Goal: Task Accomplishment & Management: Manage account settings

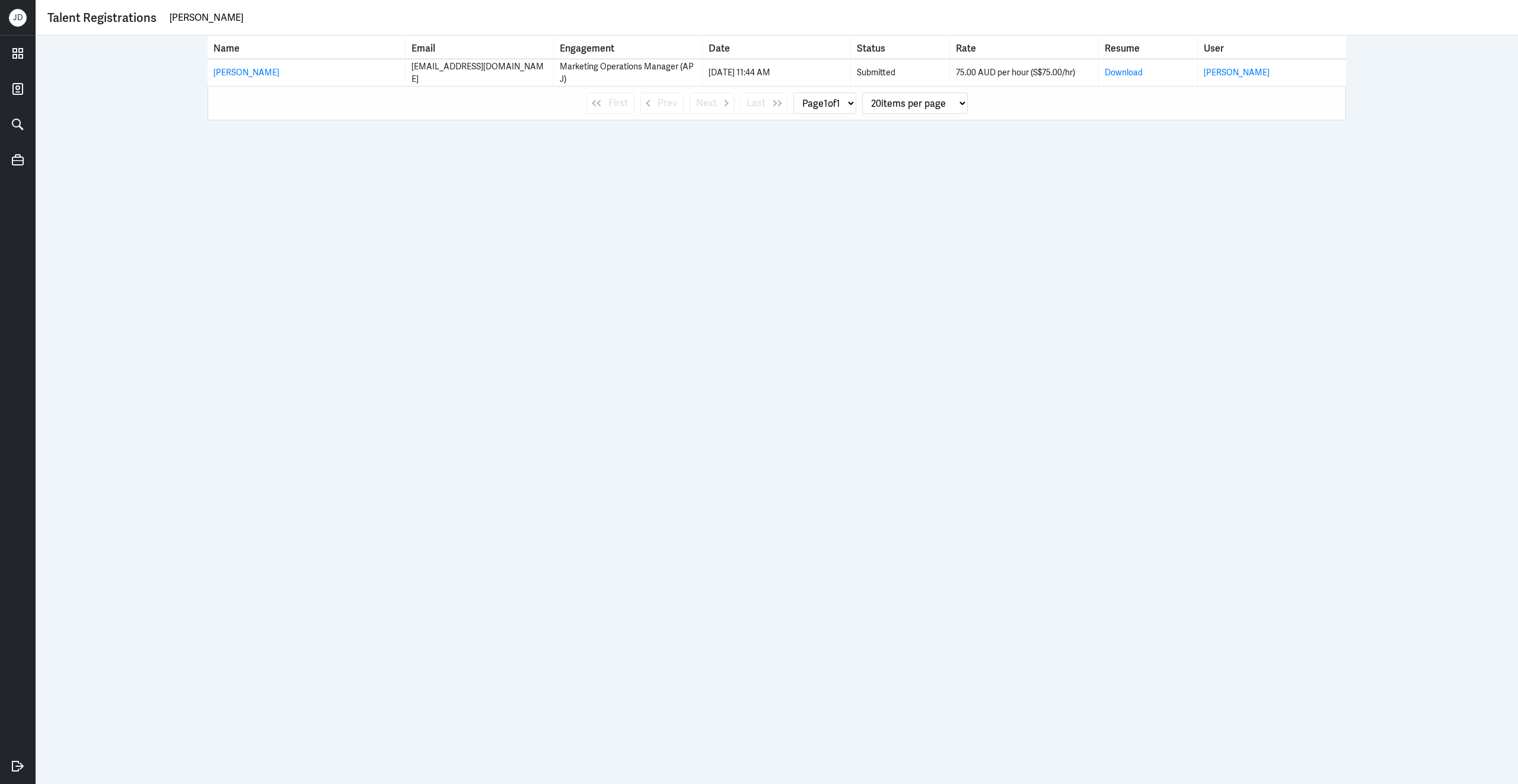
drag, startPoint x: 260, startPoint y: 23, endPoint x: 146, endPoint y: 20, distance: 114.0
click at [146, 20] on div "Talent Registrations Damian O'Keeffe" at bounding box center [776, 17] width 1459 height 18
drag, startPoint x: 561, startPoint y: 67, endPoint x: 577, endPoint y: 78, distance: 19.4
click at [579, 78] on tbody at bounding box center [777, 124] width 1139 height 178
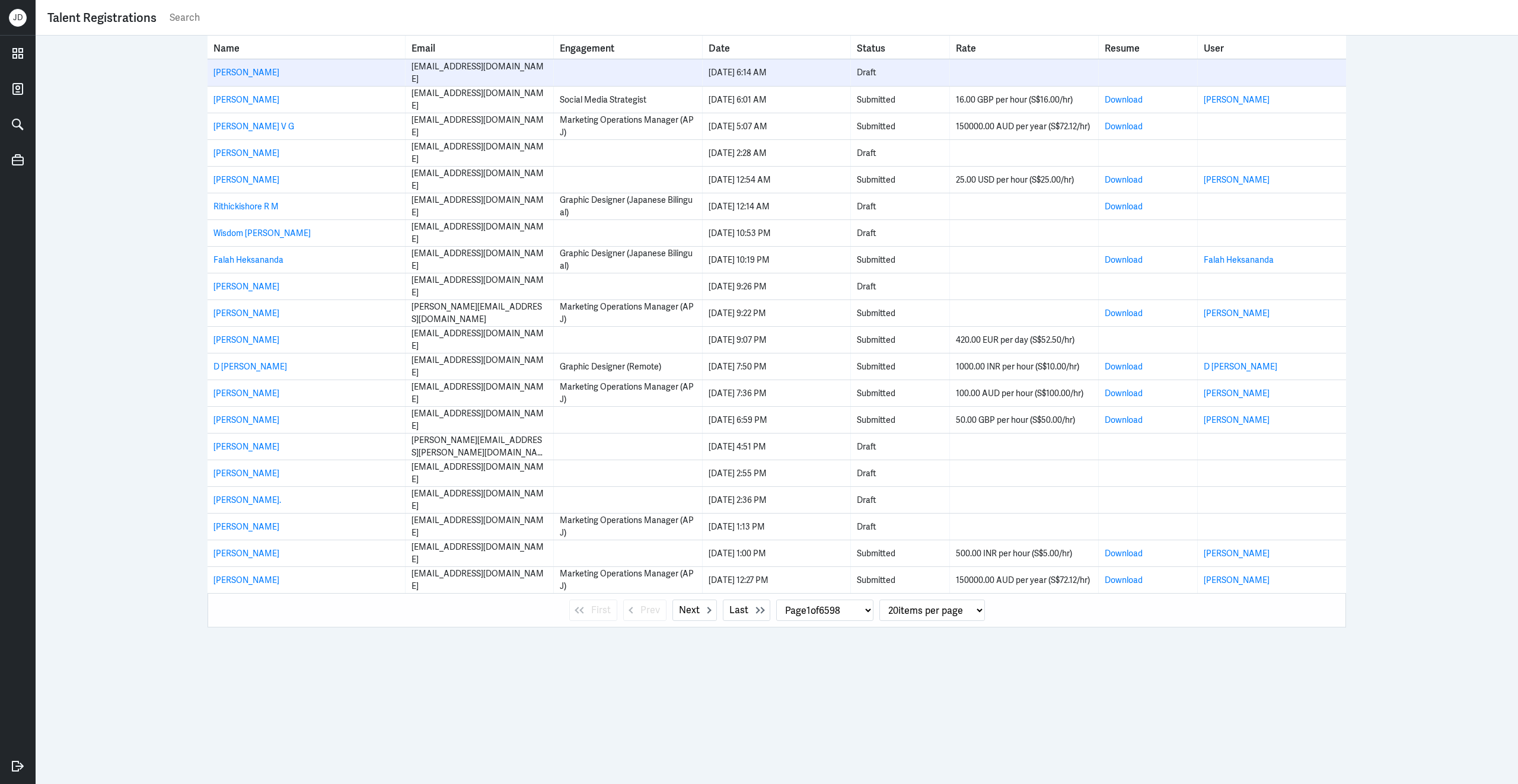
click at [566, 77] on td at bounding box center [628, 72] width 149 height 26
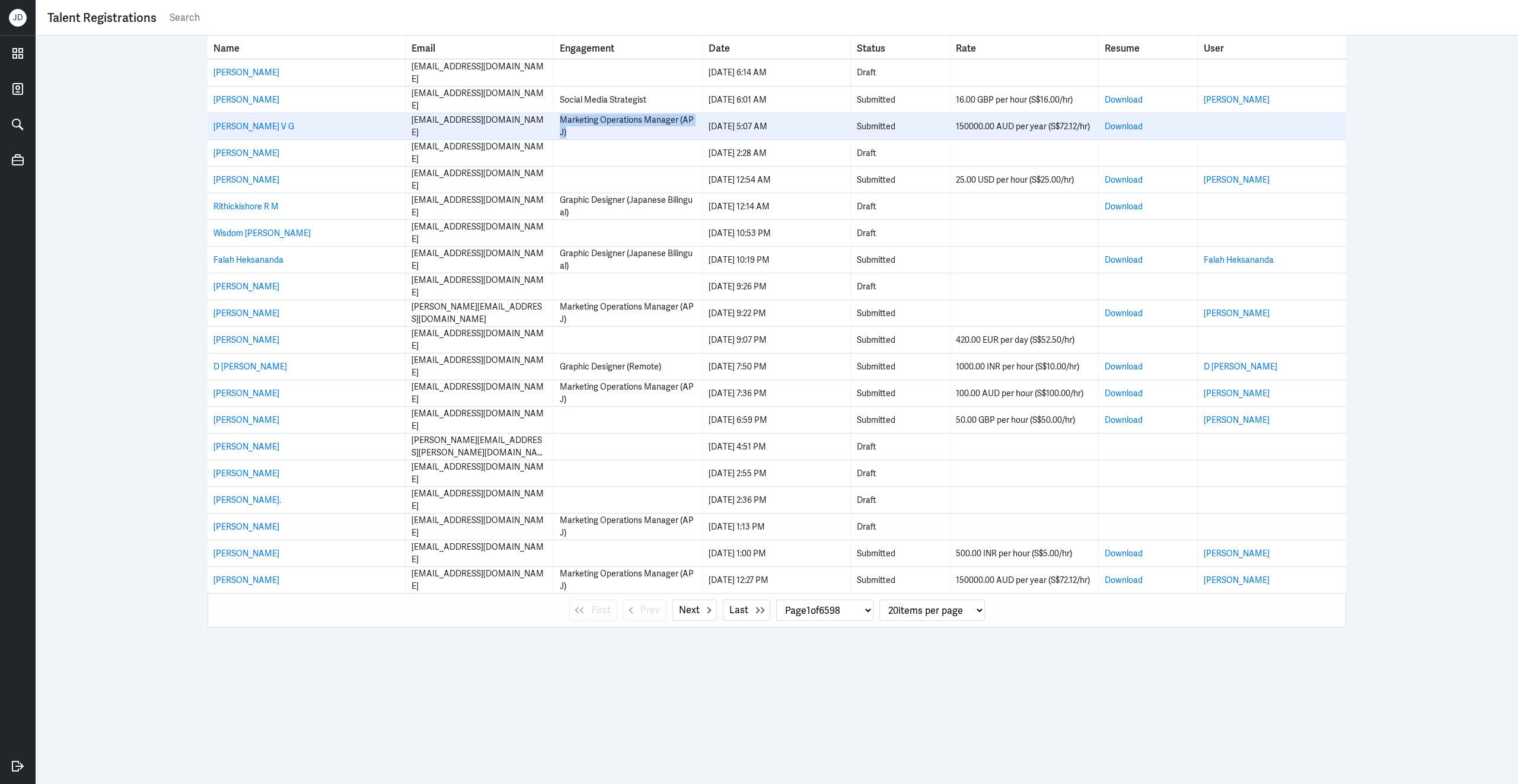
drag, startPoint x: 561, startPoint y: 118, endPoint x: 588, endPoint y: 137, distance: 33.0
click at [588, 137] on div "Marketing Operations Manager (APJ)" at bounding box center [627, 126] width 135 height 24
copy div "Marketing Operations Manager (APJ)"
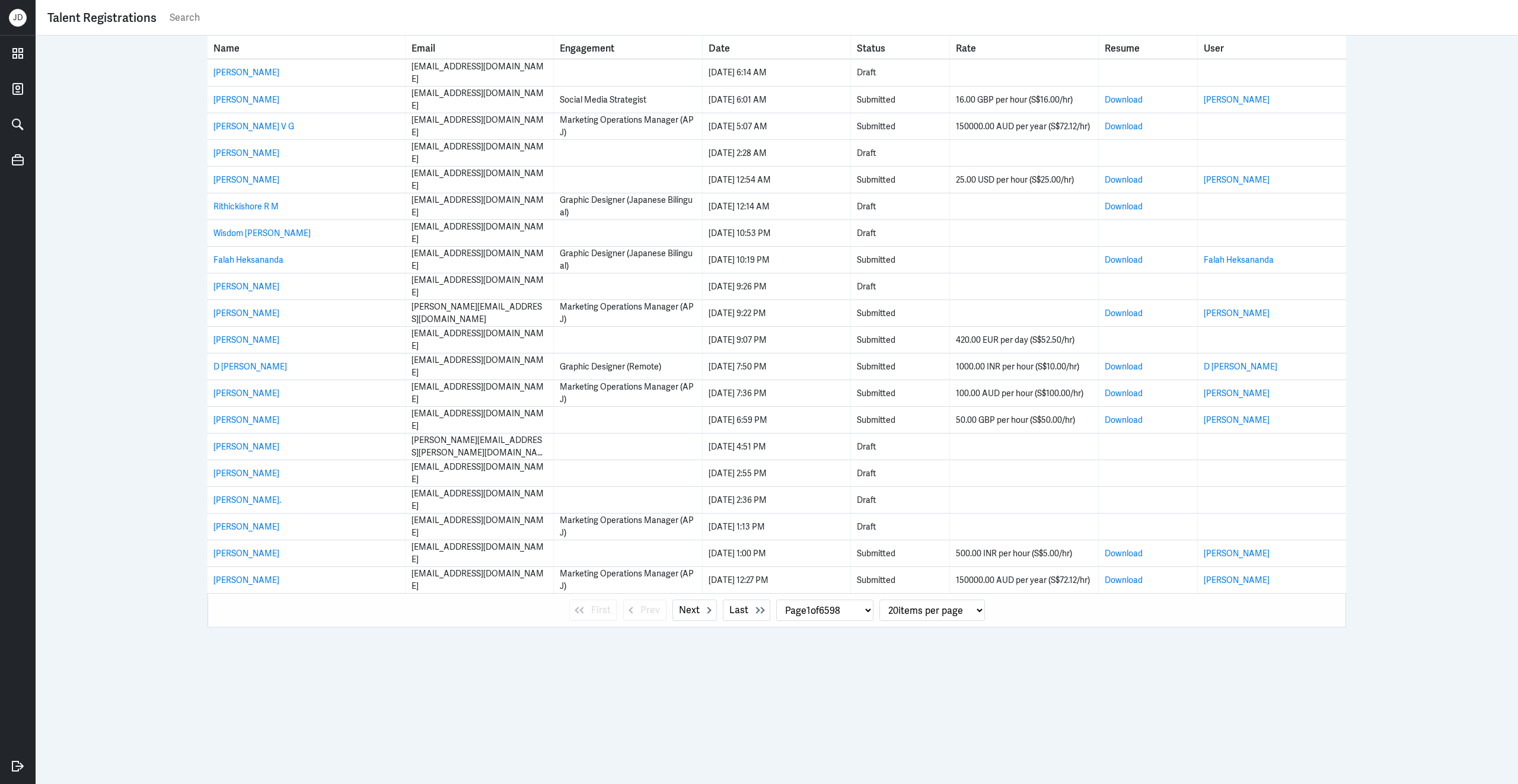
click at [254, 19] on input "text" at bounding box center [837, 17] width 1338 height 18
paste input "Marketing Operations Manager (APJ)"
type input "Marketing Operations Manager (APJ)"
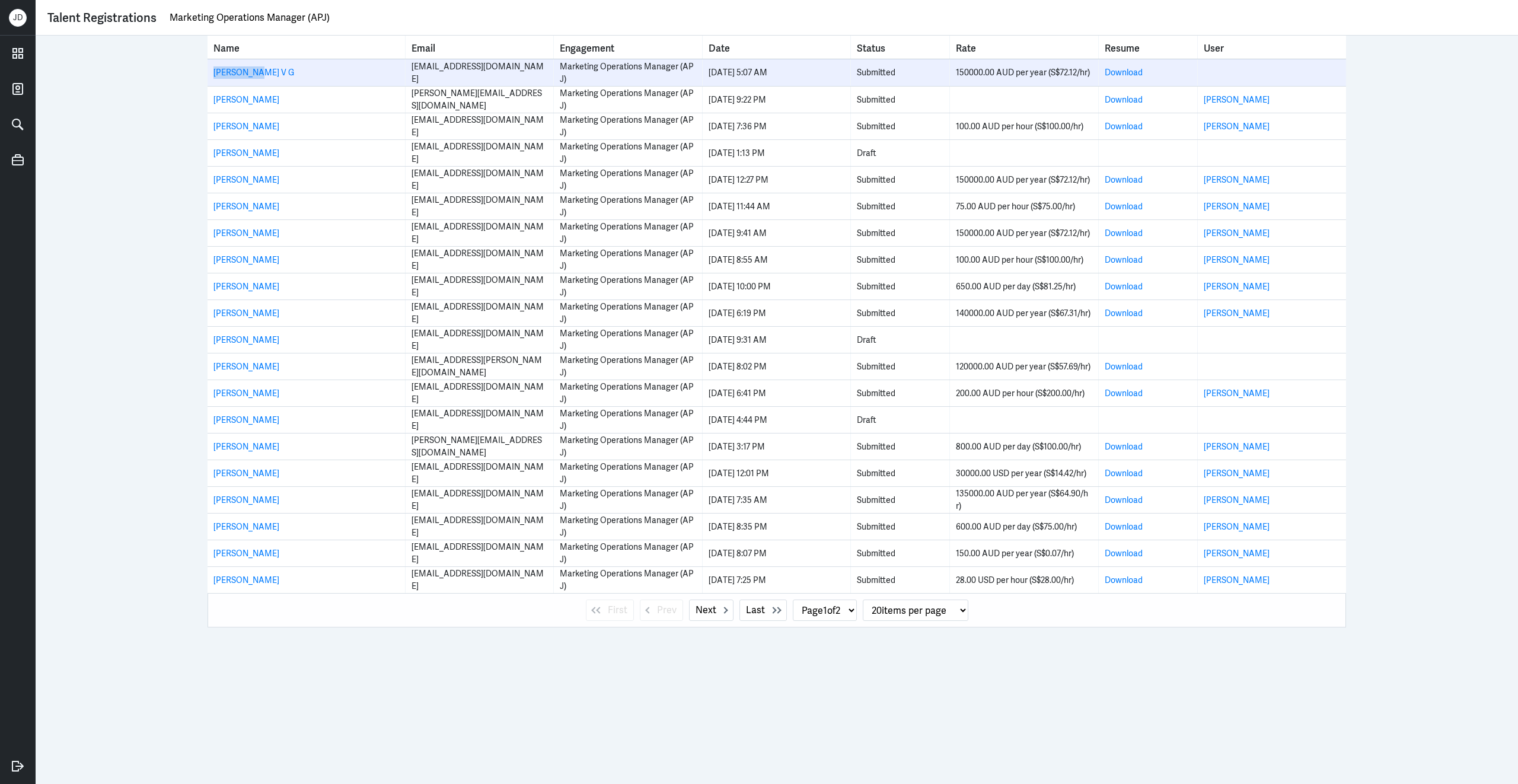
drag, startPoint x: 280, startPoint y: 71, endPoint x: 208, endPoint y: 75, distance: 72.1
click at [208, 75] on td "[PERSON_NAME] V G" at bounding box center [307, 72] width 198 height 26
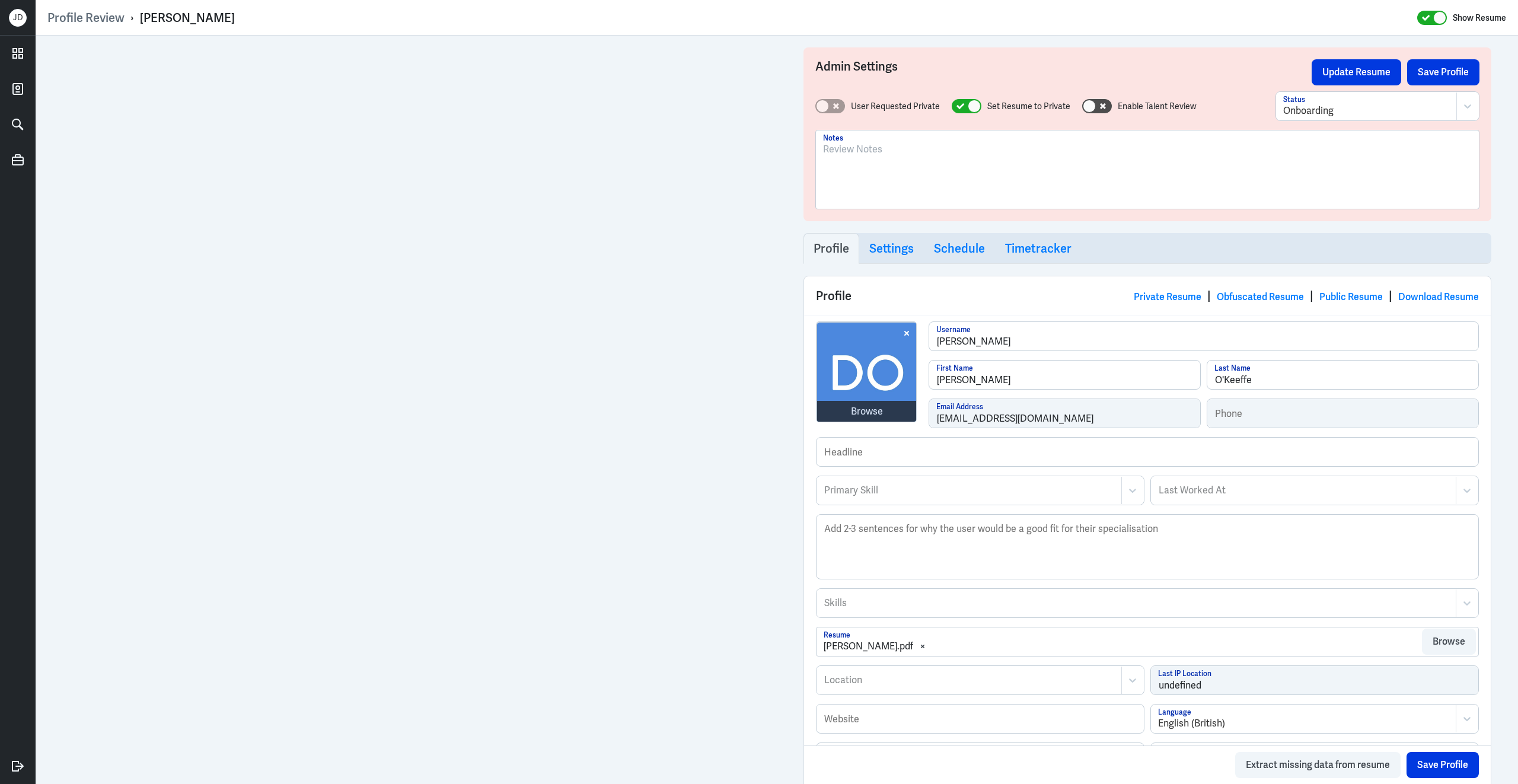
click at [144, 15] on div "Damian O'Keeffe" at bounding box center [187, 18] width 95 height 15
drag, startPoint x: 139, startPoint y: 15, endPoint x: 270, endPoint y: 28, distance: 131.6
click at [270, 28] on div "Profile Review › Damian O'Keeffe Show Resume" at bounding box center [776, 17] width 1459 height 24
copy div "Damian O'Keeffe"
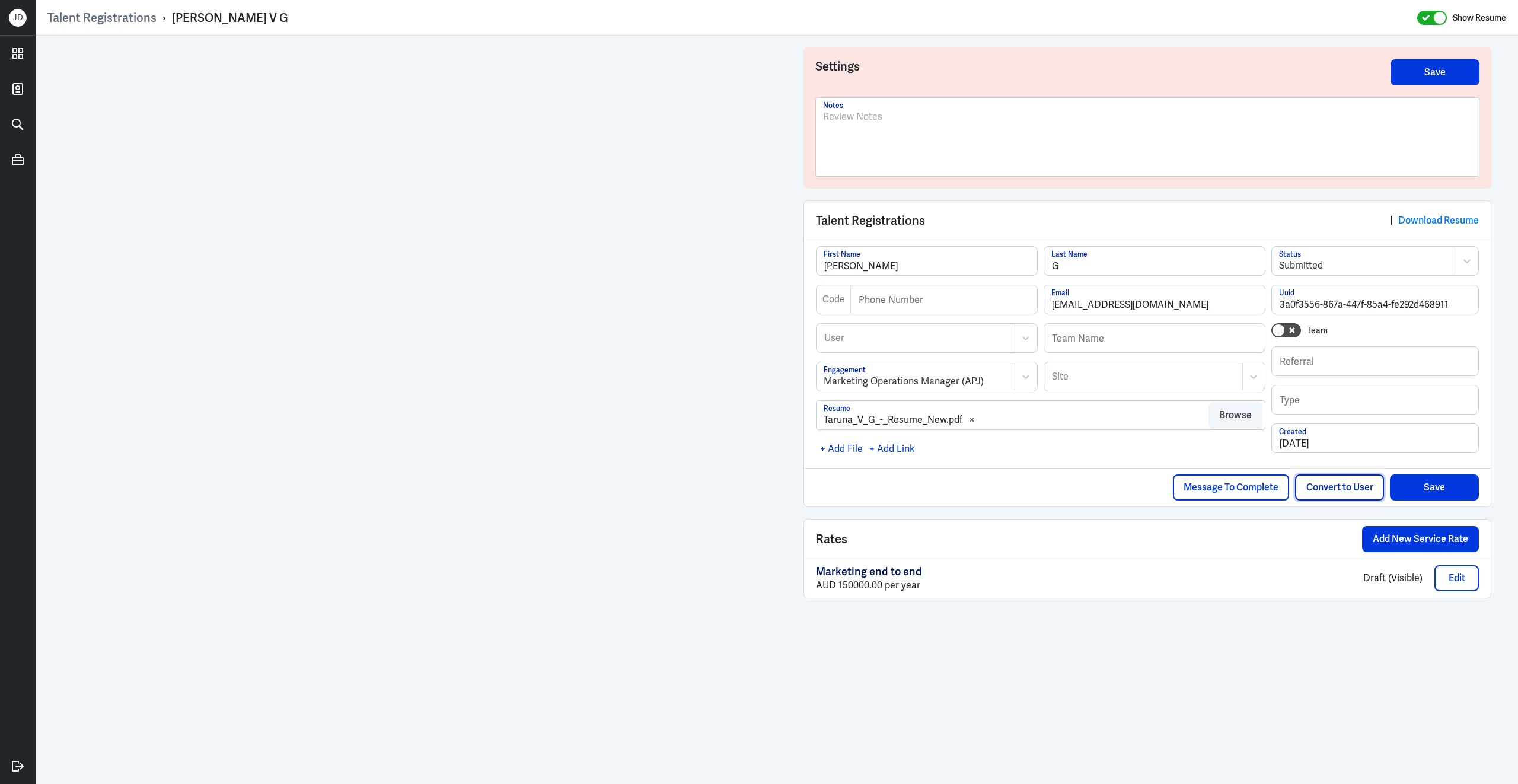
click at [1322, 491] on button "Convert to User" at bounding box center [1339, 488] width 89 height 26
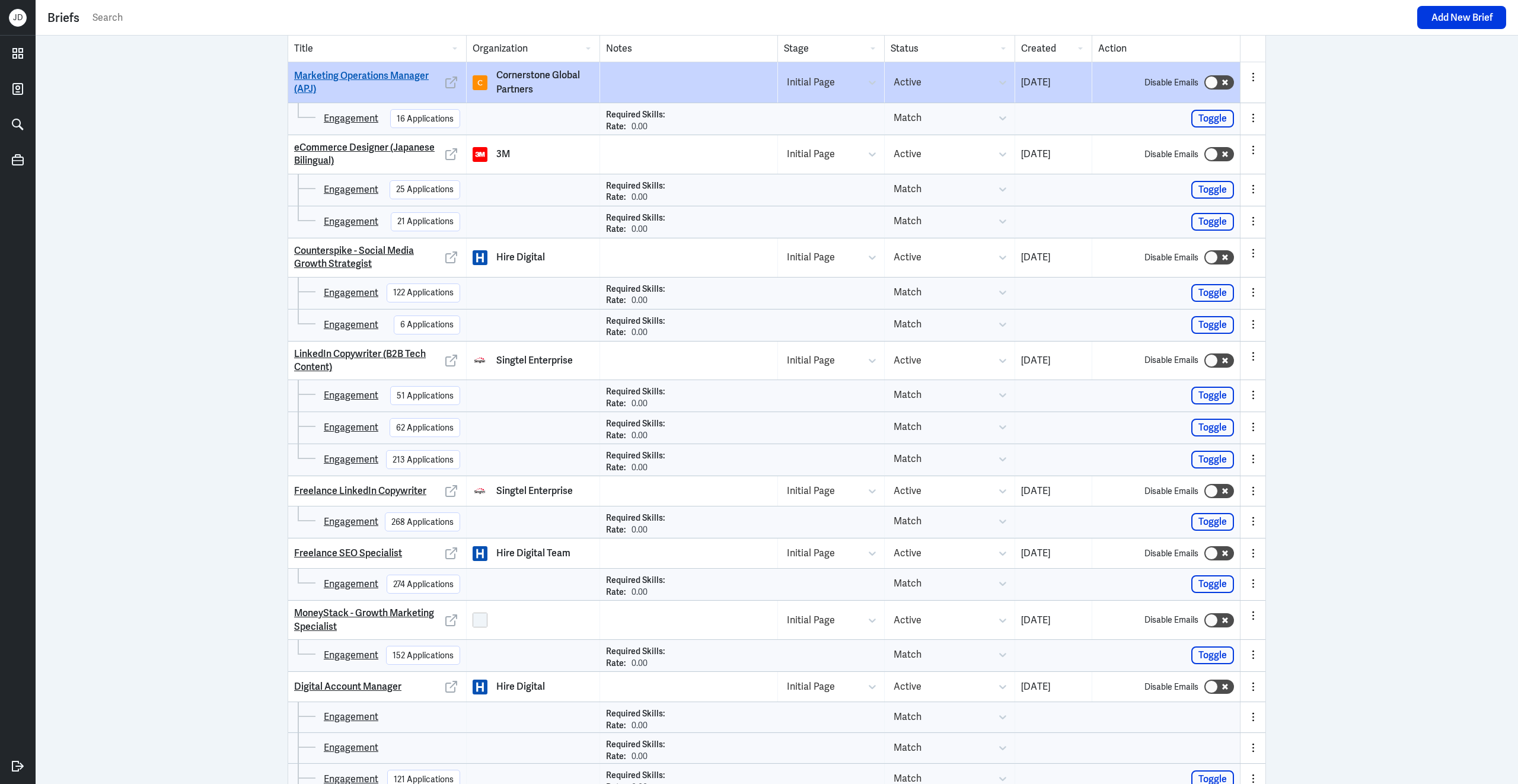
click at [406, 75] on link "Marketing Operations Manager (APJ)" at bounding box center [369, 83] width 149 height 26
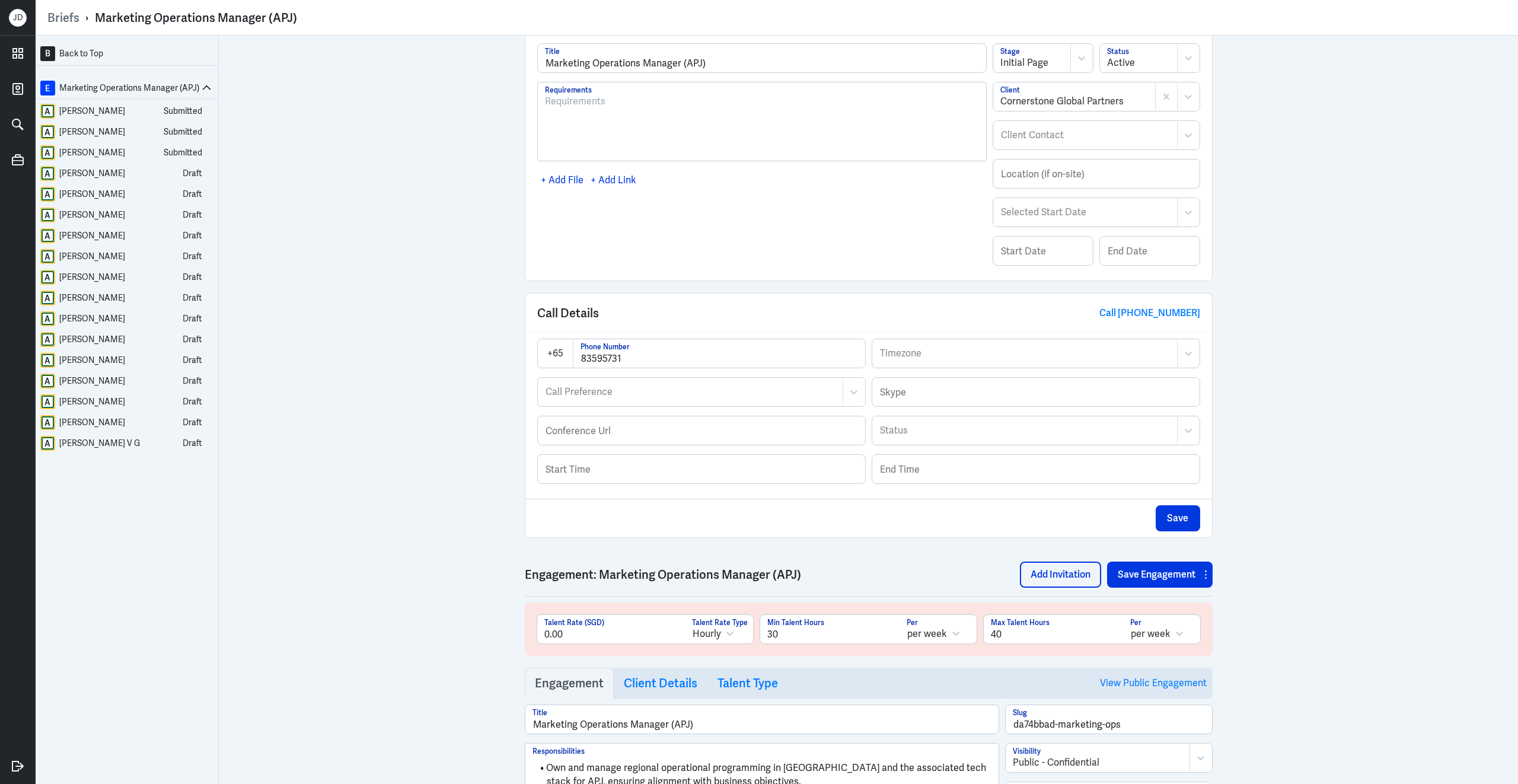
scroll to position [317, 0]
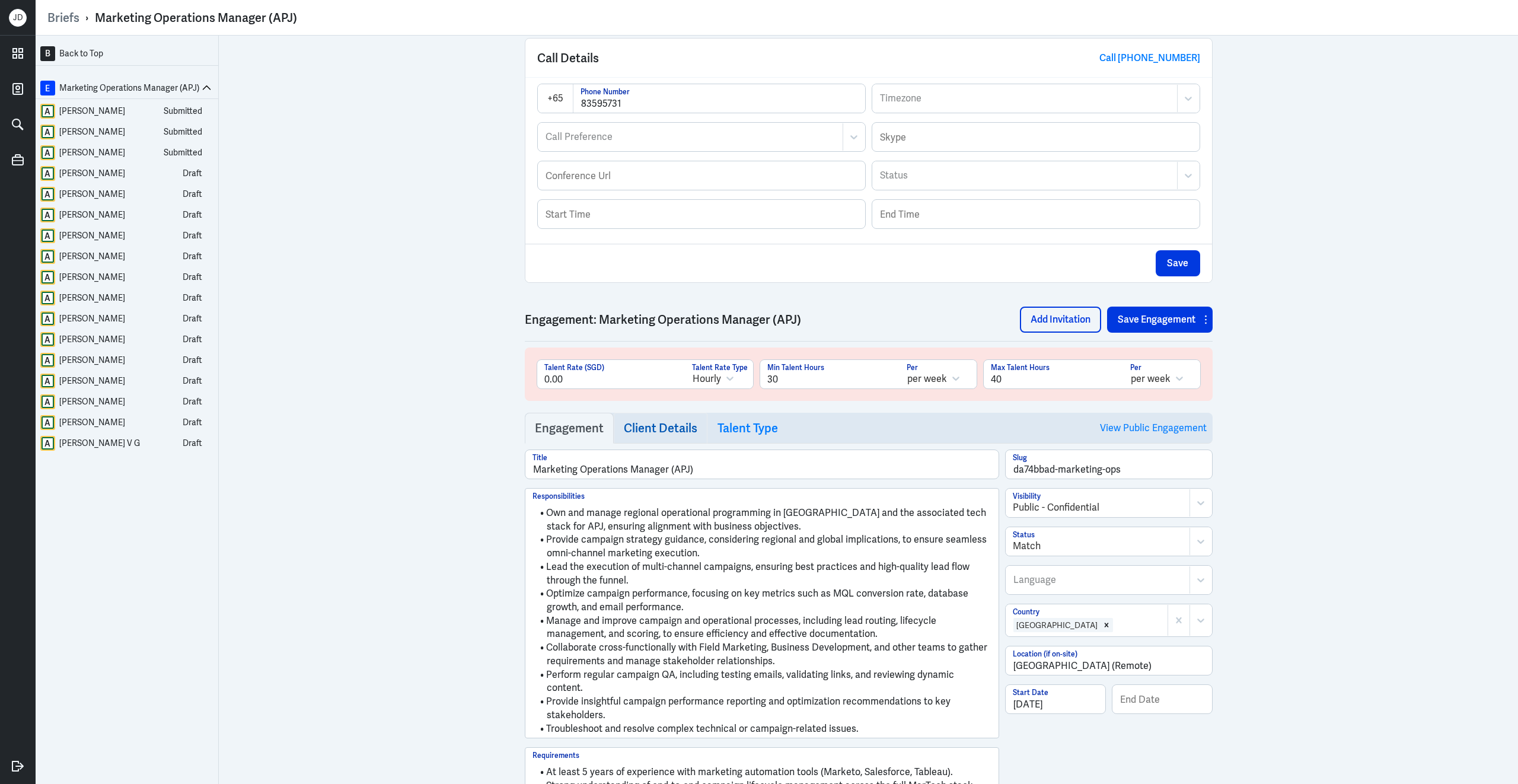
click at [680, 444] on link "Client Details" at bounding box center [661, 428] width 94 height 31
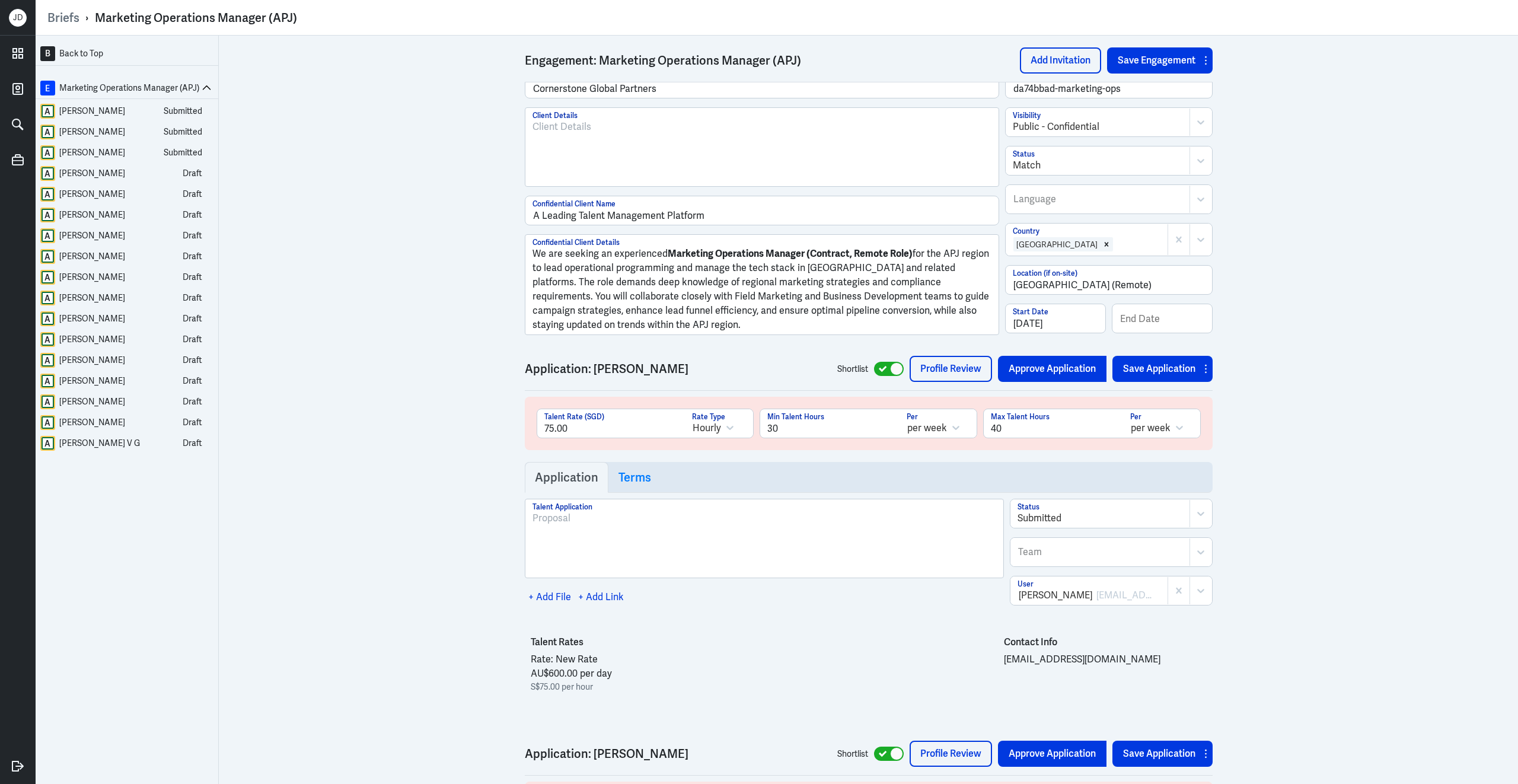
scroll to position [696, 0]
click at [203, 86] on icon at bounding box center [206, 87] width 8 height 8
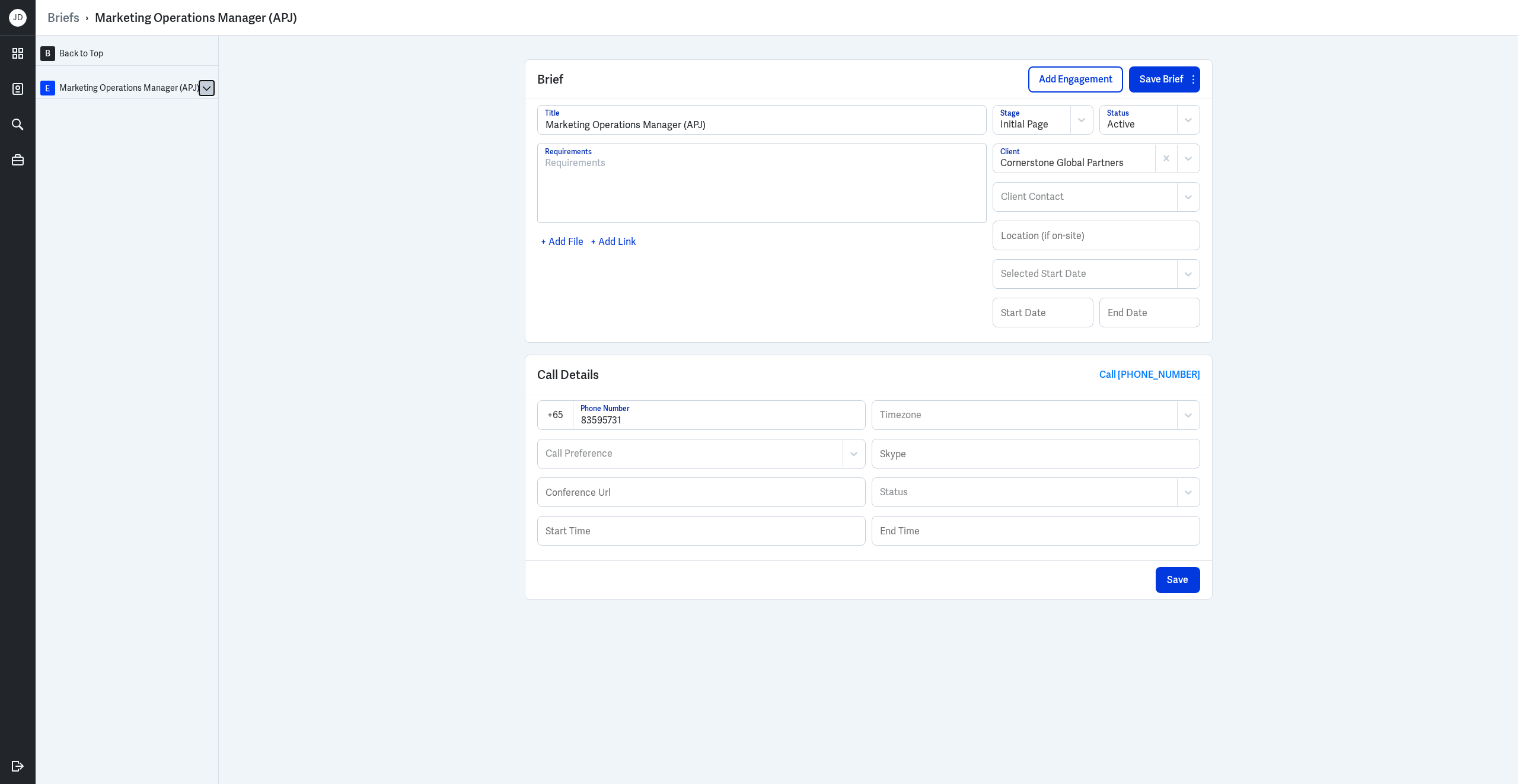
scroll to position [0, 0]
click at [1051, 86] on button "Add Engagement" at bounding box center [1076, 80] width 95 height 26
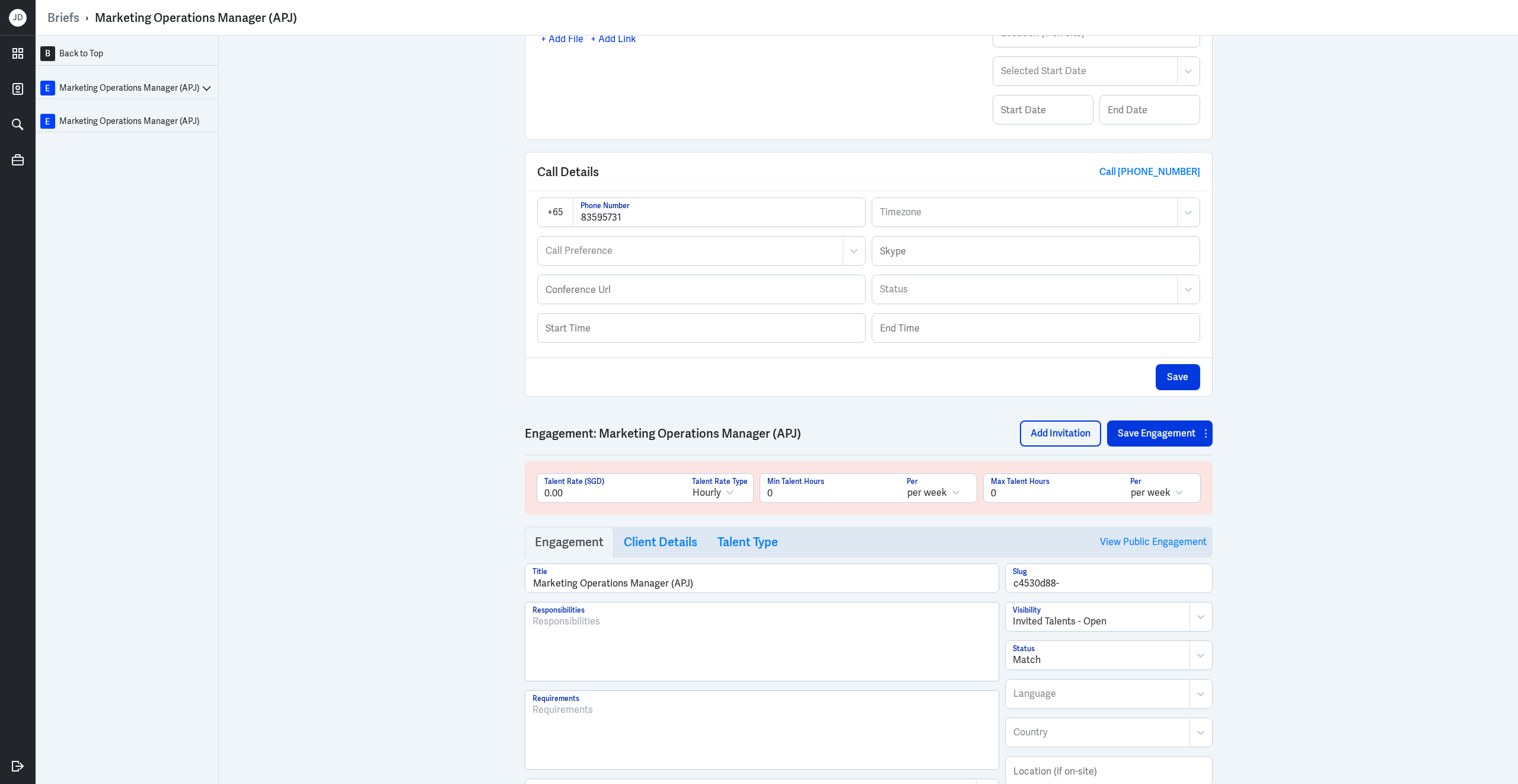
scroll to position [286, 0]
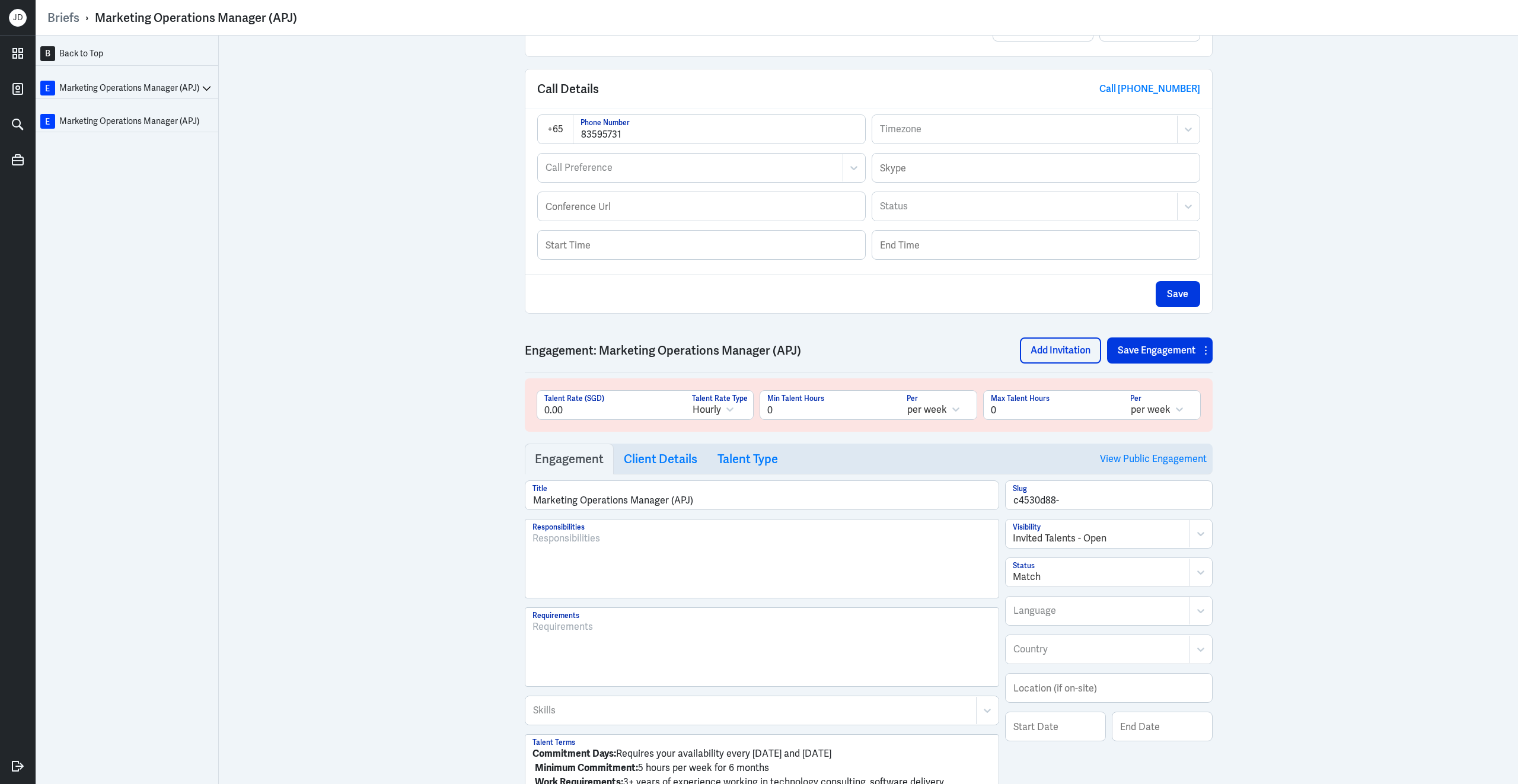
drag, startPoint x: 771, startPoint y: 415, endPoint x: 739, endPoint y: 415, distance: 32.0
click at [739, 415] on div "0.00 Talent Rate (SGD) Hourly Talent Rate Type 0 Min Talent Hours per week Per …" at bounding box center [869, 409] width 664 height 39
type input "30"
click at [1017, 419] on input "0" at bounding box center [1053, 405] width 139 height 28
drag, startPoint x: 1017, startPoint y: 415, endPoint x: 943, endPoint y: 415, distance: 74.0
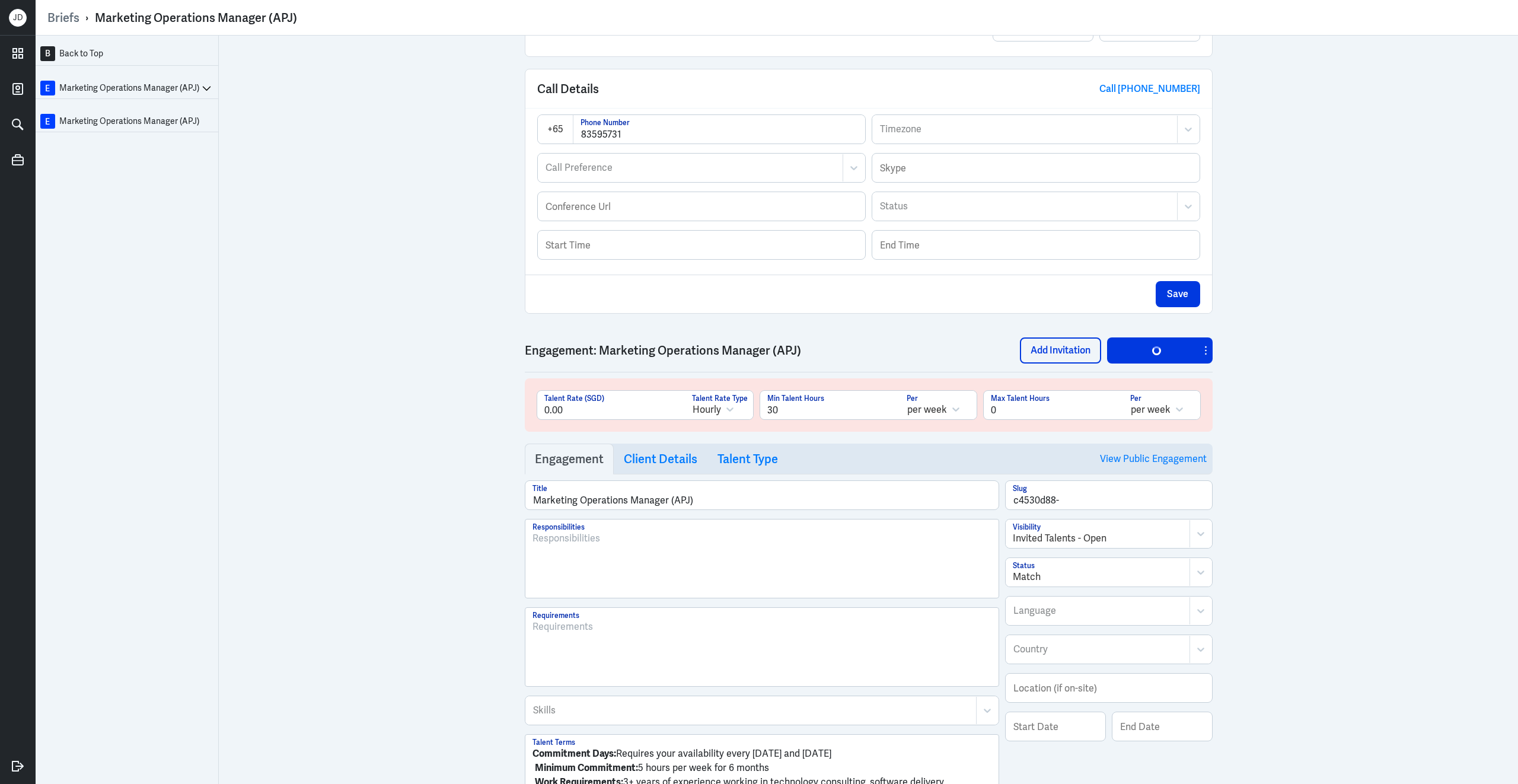
click at [943, 415] on div "0.00 Talent Rate (SGD) Hourly Talent Rate Type 30 Min Talent Hours per week Per…" at bounding box center [869, 409] width 664 height 39
type input "40"
click at [1138, 510] on input "c4530d88-" at bounding box center [1109, 494] width 206 height 28
type input "c4530d88-marketing-automation"
click at [1170, 537] on div "Invited Talents - Open" at bounding box center [1098, 533] width 183 height 27
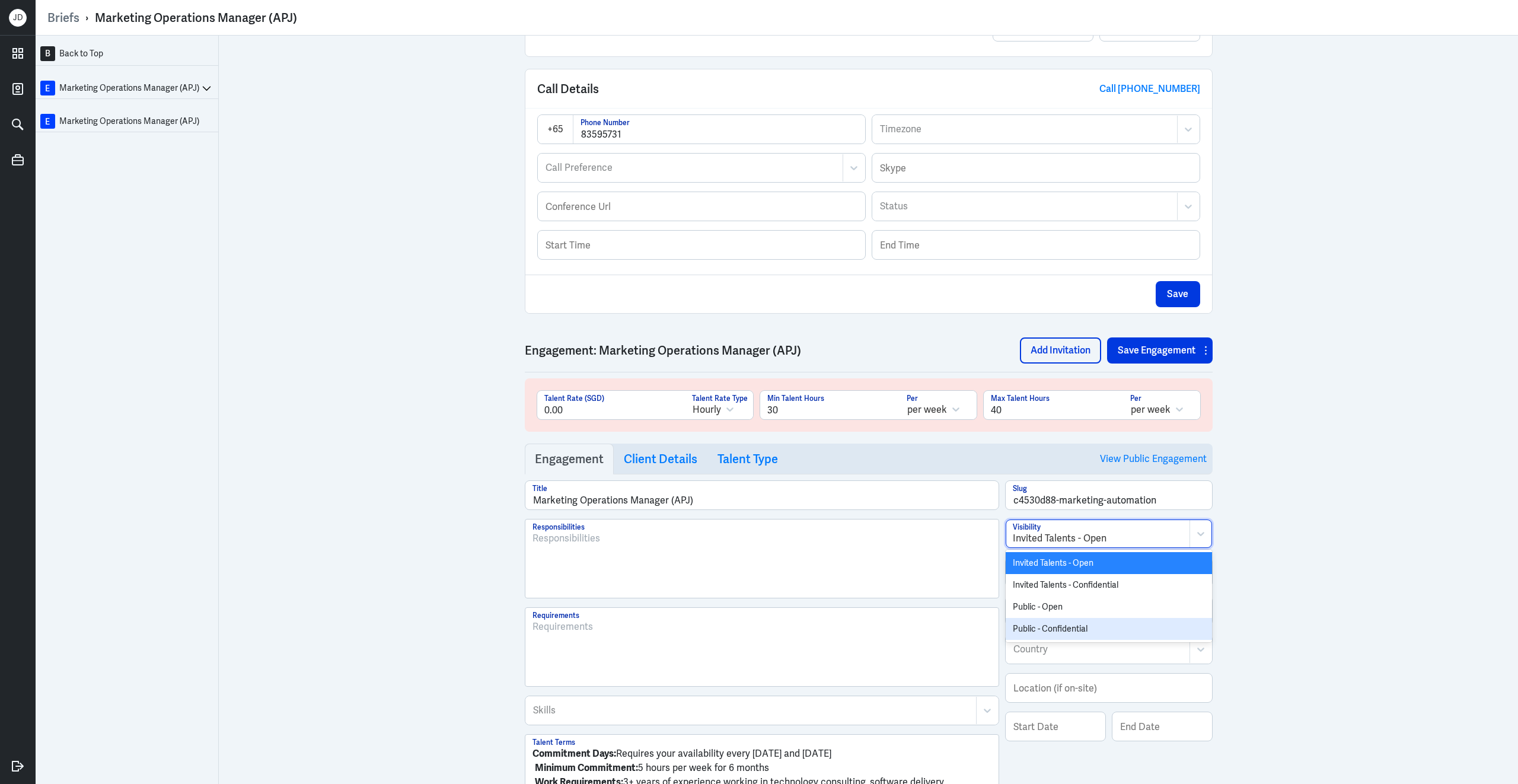
click at [1097, 634] on div "Public - Confidential" at bounding box center [1109, 628] width 206 height 22
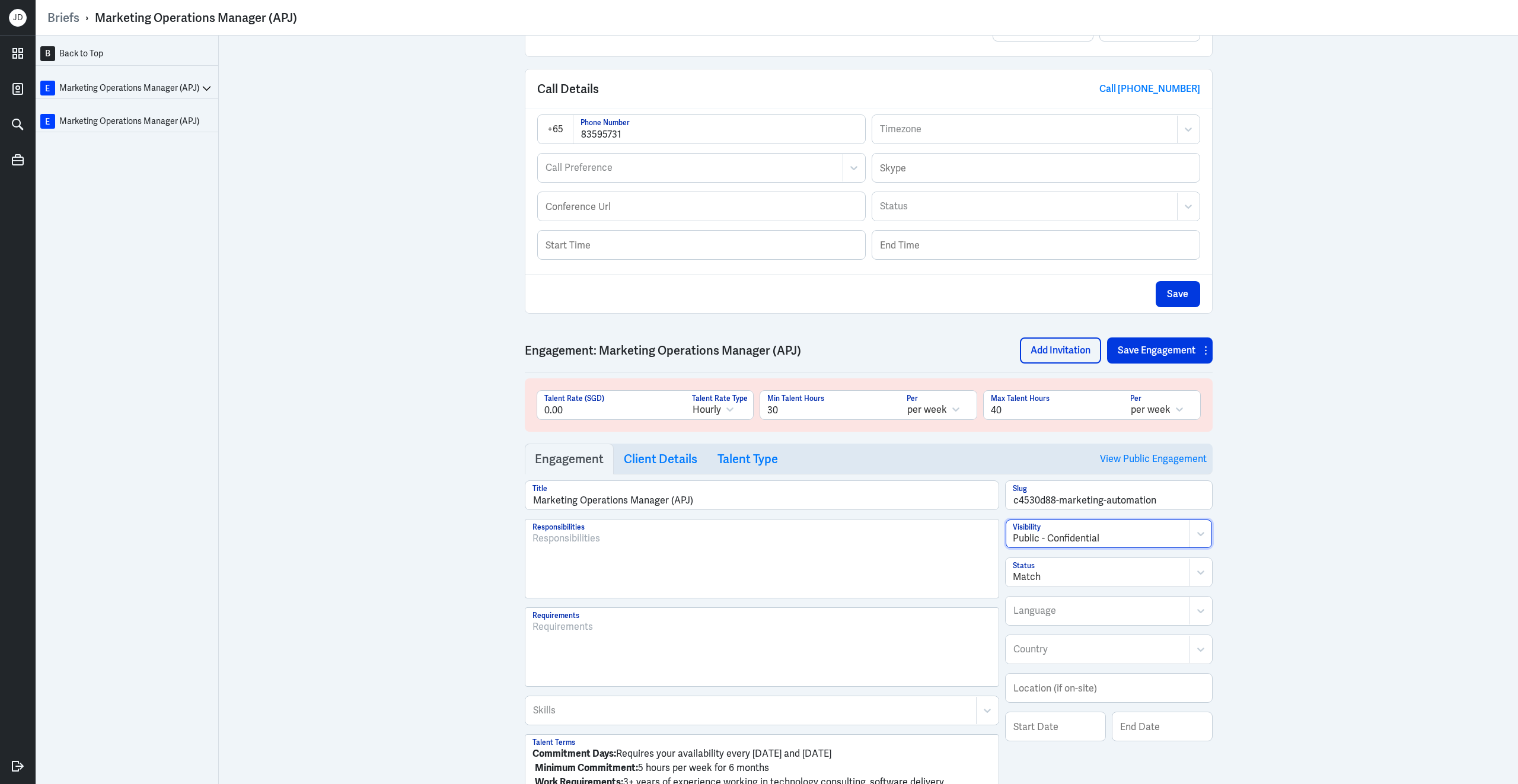
click at [1083, 624] on div "Language" at bounding box center [1098, 610] width 183 height 27
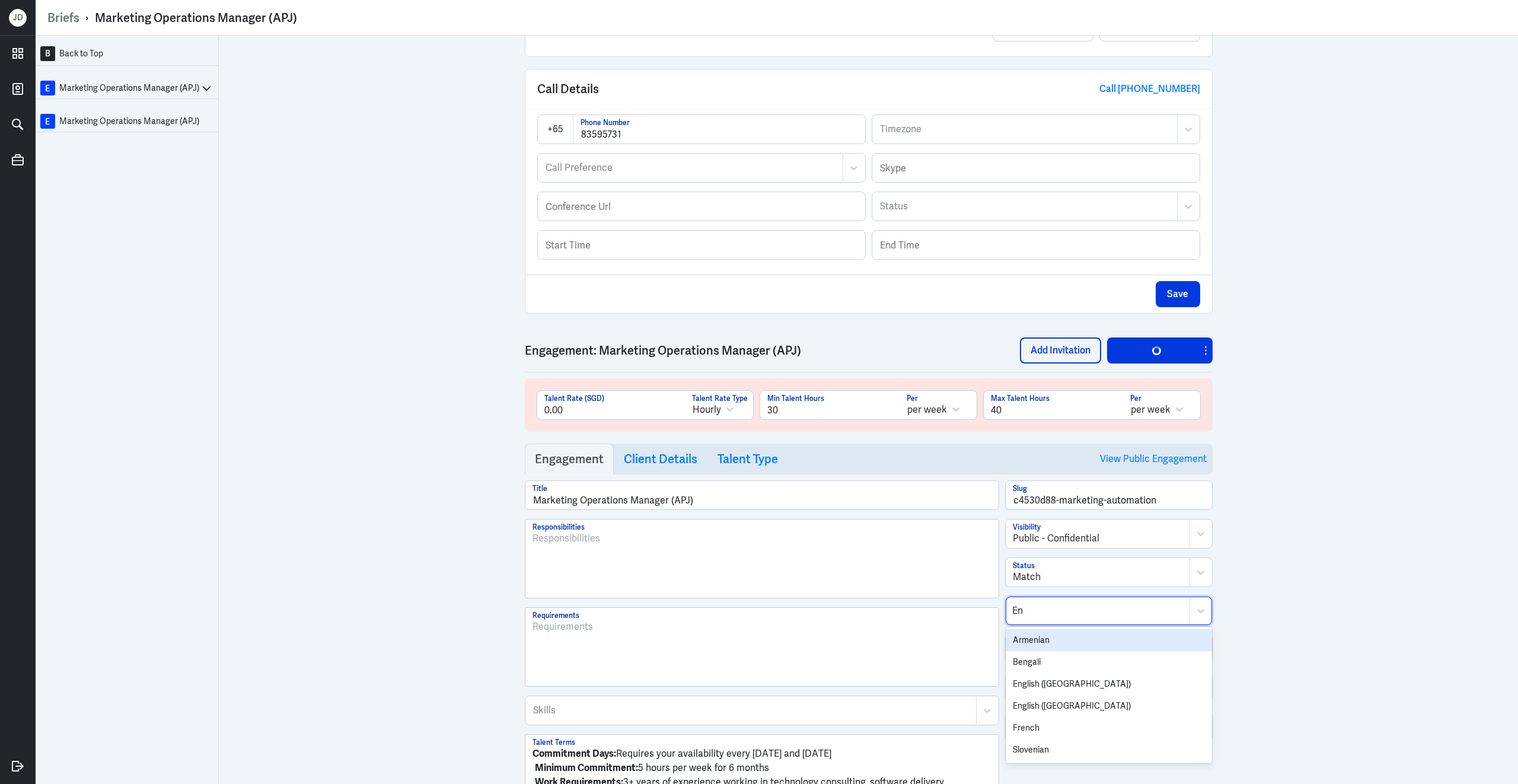
type input "Eng"
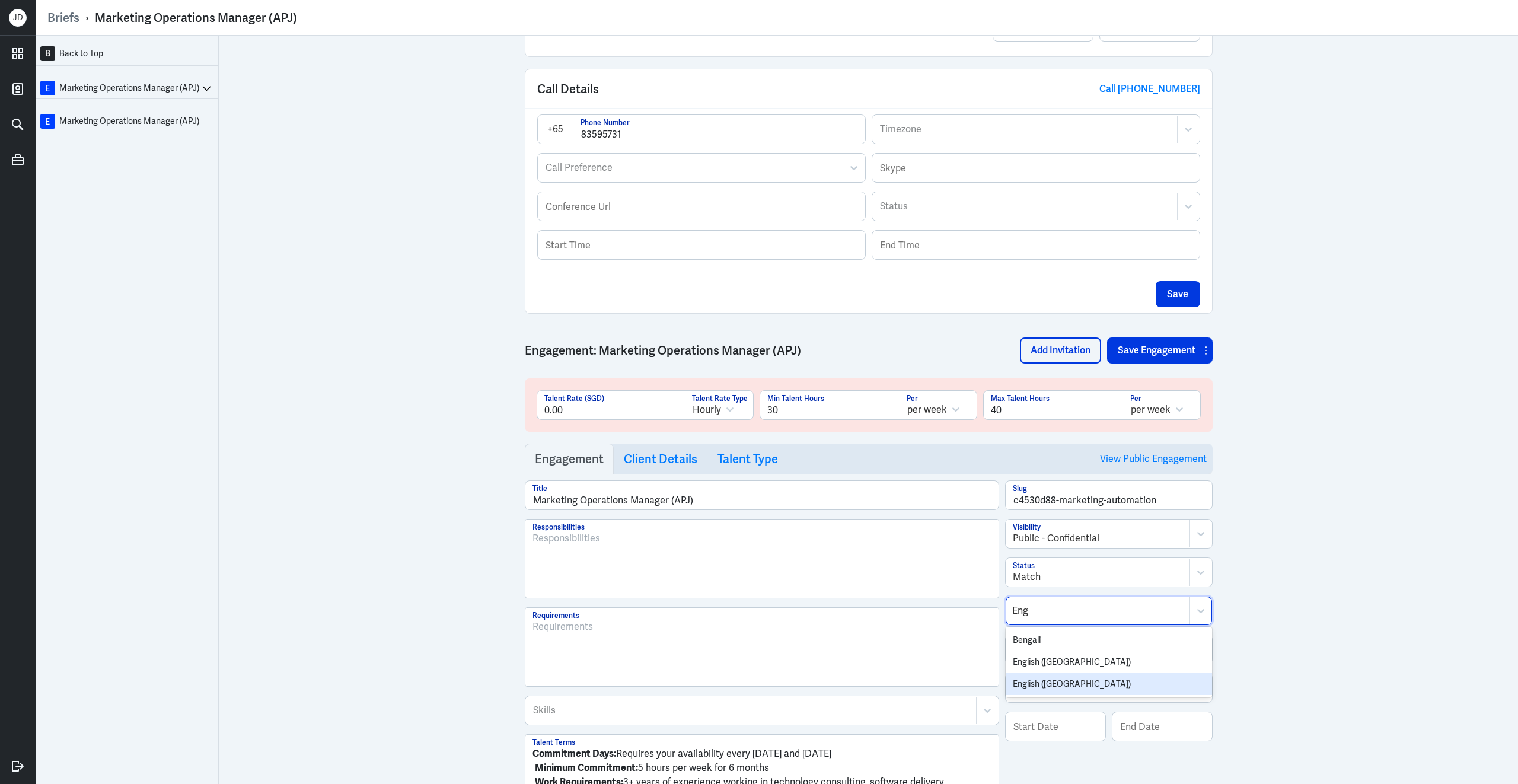
click at [1061, 691] on div "English (UK)" at bounding box center [1109, 683] width 206 height 22
click at [1297, 630] on div "B Back to Top E Marketing Operations Manager (APJ) E Marketing Operations Manag…" at bounding box center [777, 410] width 1483 height 748
click at [1131, 660] on div at bounding box center [1099, 652] width 171 height 14
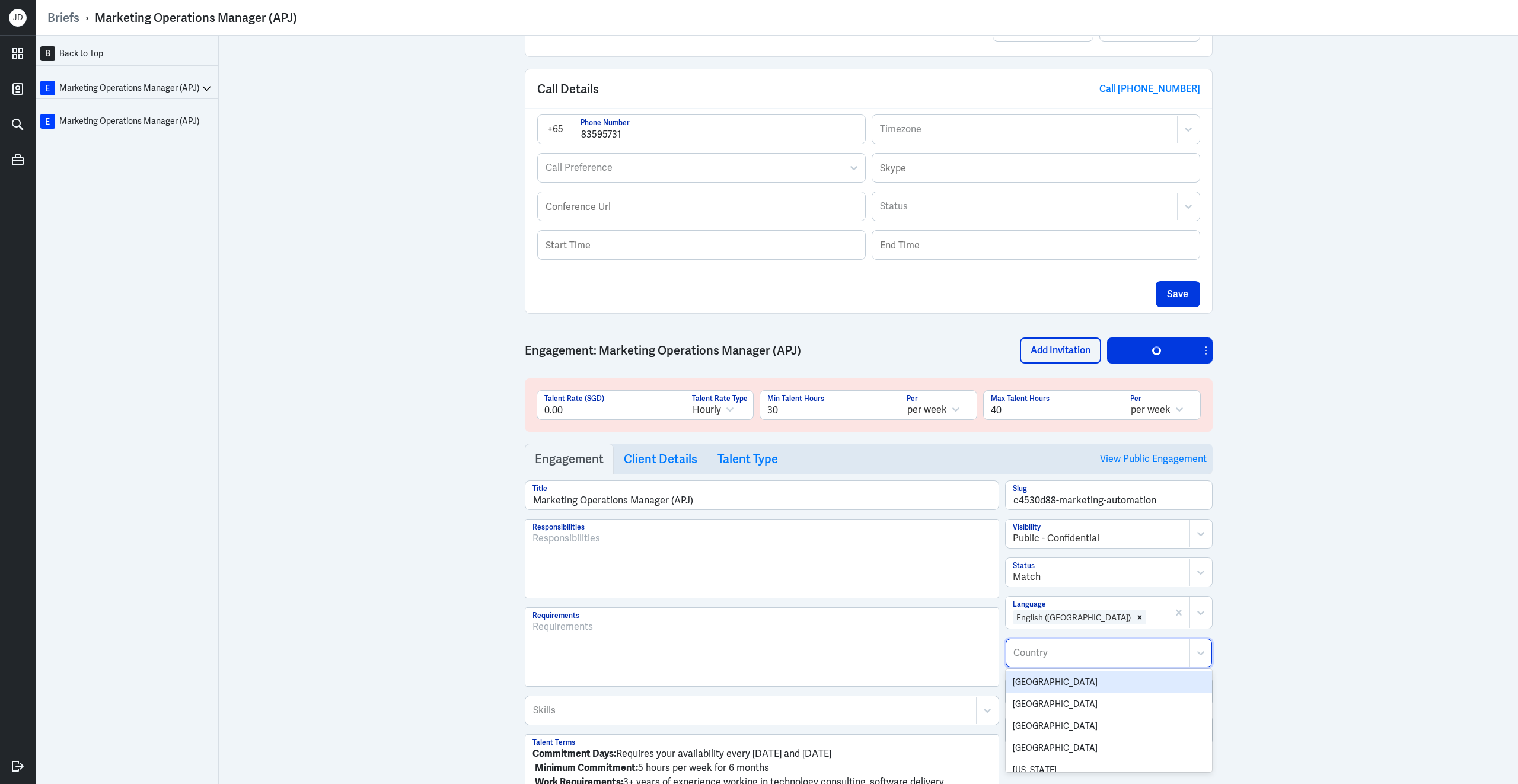
type input "S"
type input "Austra"
click at [1127, 689] on div "Australia" at bounding box center [1109, 682] width 206 height 22
click at [1309, 681] on div "B Back to Top E Marketing Operations Manager (APJ) E Marketing Operations Manag…" at bounding box center [777, 410] width 1483 height 748
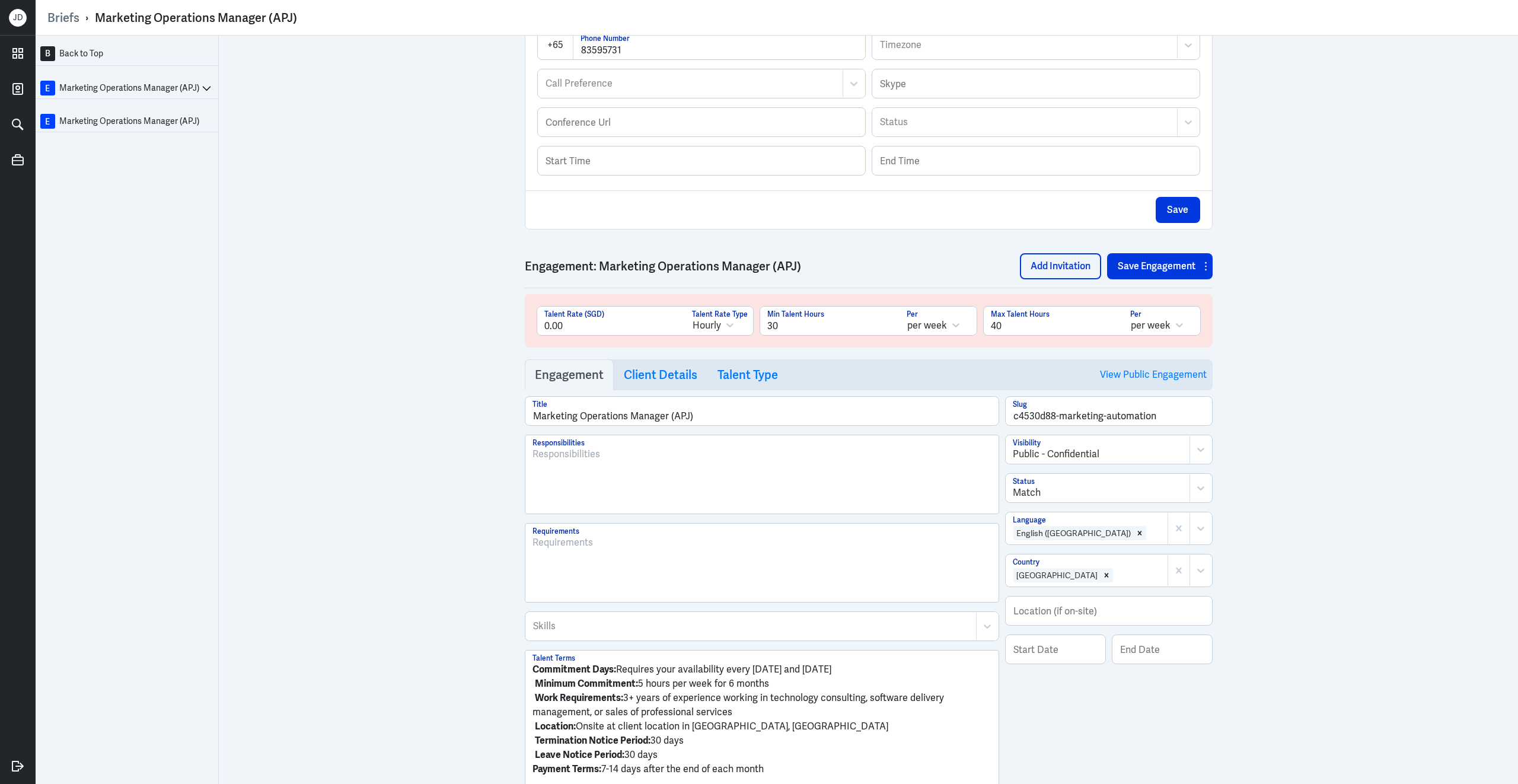
scroll to position [394, 0]
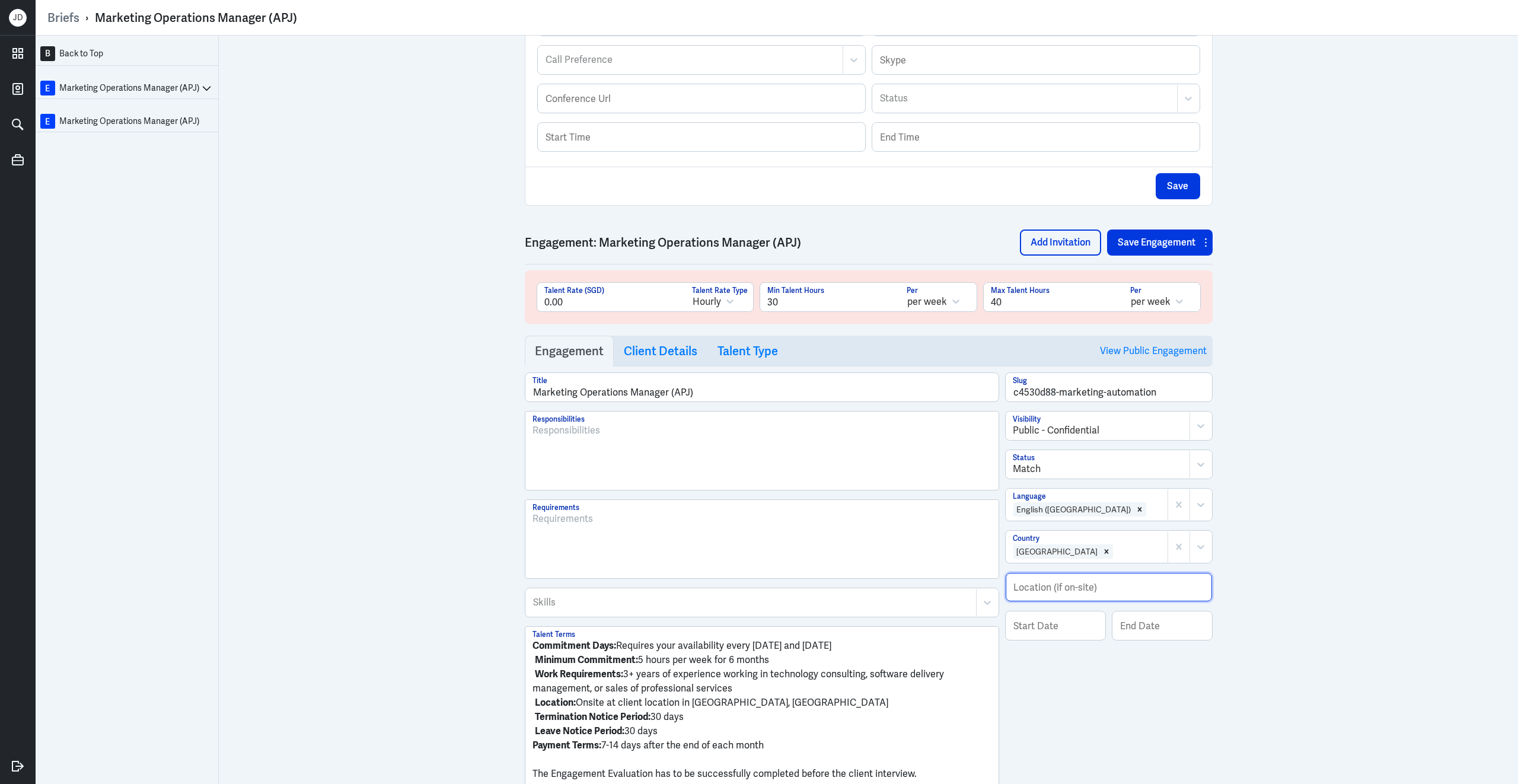
click at [1075, 594] on input "text" at bounding box center [1109, 587] width 206 height 28
click at [1082, 601] on input "text" at bounding box center [1109, 587] width 206 height 28
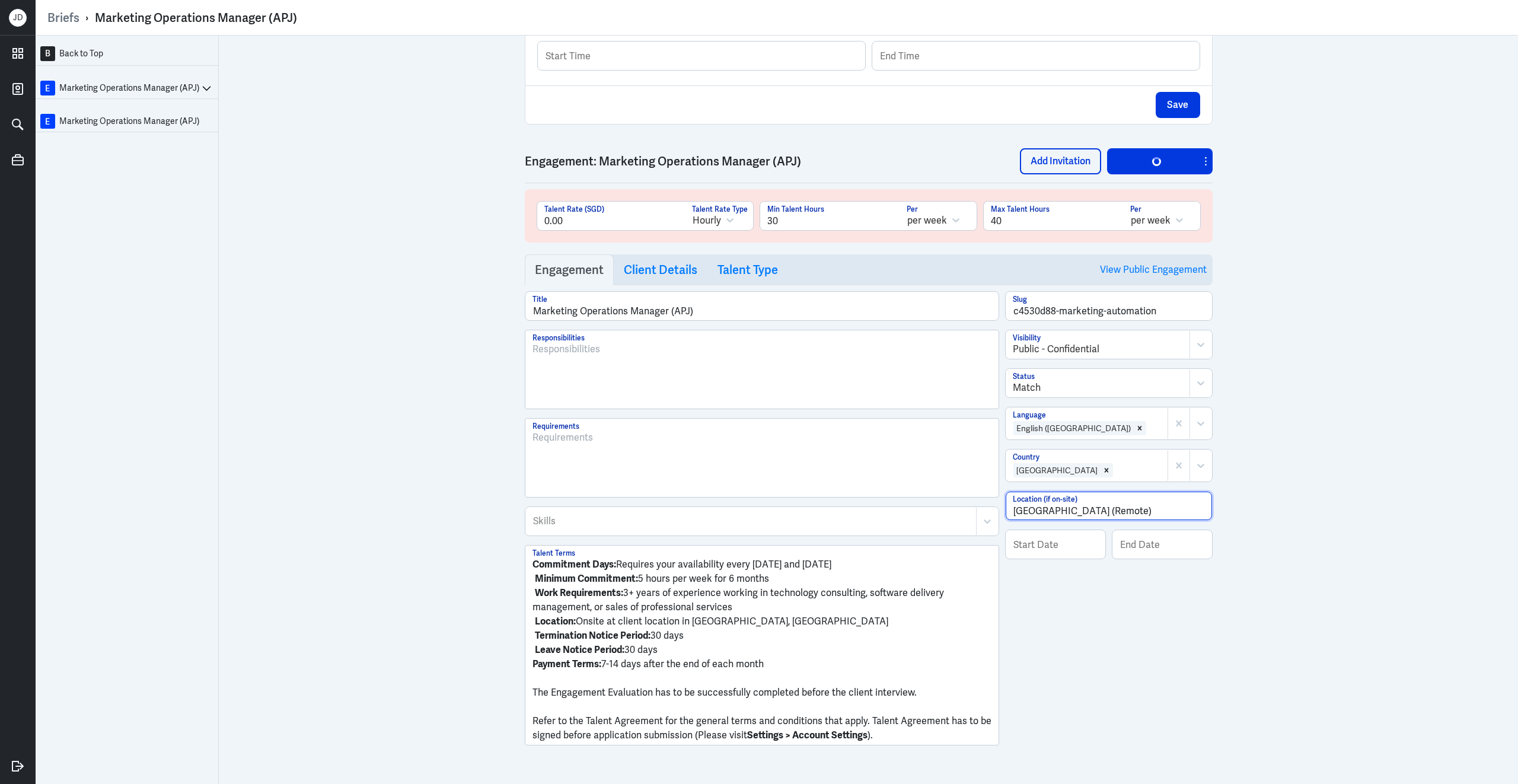
type input "Sydney (Remote)"
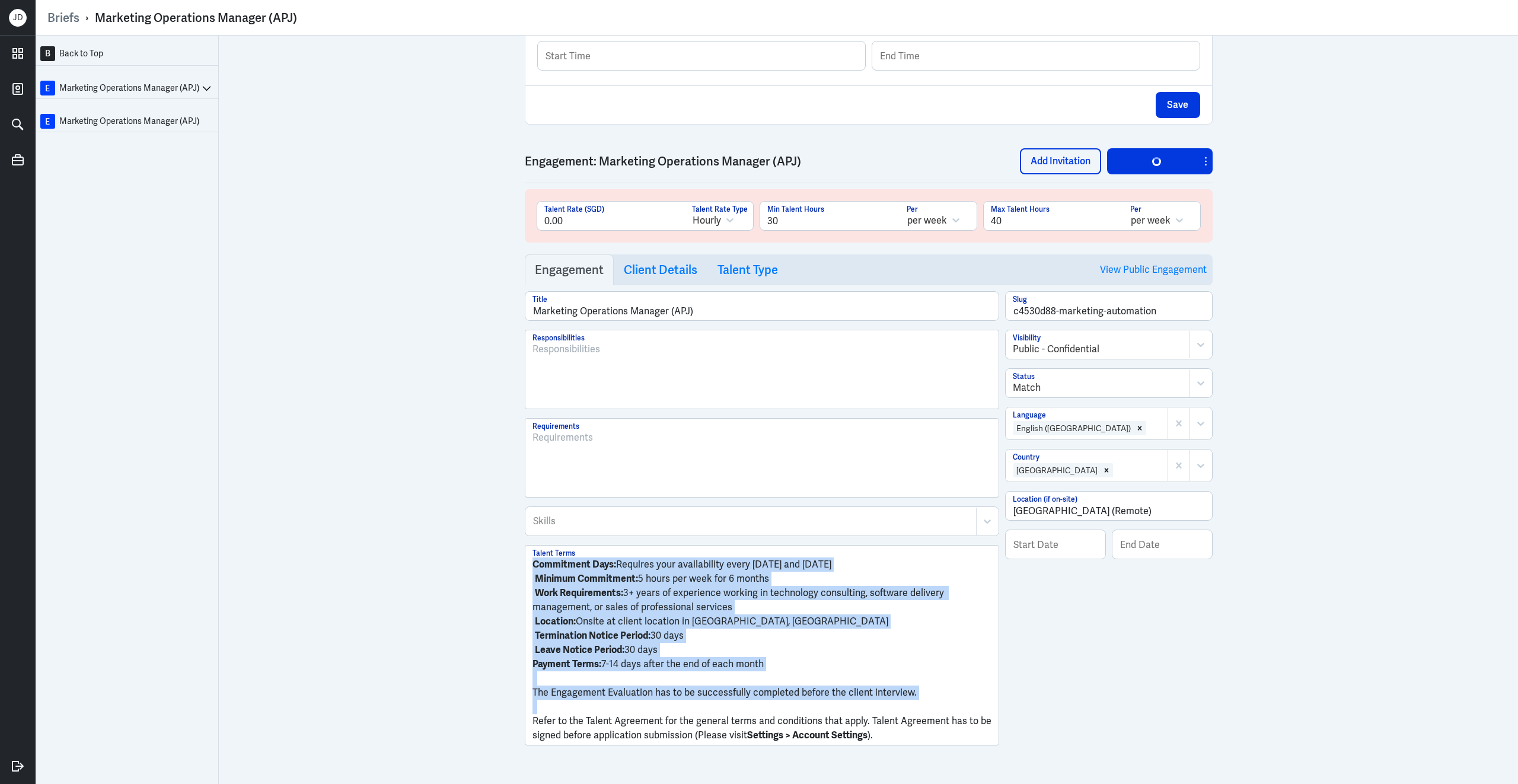
drag, startPoint x: 533, startPoint y: 723, endPoint x: 525, endPoint y: 522, distance: 201.2
click at [525, 522] on div "Marketing Operations Manager (APJ) Title Responsibilities Requirements Skills S…" at bounding box center [762, 523] width 475 height 463
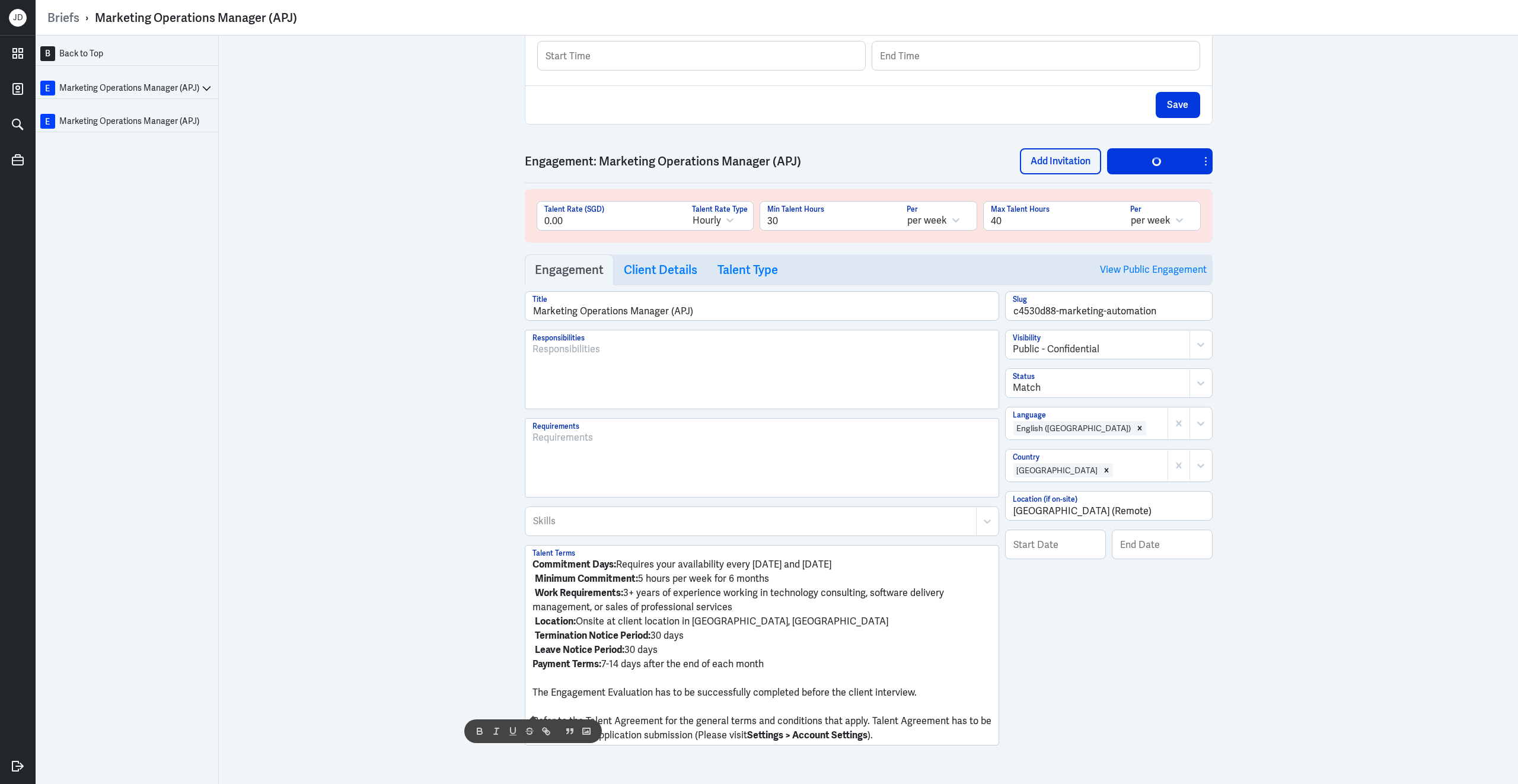
scroll to position [434, 0]
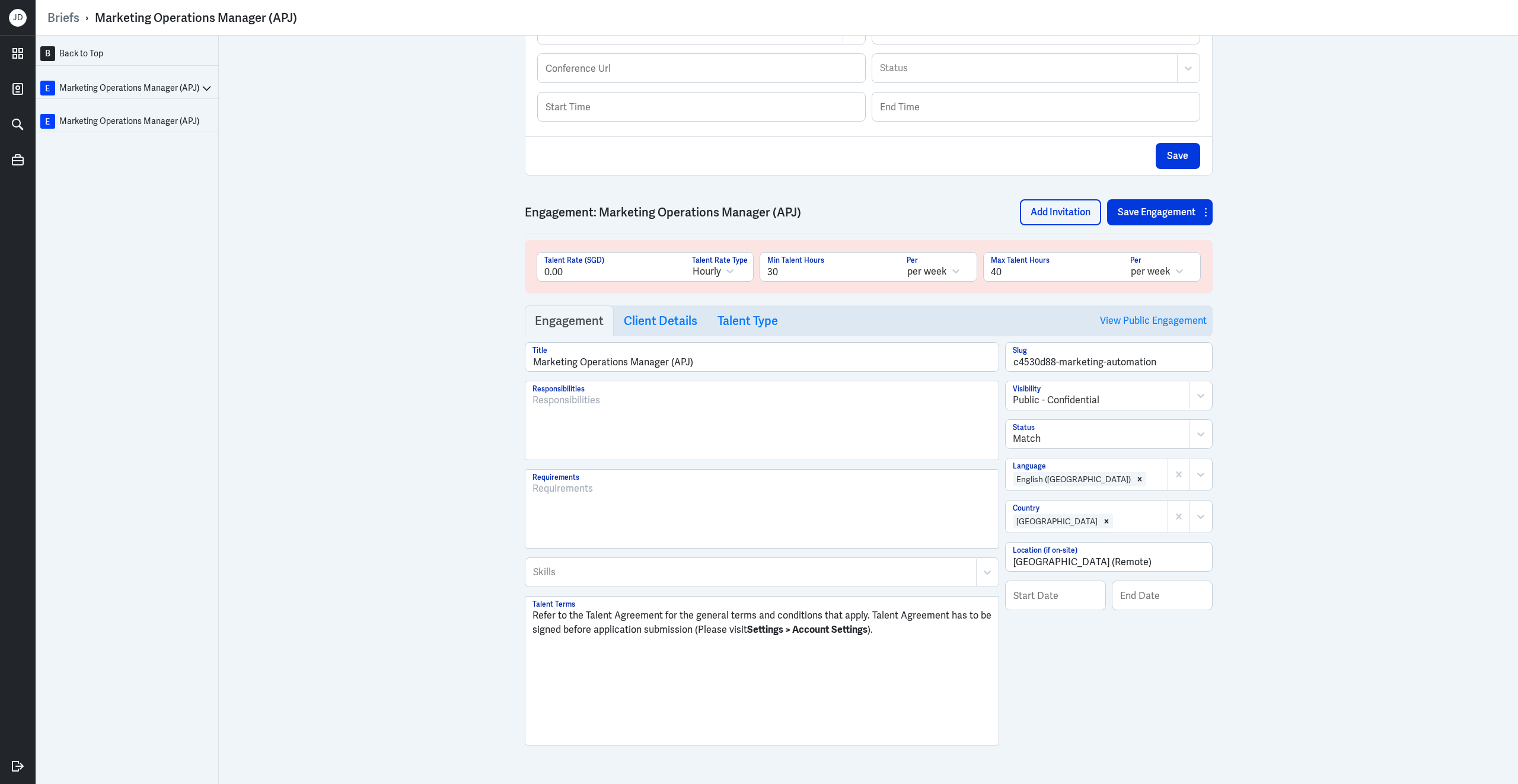
click at [646, 432] on div at bounding box center [762, 425] width 459 height 64
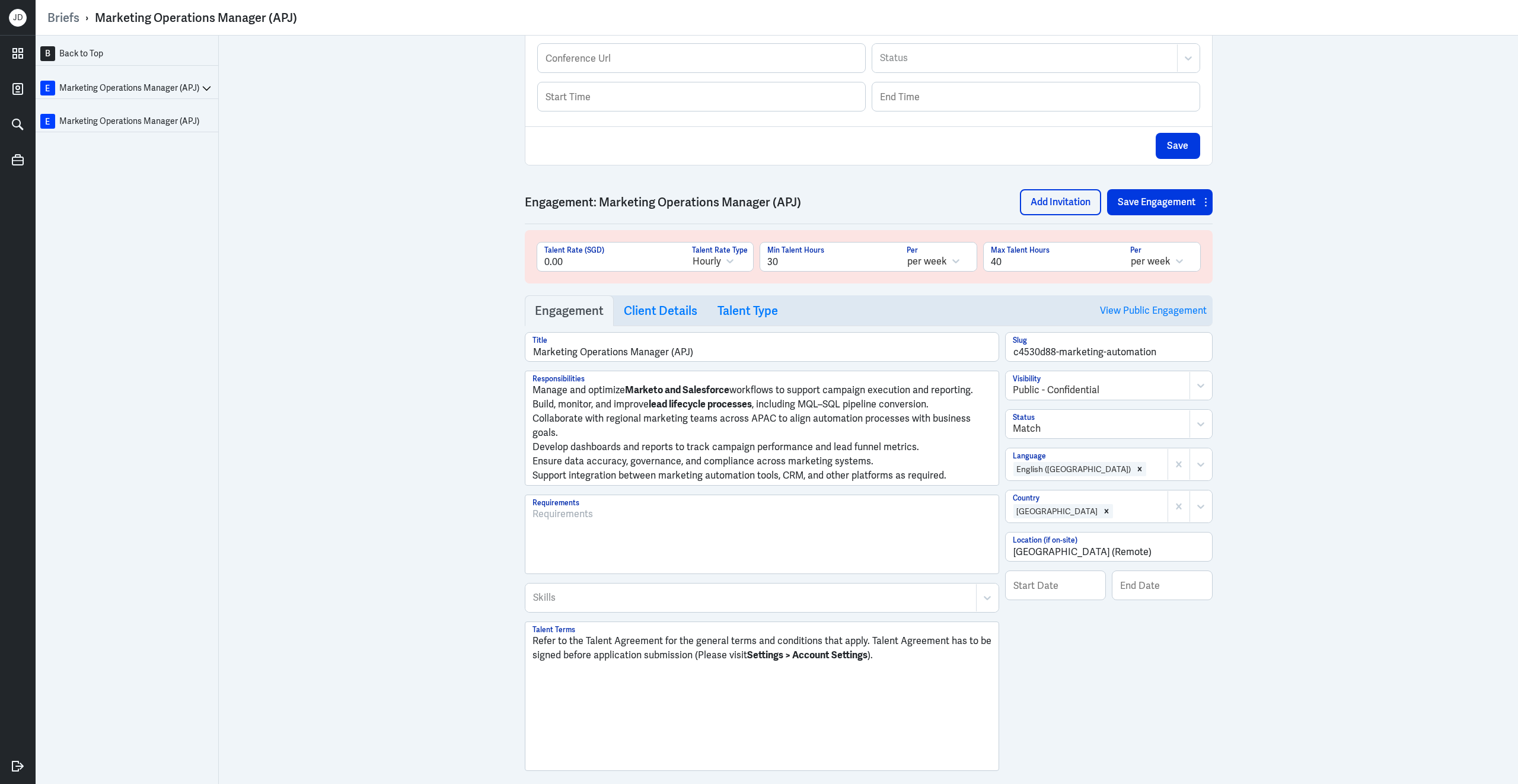
scroll to position [0, 0]
click at [534, 398] on p "Manage and optimize Marketo and Salesforce workflows to support campaign execut…" at bounding box center [762, 389] width 459 height 14
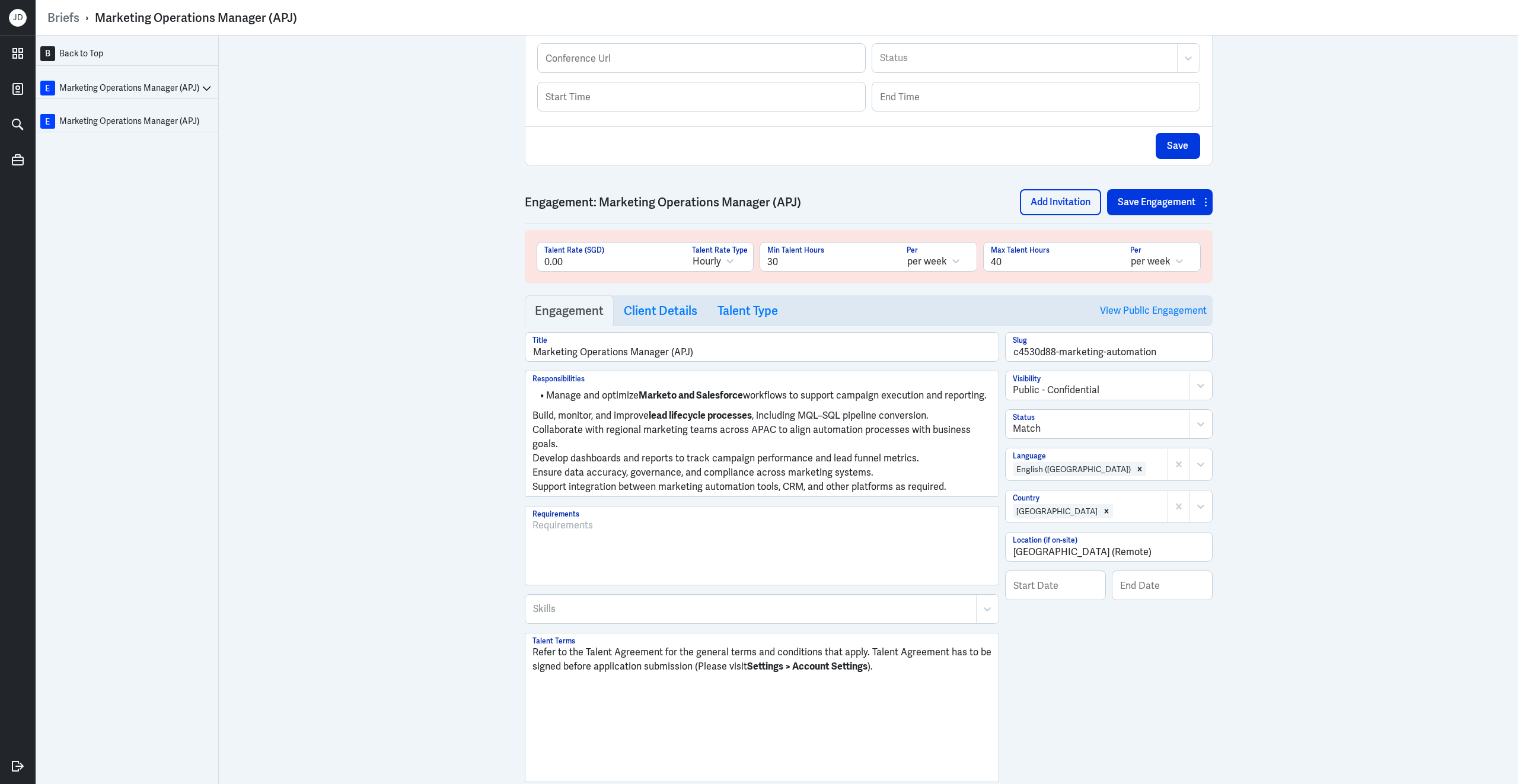
click at [533, 423] on p "Build, monitor, and improve lead lifecycle processes , including MQL–SQL pipeli…" at bounding box center [762, 416] width 459 height 14
click at [532, 436] on p "Collaborate with regional marketing teams across APAC to align automation proce…" at bounding box center [762, 435] width 459 height 28
click at [534, 463] on p "Develop dashboards and reports to track campaign performance and lead funnel me…" at bounding box center [762, 455] width 459 height 14
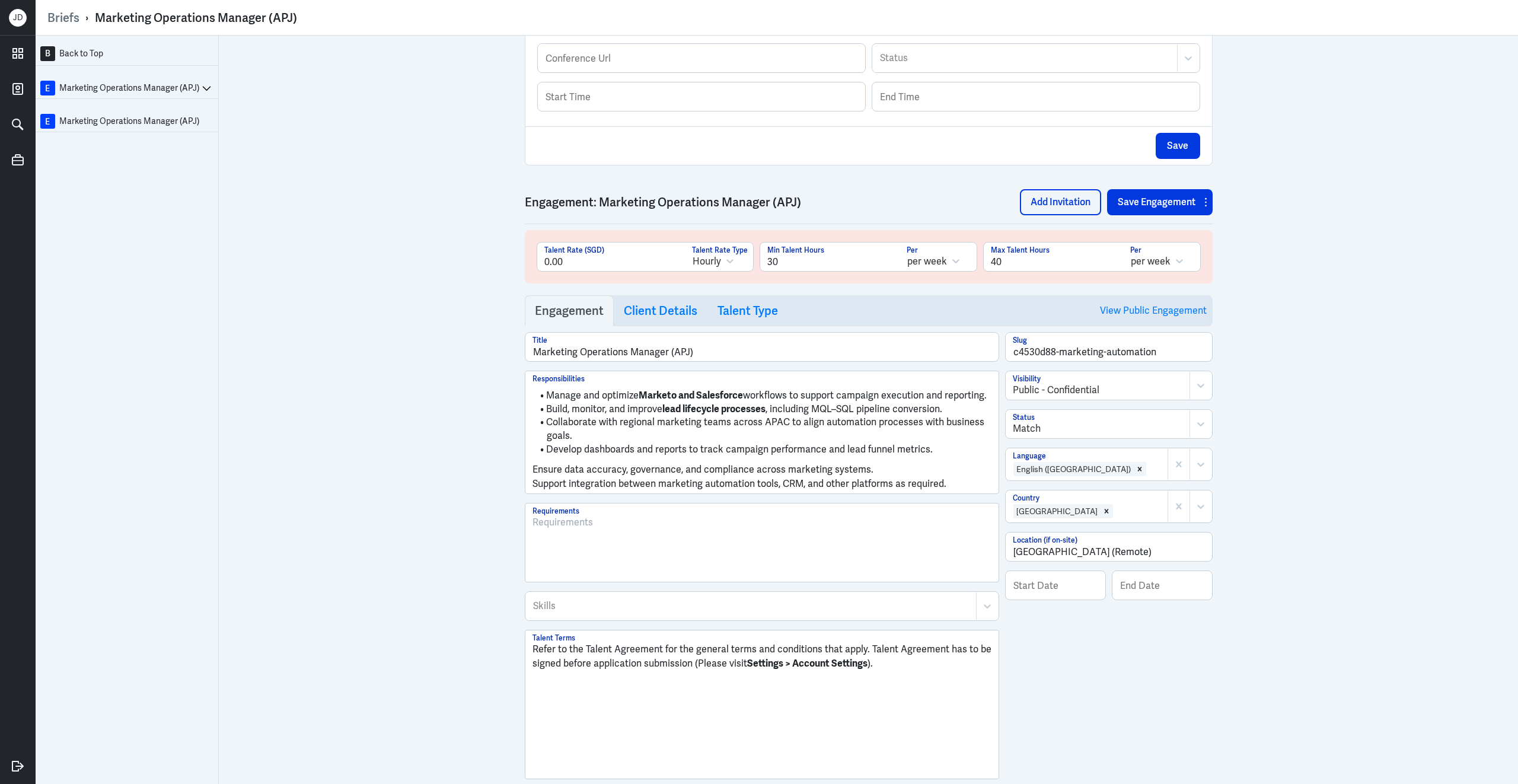
click at [532, 477] on p "Ensure data accuracy, governance, and compliance across marketing systems." at bounding box center [762, 469] width 459 height 14
click at [532, 490] on p "Support integration between marketing automation tools, CRM, and other platform…" at bounding box center [762, 482] width 459 height 14
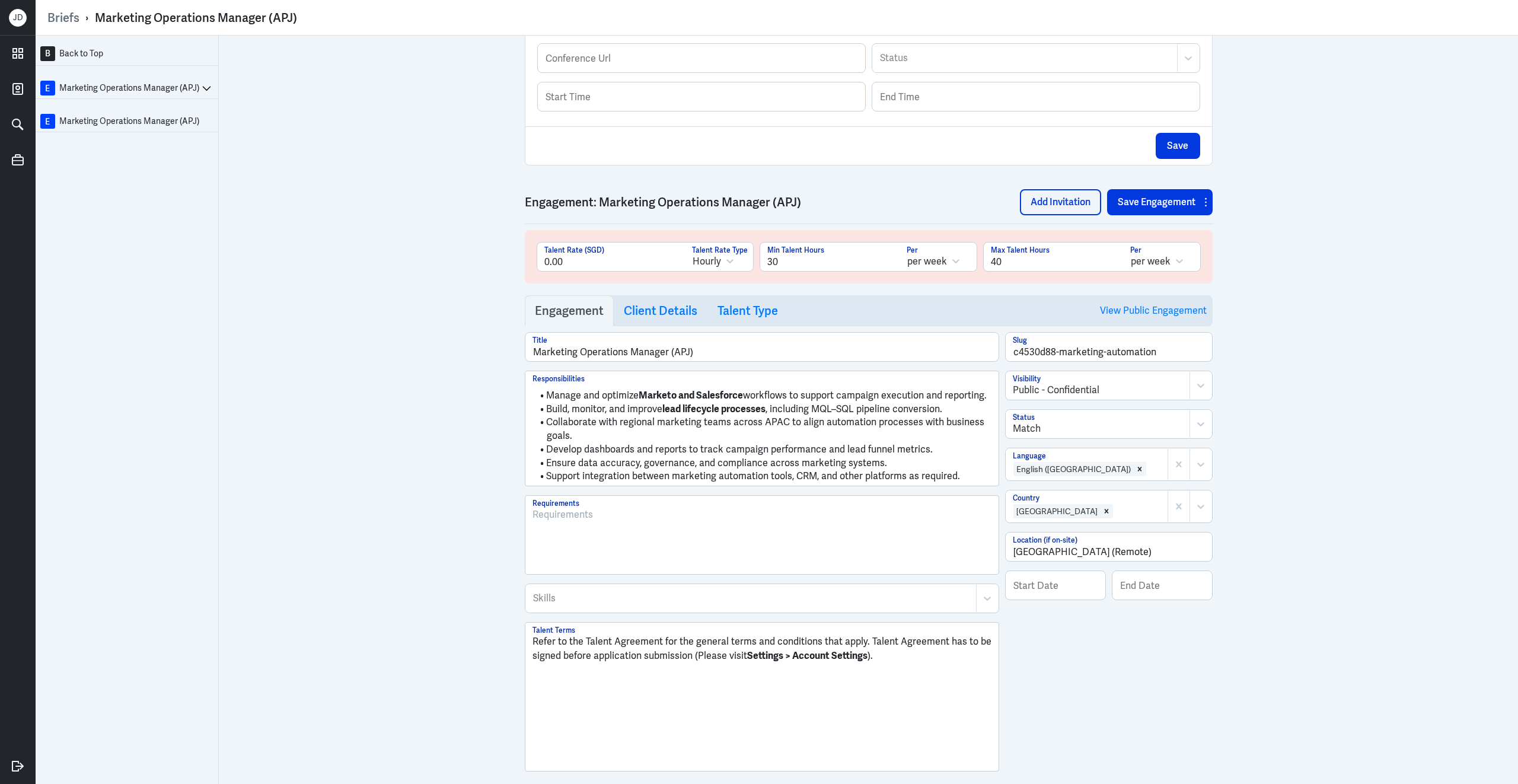
click at [713, 564] on div at bounding box center [762, 540] width 459 height 64
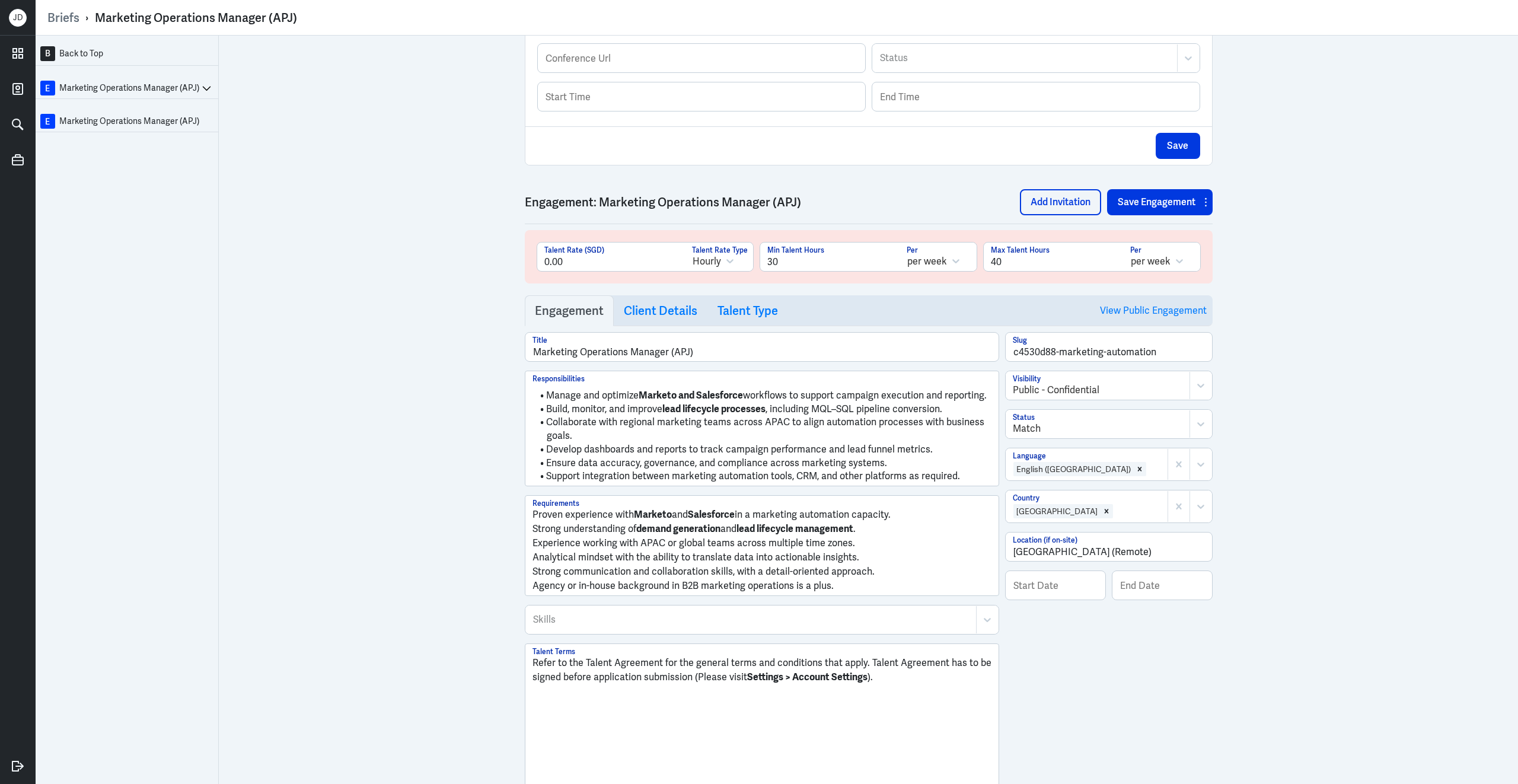
click at [533, 521] on p "Proven experience with Marketo and Salesforce in a marketing automation capacit…" at bounding box center [762, 514] width 459 height 14
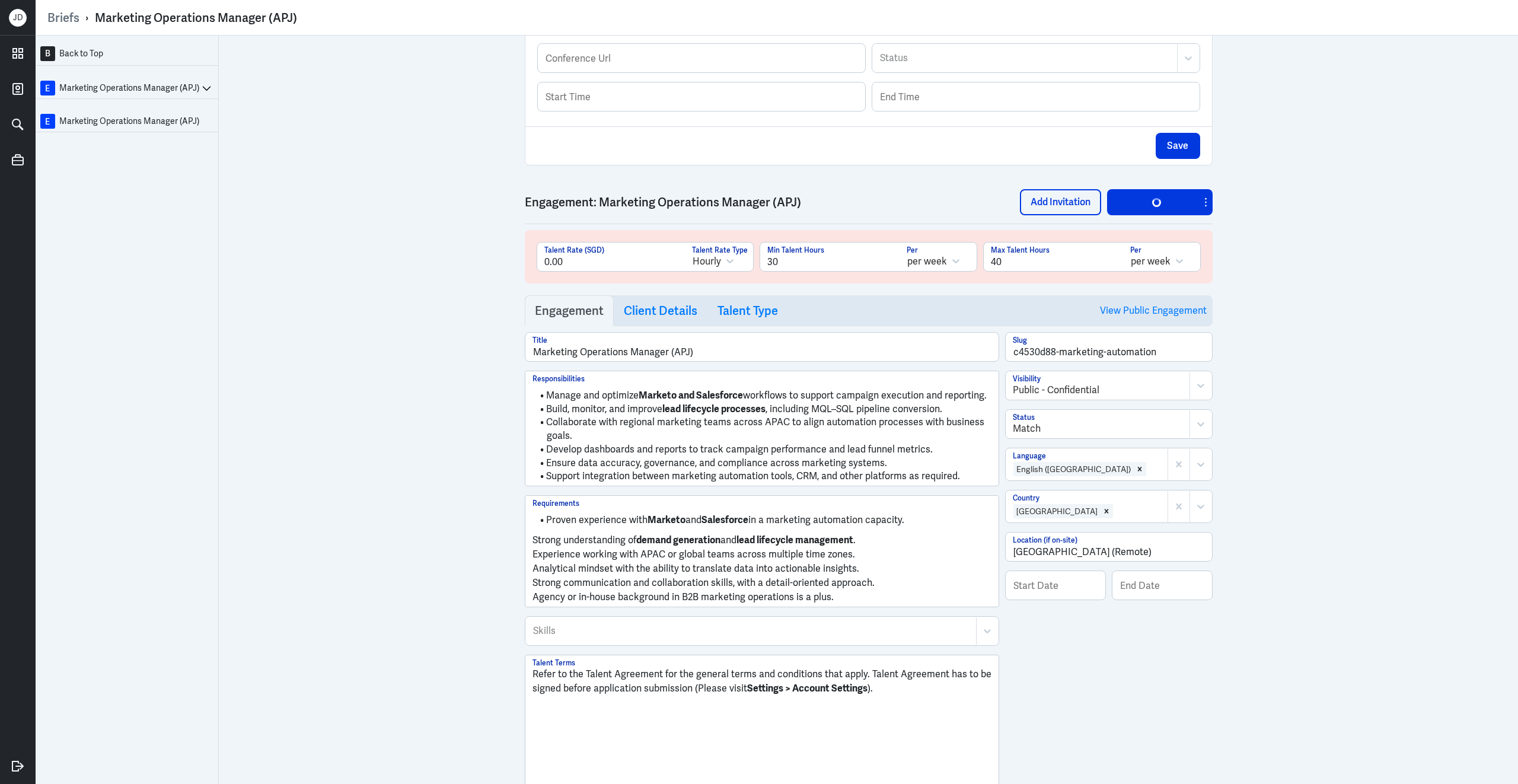
click at [532, 547] on p "Strong understanding of demand generation and lead lifecycle management ." at bounding box center [762, 540] width 459 height 14
click at [532, 560] on p "Experience working with APAC or global teams across multiple time zones." at bounding box center [762, 553] width 459 height 14
click at [534, 573] on p "Analytical mindset with the ability to translate data into actionable insights." at bounding box center [762, 566] width 459 height 14
click at [534, 588] on p "Strong communication and collaboration skills, with a detail-oriented approach." at bounding box center [762, 580] width 459 height 14
click at [534, 601] on p "Agency or in-house background in B2B marketing operations is a plus." at bounding box center [762, 593] width 459 height 14
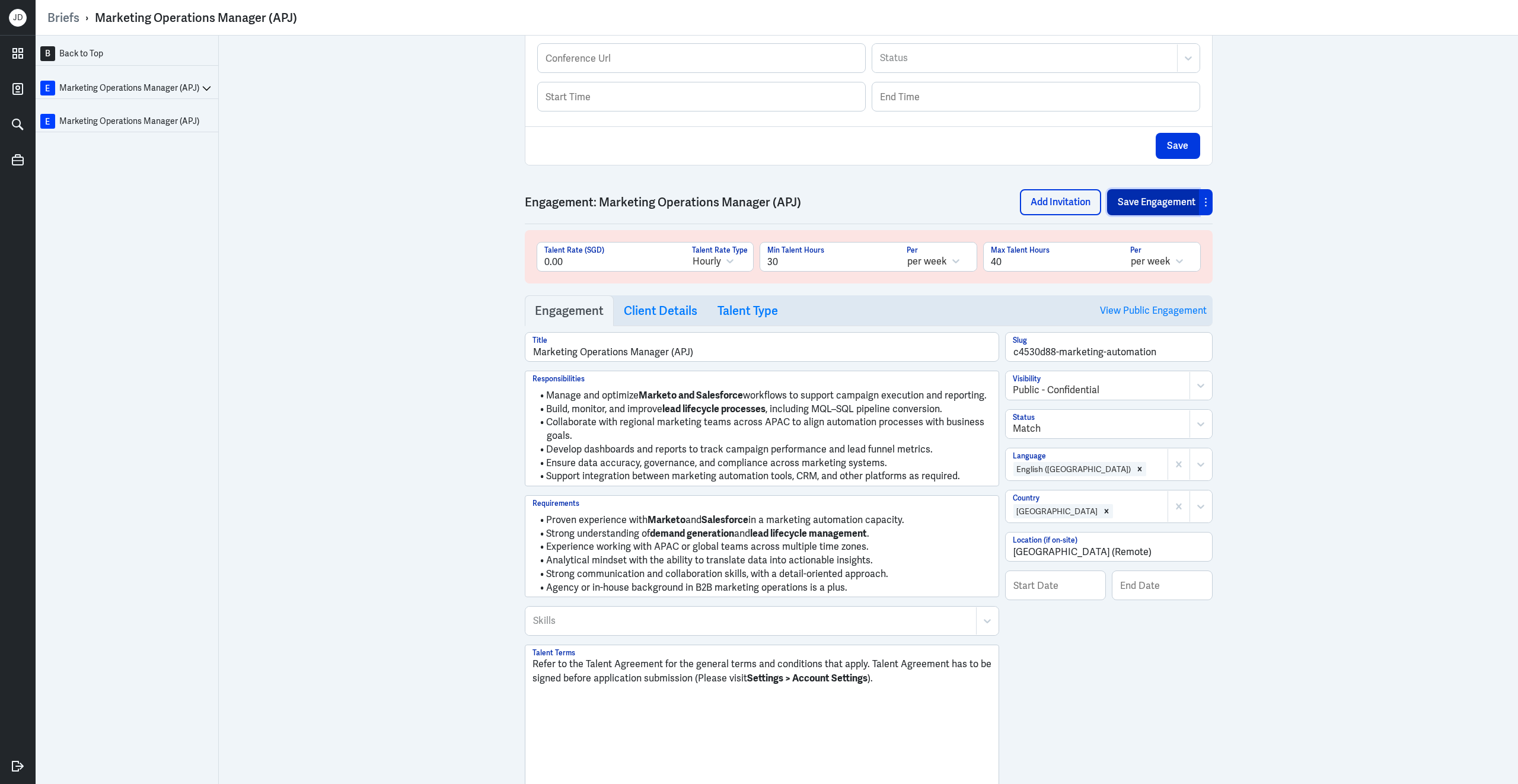
click at [1123, 203] on button "Save Engagement" at bounding box center [1153, 202] width 92 height 26
click at [636, 318] on h3 "Client Details" at bounding box center [660, 310] width 73 height 14
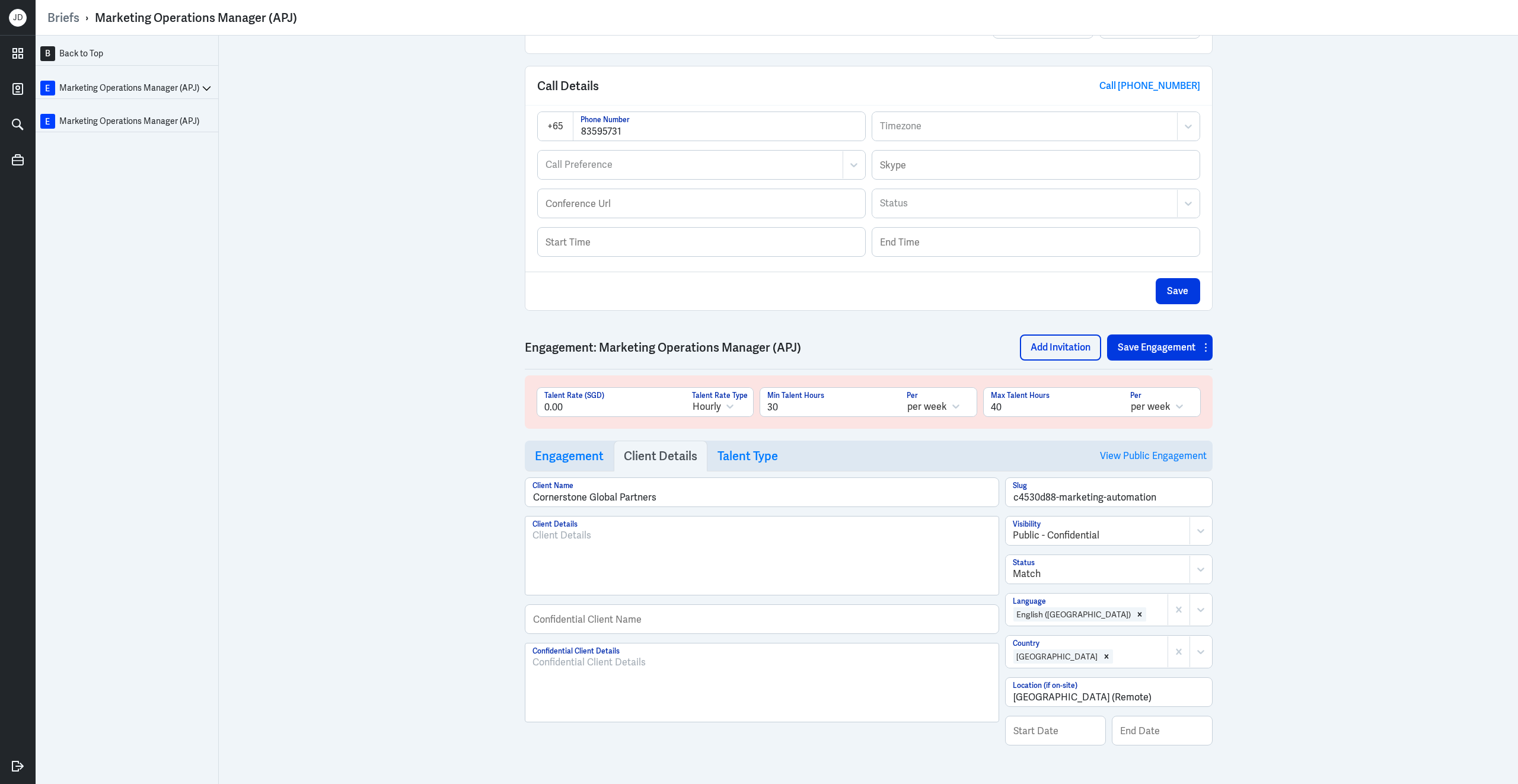
click at [632, 688] on div at bounding box center [762, 687] width 459 height 64
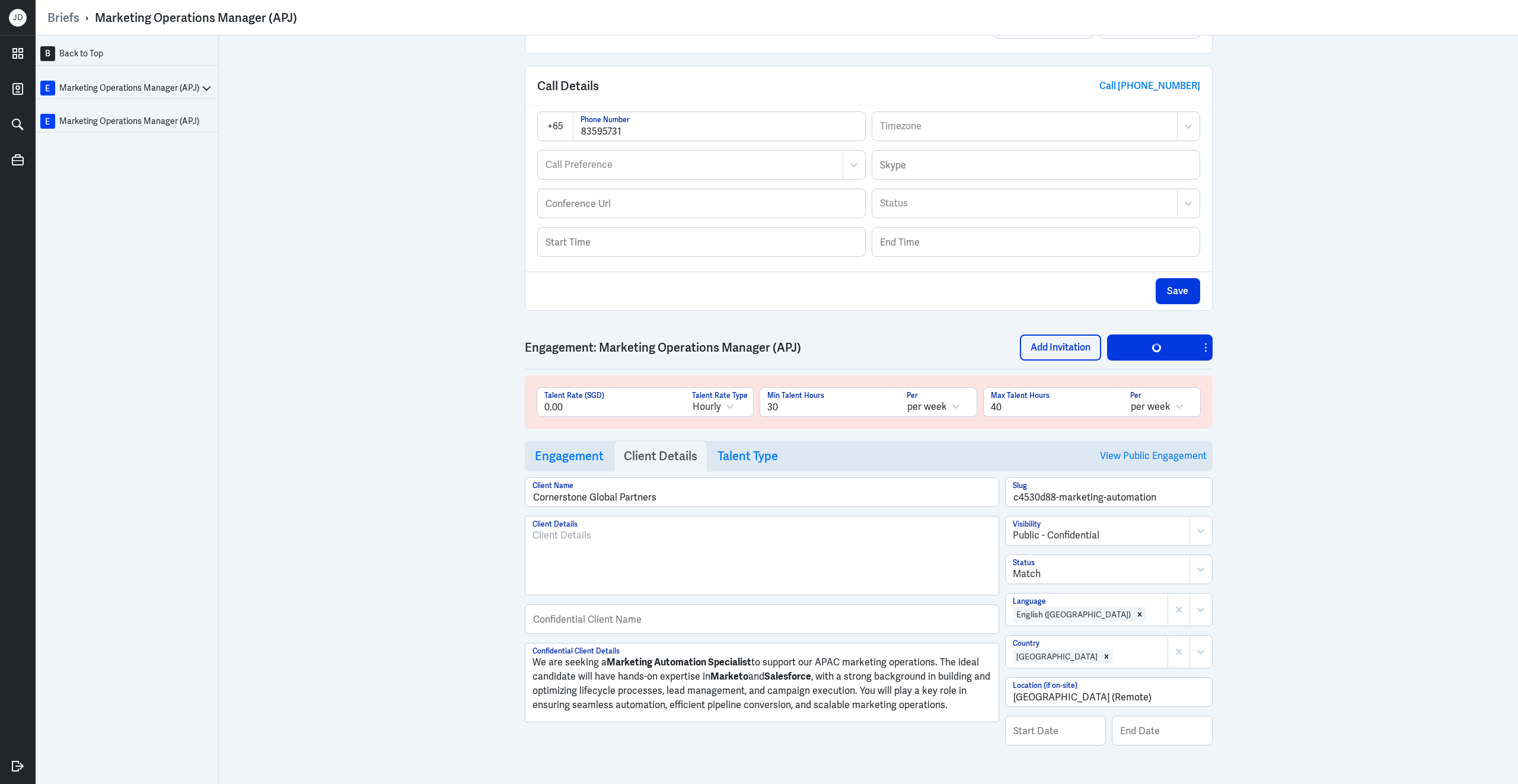
click at [750, 660] on strong "Marketing Automation Specialist" at bounding box center [679, 662] width 145 height 12
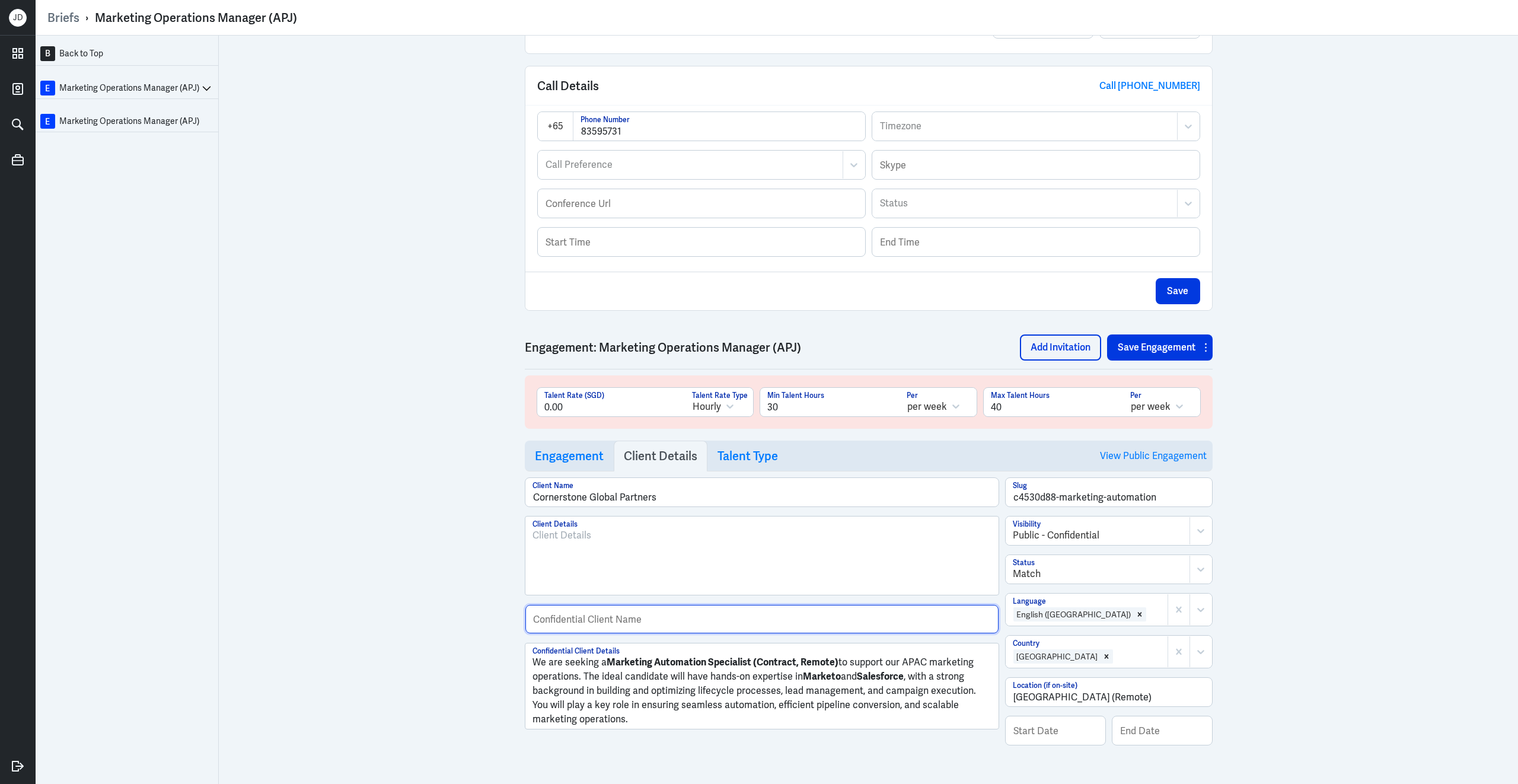
click at [748, 618] on input "text" at bounding box center [762, 619] width 473 height 28
click at [212, 85] on button at bounding box center [207, 88] width 15 height 15
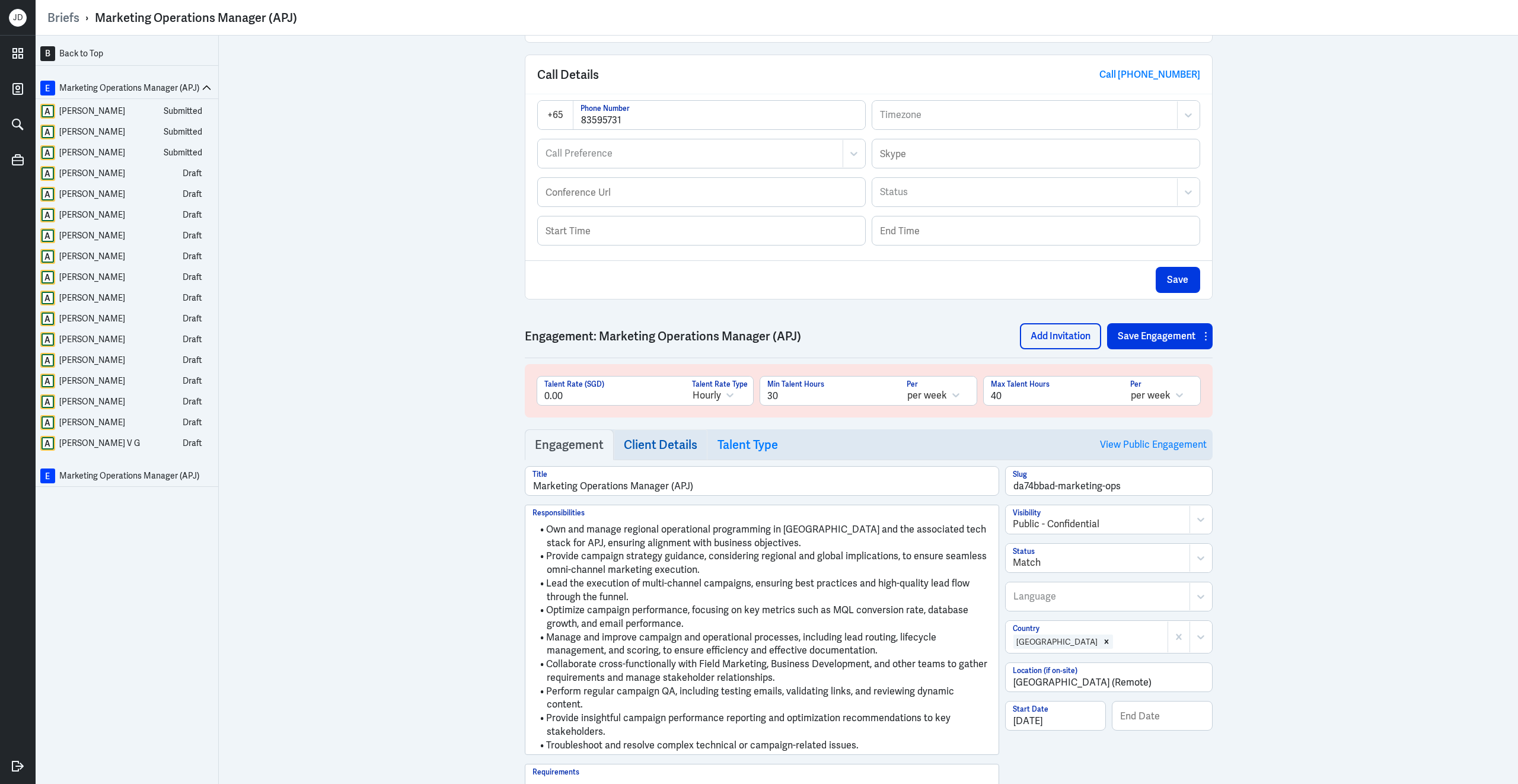
click at [678, 452] on h3 "Client Details" at bounding box center [660, 444] width 73 height 14
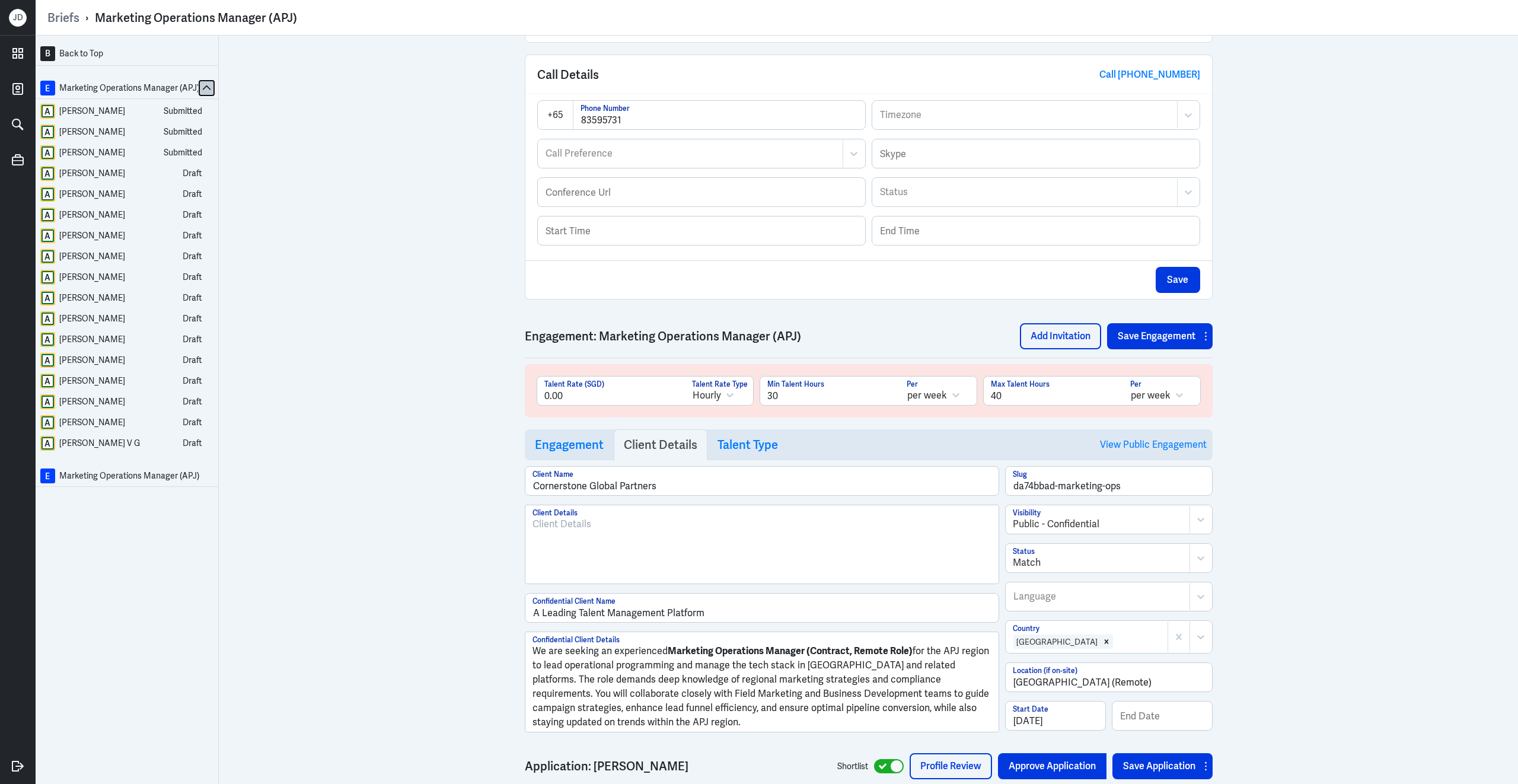
click at [210, 85] on button at bounding box center [207, 88] width 15 height 15
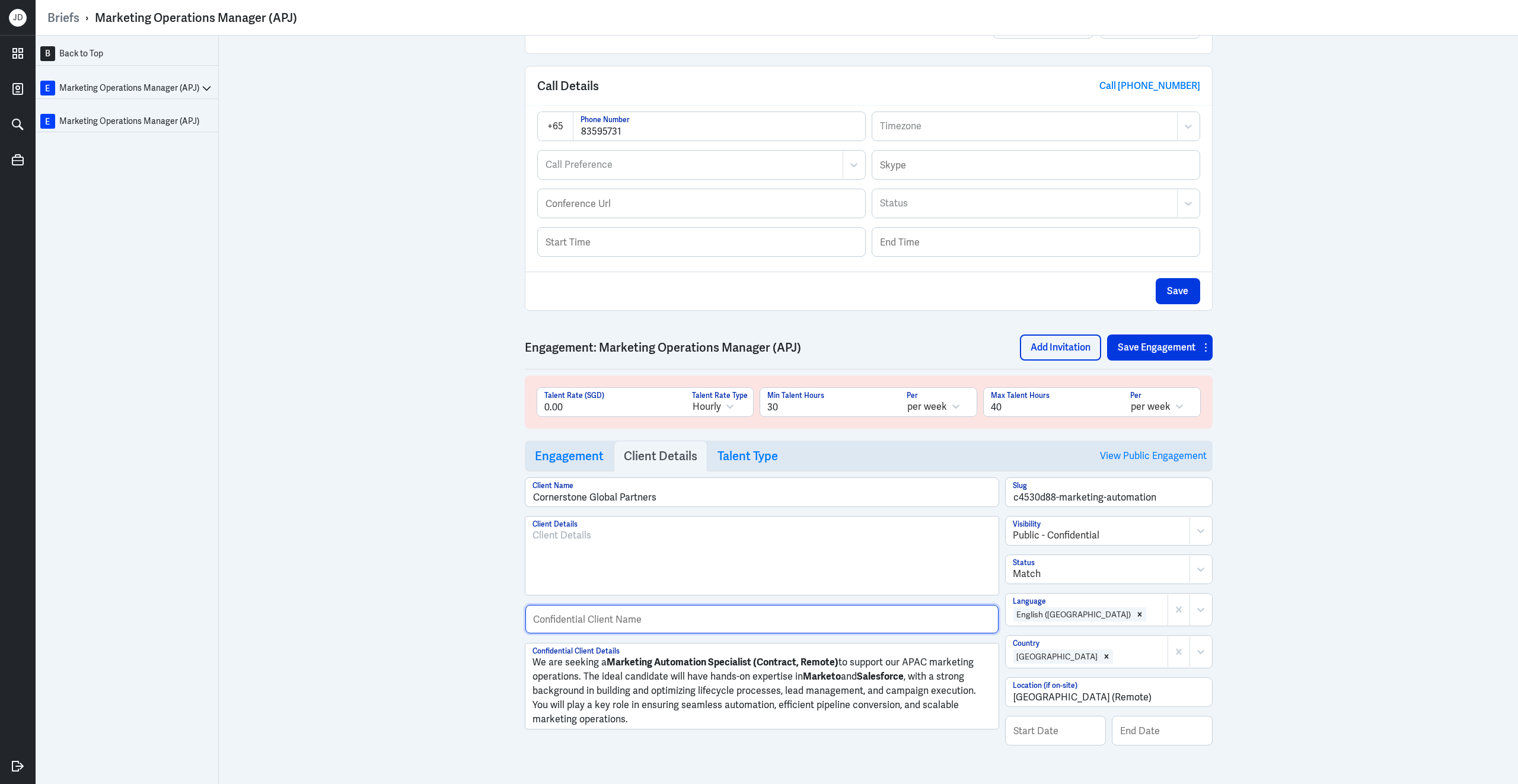
click at [609, 616] on input "text" at bounding box center [762, 619] width 473 height 28
click at [579, 621] on input "A Leading Technology Platform" at bounding box center [762, 619] width 473 height 28
type input "A Leading Technology Platform"
click at [1139, 352] on button "Save Engagement" at bounding box center [1153, 348] width 92 height 26
click at [1141, 344] on button "Save Engagement" at bounding box center [1153, 348] width 92 height 26
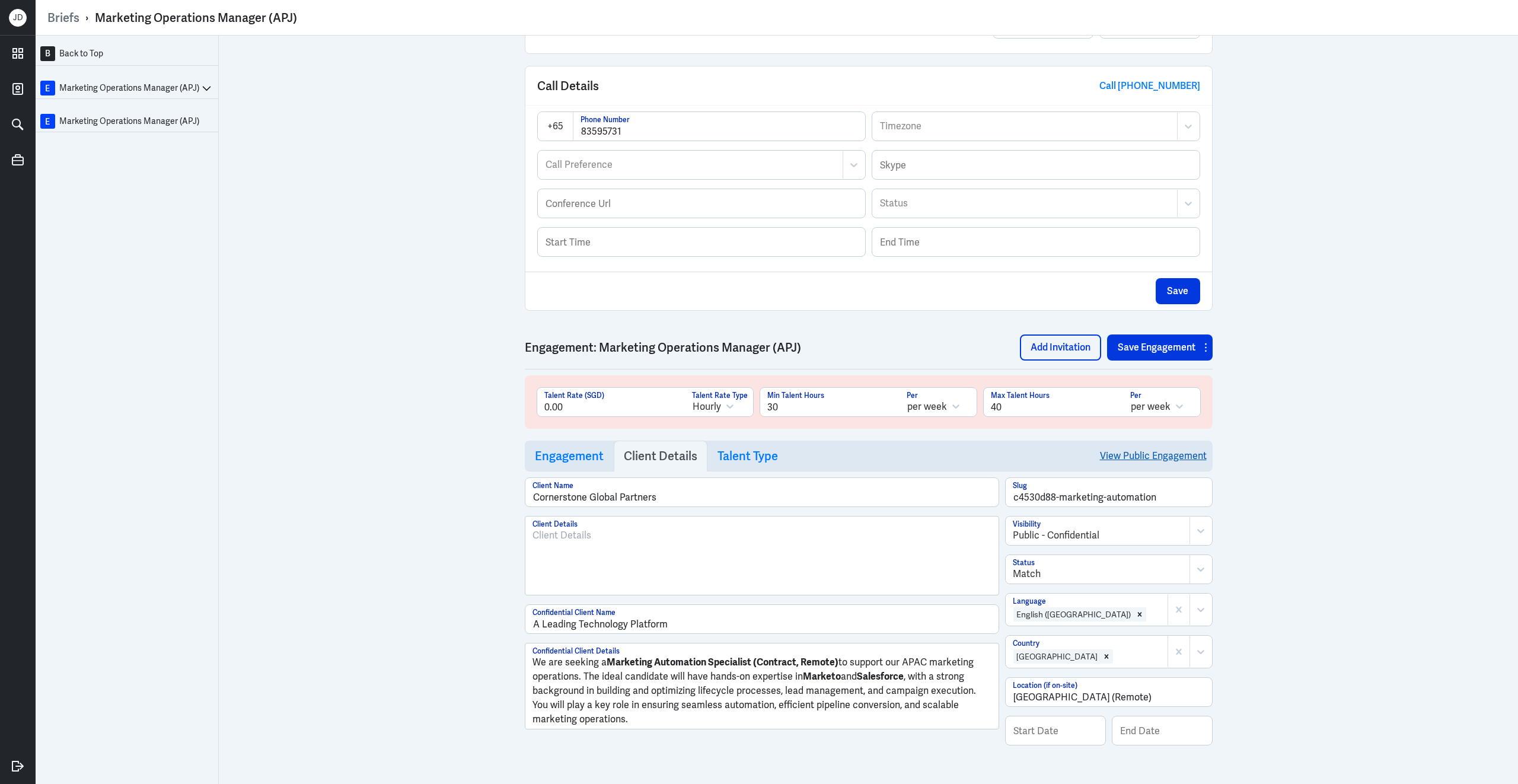
click at [1139, 451] on link "View Public Engagement" at bounding box center [1154, 456] width 107 height 30
click at [572, 448] on h3 "Engagement" at bounding box center [569, 455] width 69 height 14
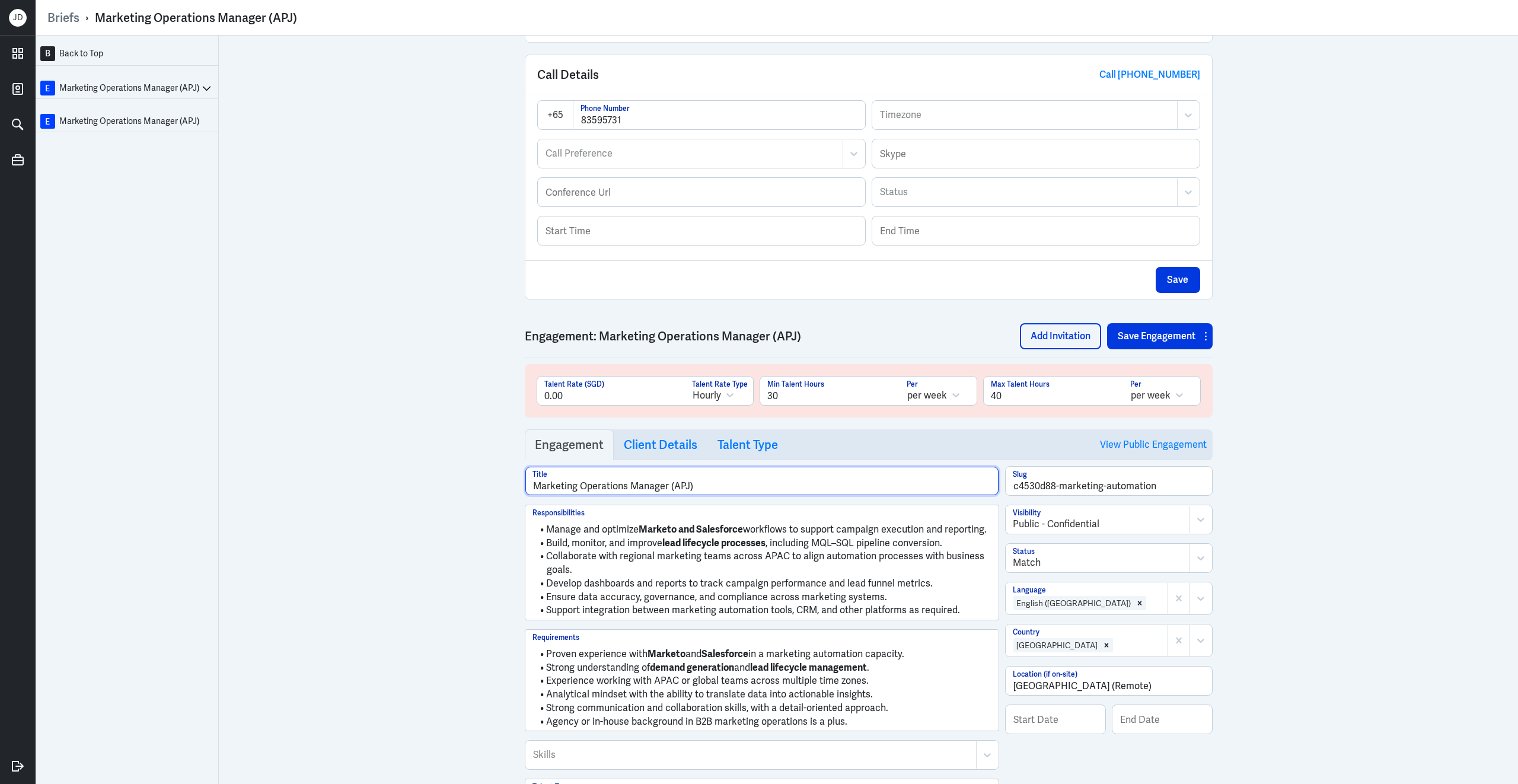
drag, startPoint x: 577, startPoint y: 494, endPoint x: 727, endPoint y: 498, distance: 150.1
click at [727, 495] on input "Marketing Operations Manager (APJ)" at bounding box center [762, 480] width 473 height 28
type input "Marketing Automation Specialist (APJ)"
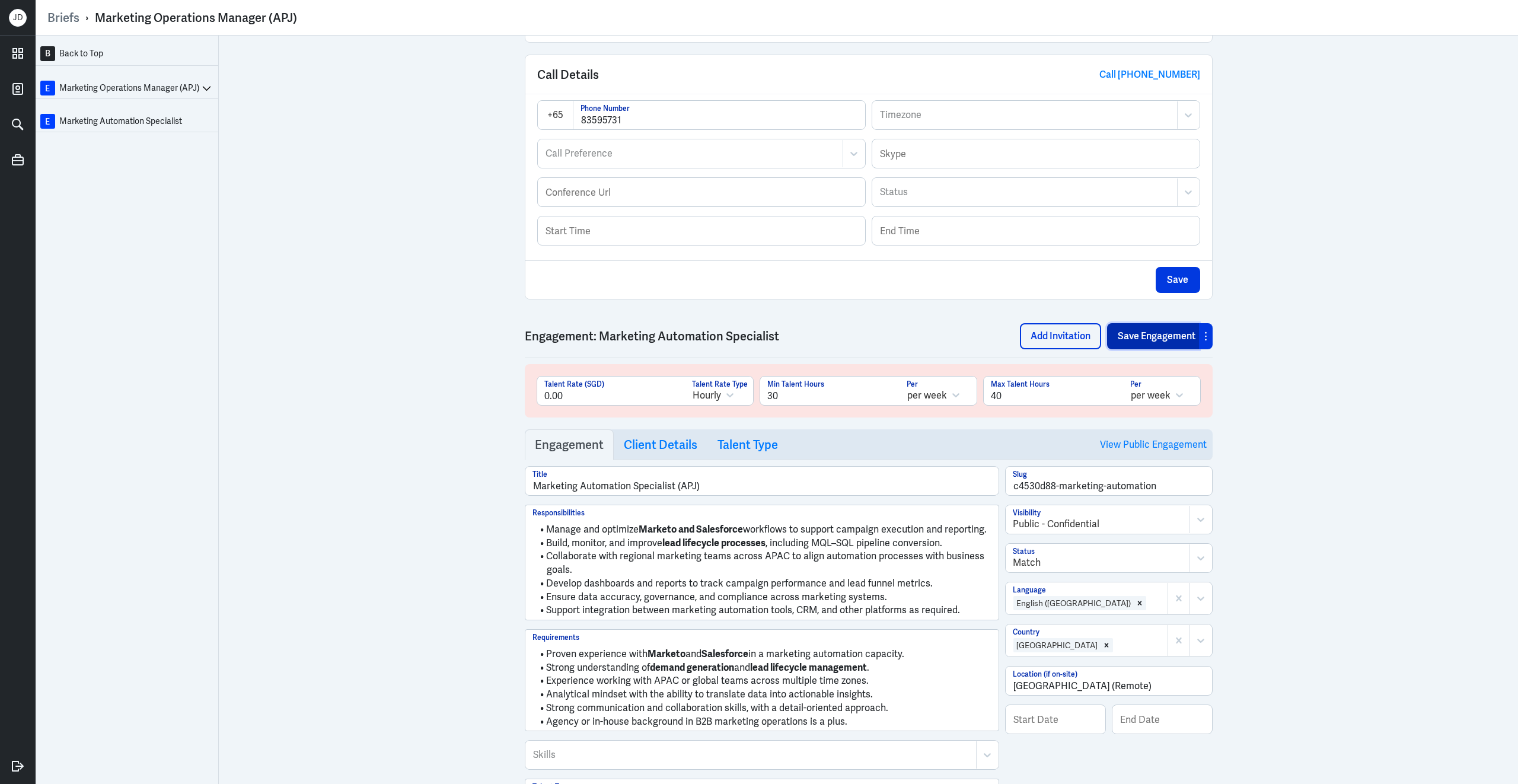
click at [1143, 339] on button "Save Engagement" at bounding box center [1153, 337] width 92 height 26
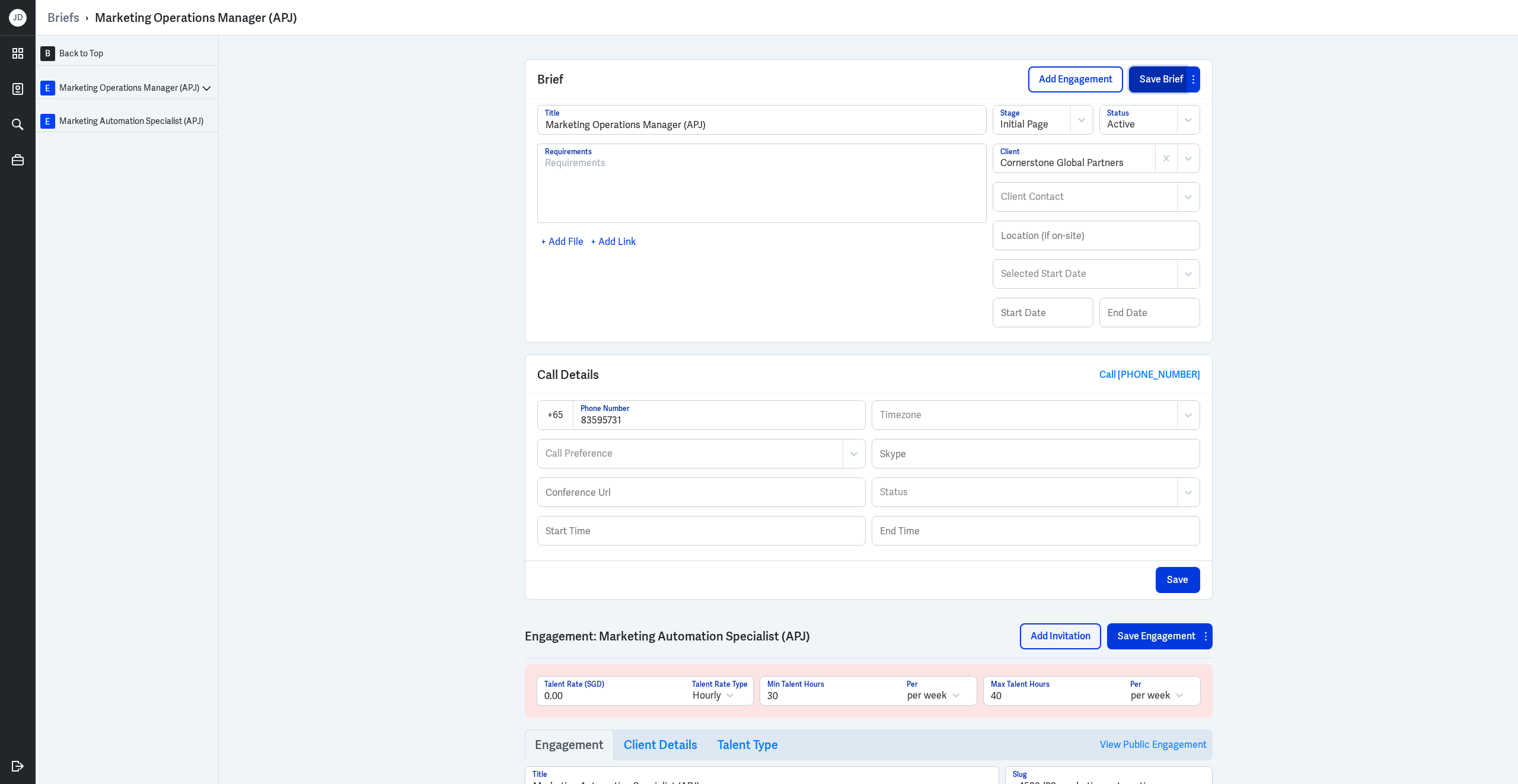
click at [1155, 78] on button "Save Brief" at bounding box center [1158, 80] width 57 height 26
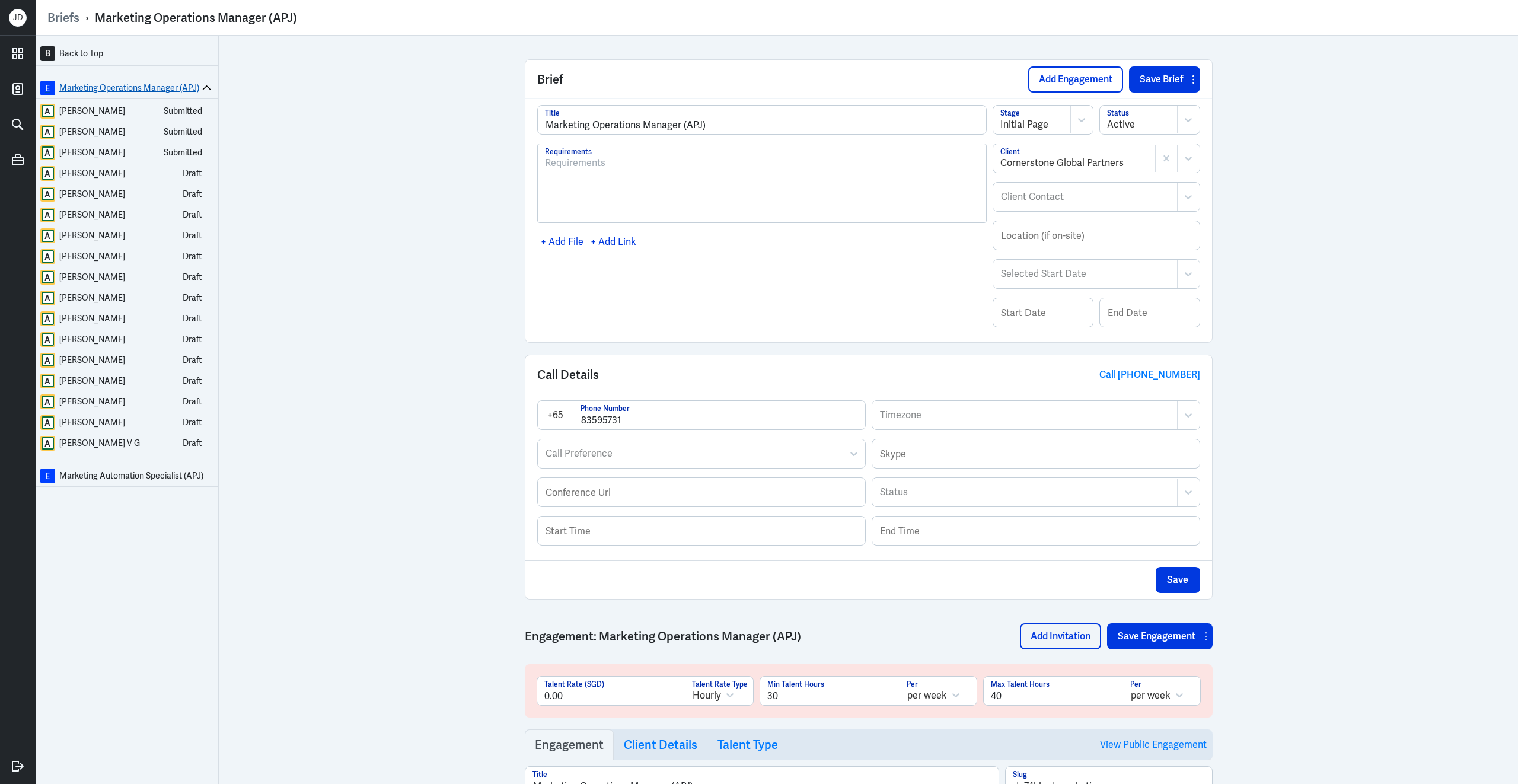
click at [121, 83] on link "E Marketing Operations Manager (APJ)" at bounding box center [119, 88] width 159 height 15
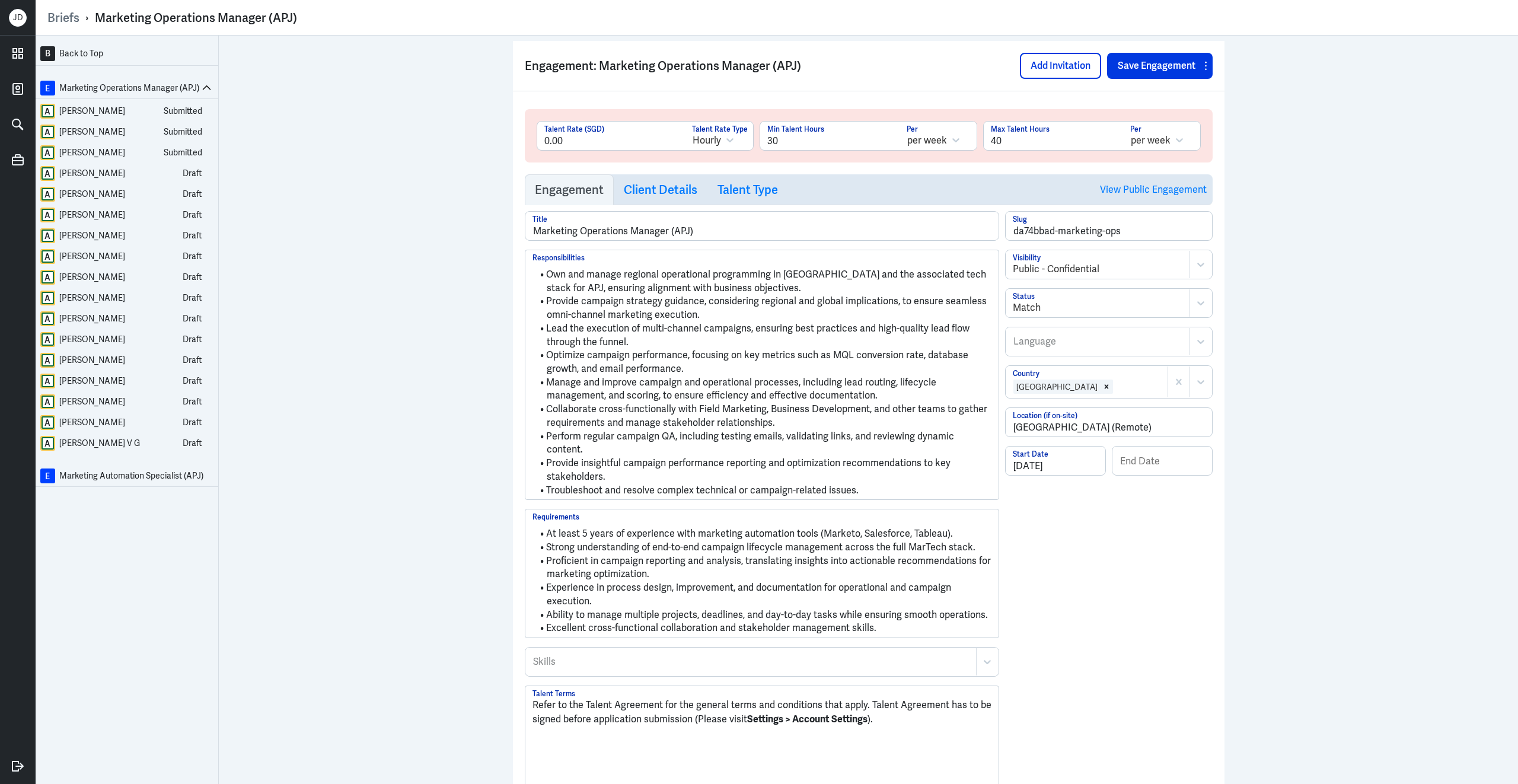
scroll to position [582, 0]
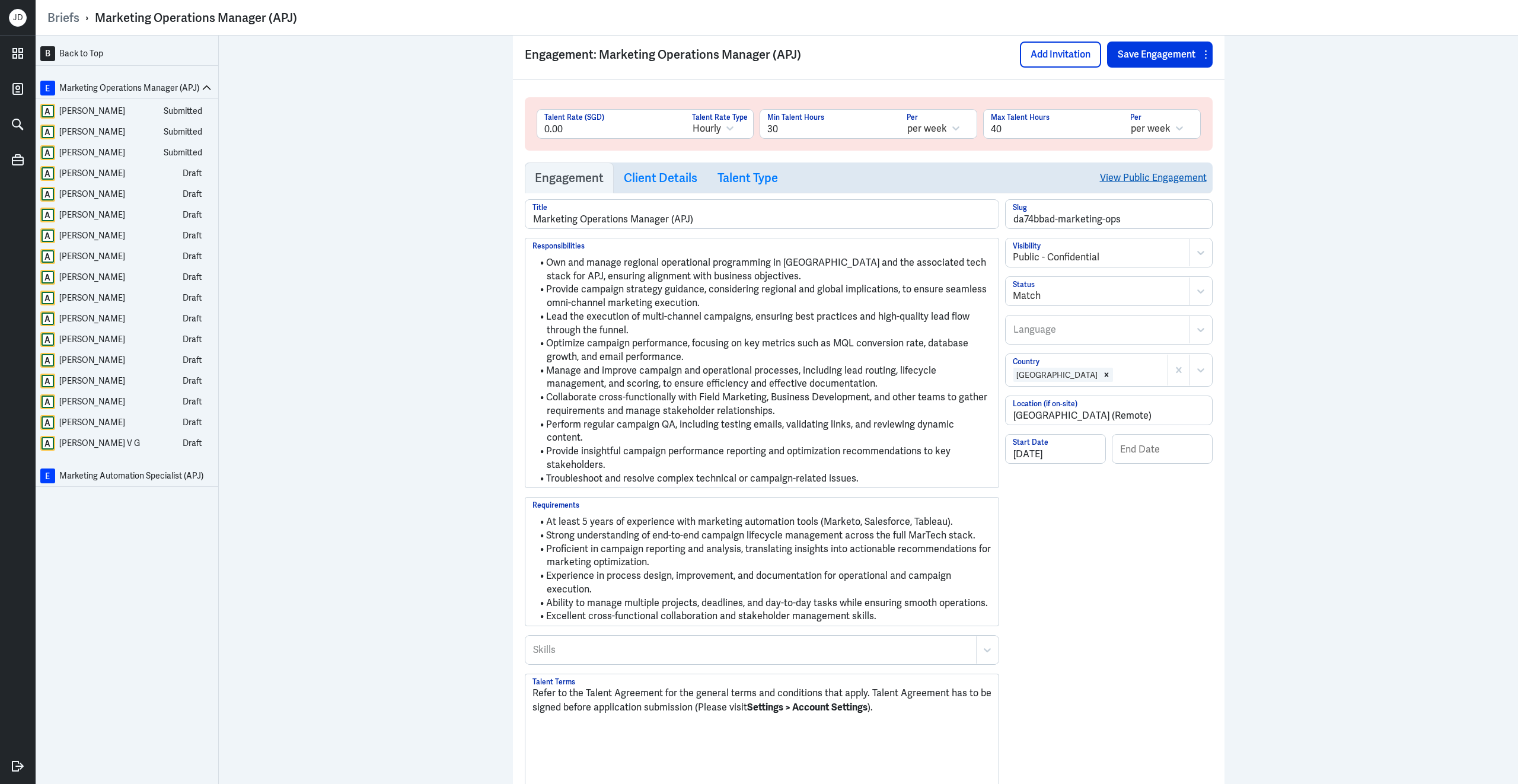
click at [1118, 177] on link "View Public Engagement" at bounding box center [1154, 178] width 107 height 30
click at [96, 116] on div "[PERSON_NAME]" at bounding box center [92, 111] width 66 height 15
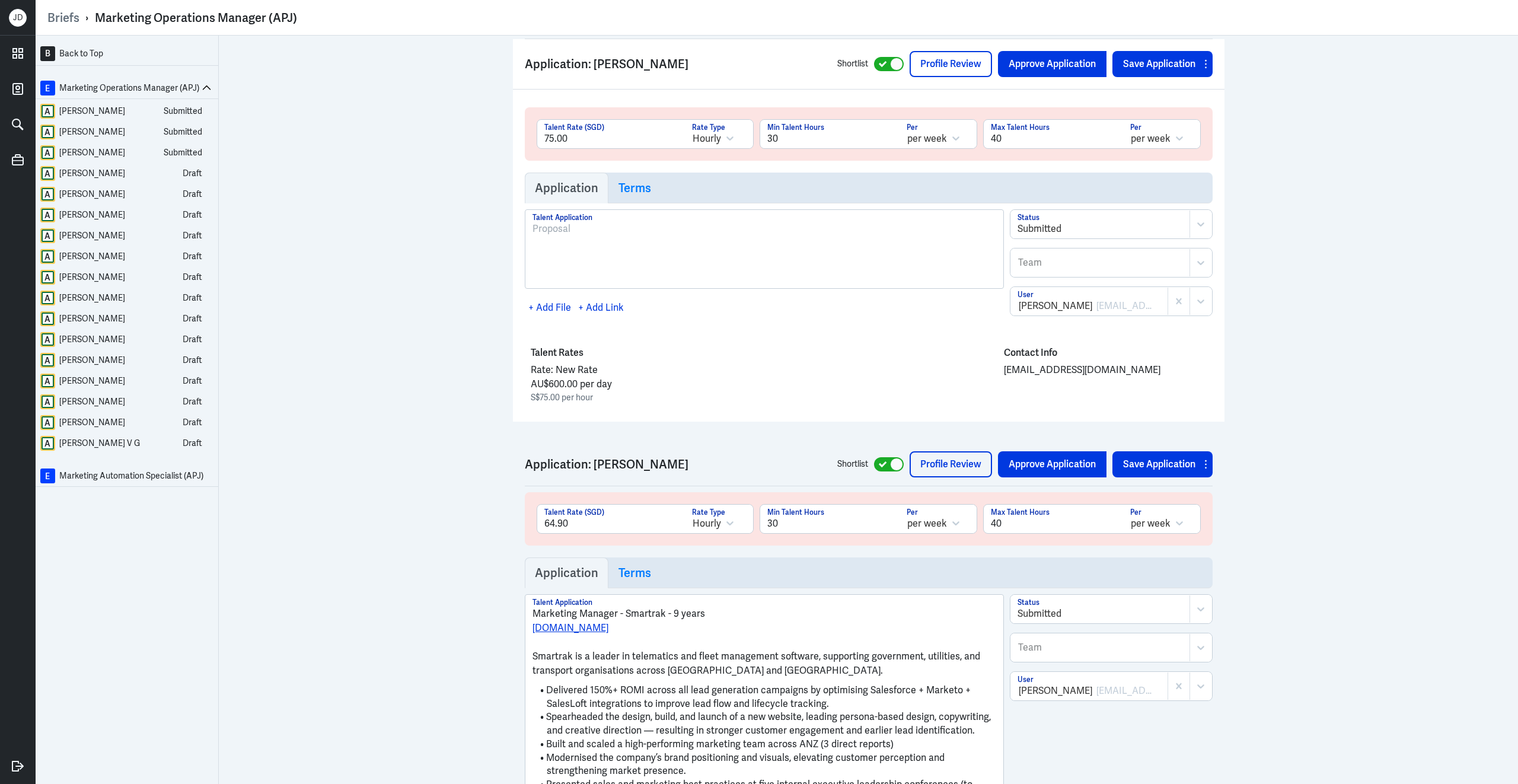
scroll to position [1314, 0]
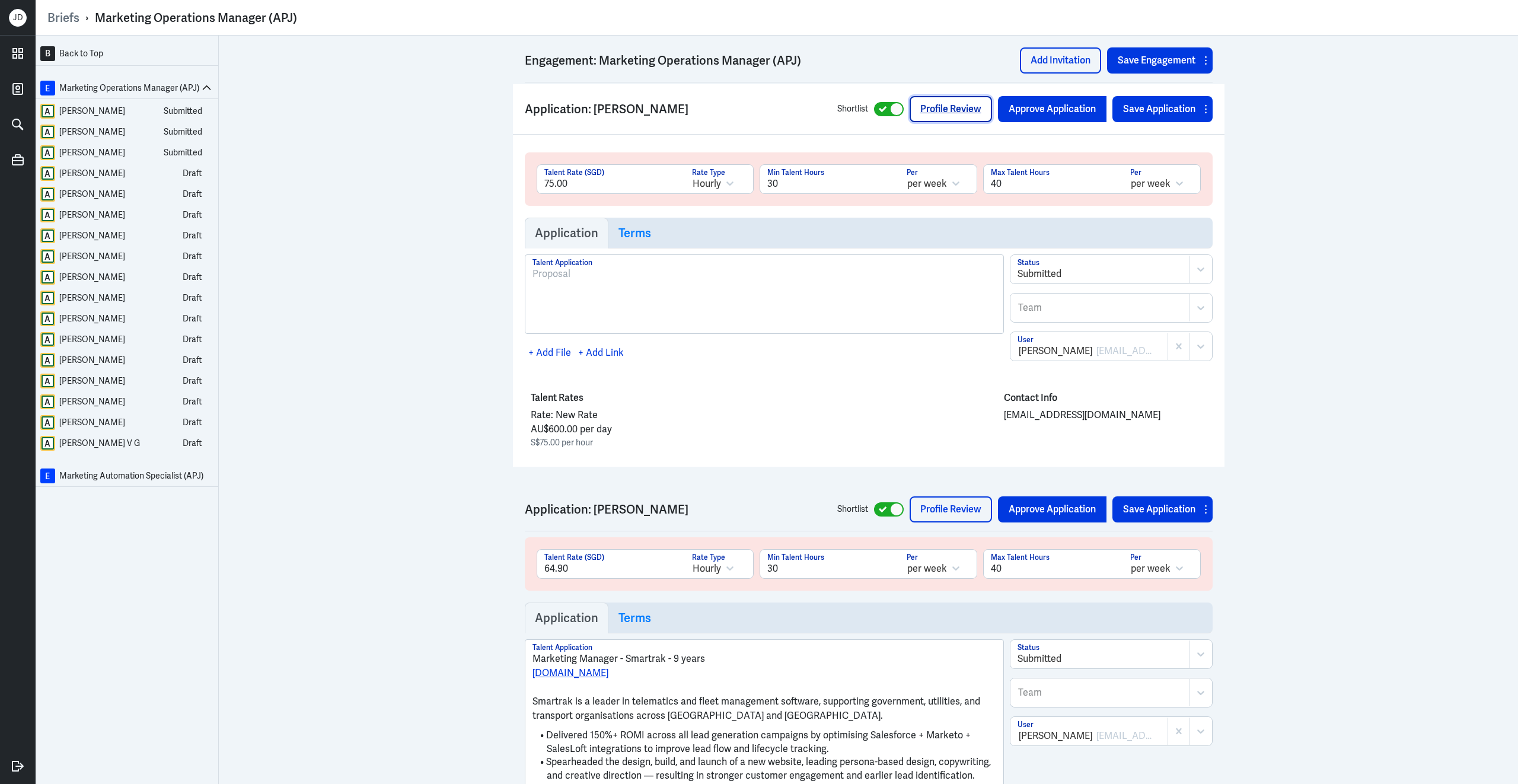
click at [948, 112] on link "Profile Review" at bounding box center [951, 109] width 83 height 26
click at [117, 133] on div "[PERSON_NAME]" at bounding box center [92, 132] width 66 height 15
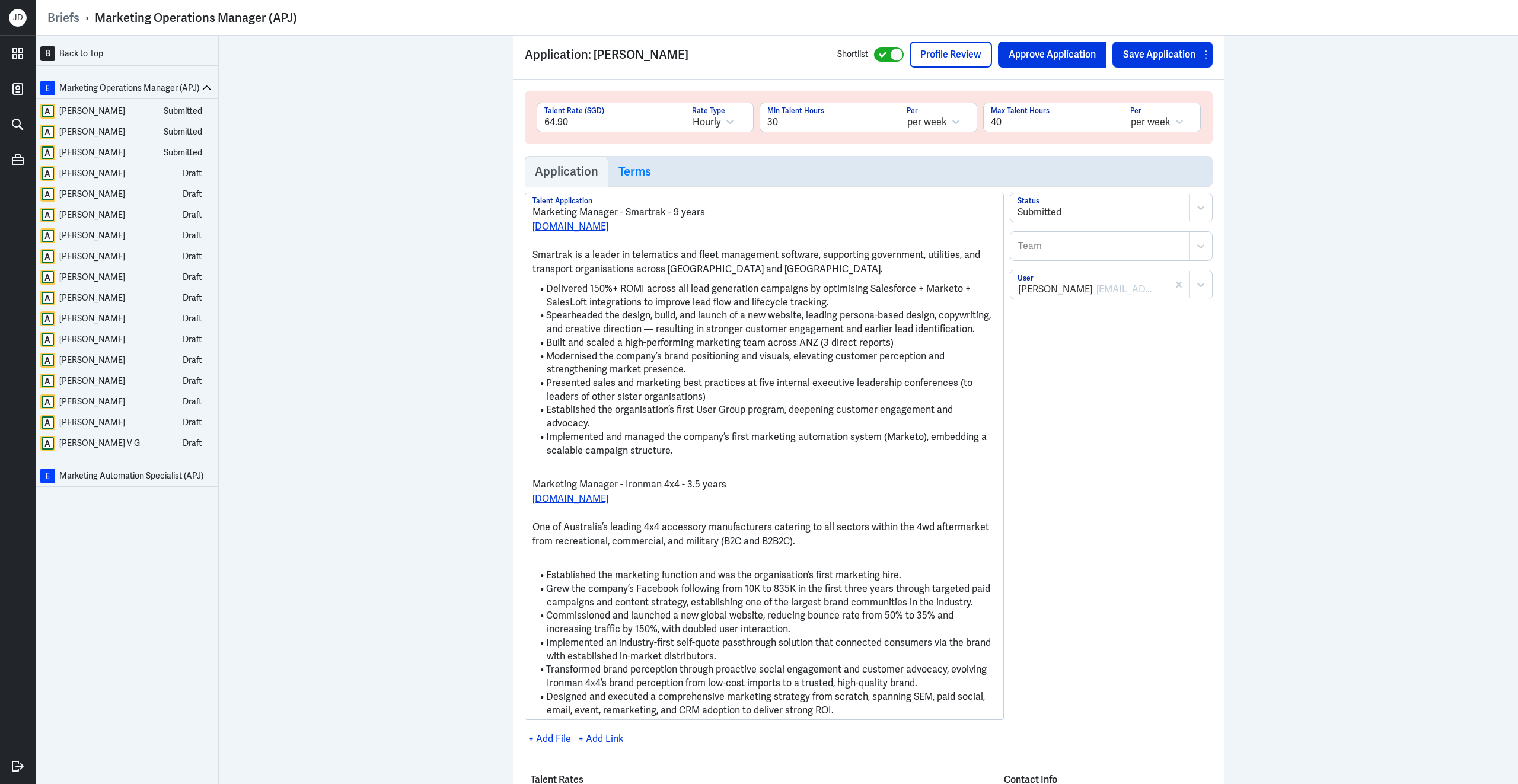
scroll to position [1764, 0]
click at [945, 58] on link "Profile Review" at bounding box center [951, 55] width 83 height 26
click at [78, 155] on div "Mike Makaryn" at bounding box center [92, 153] width 66 height 15
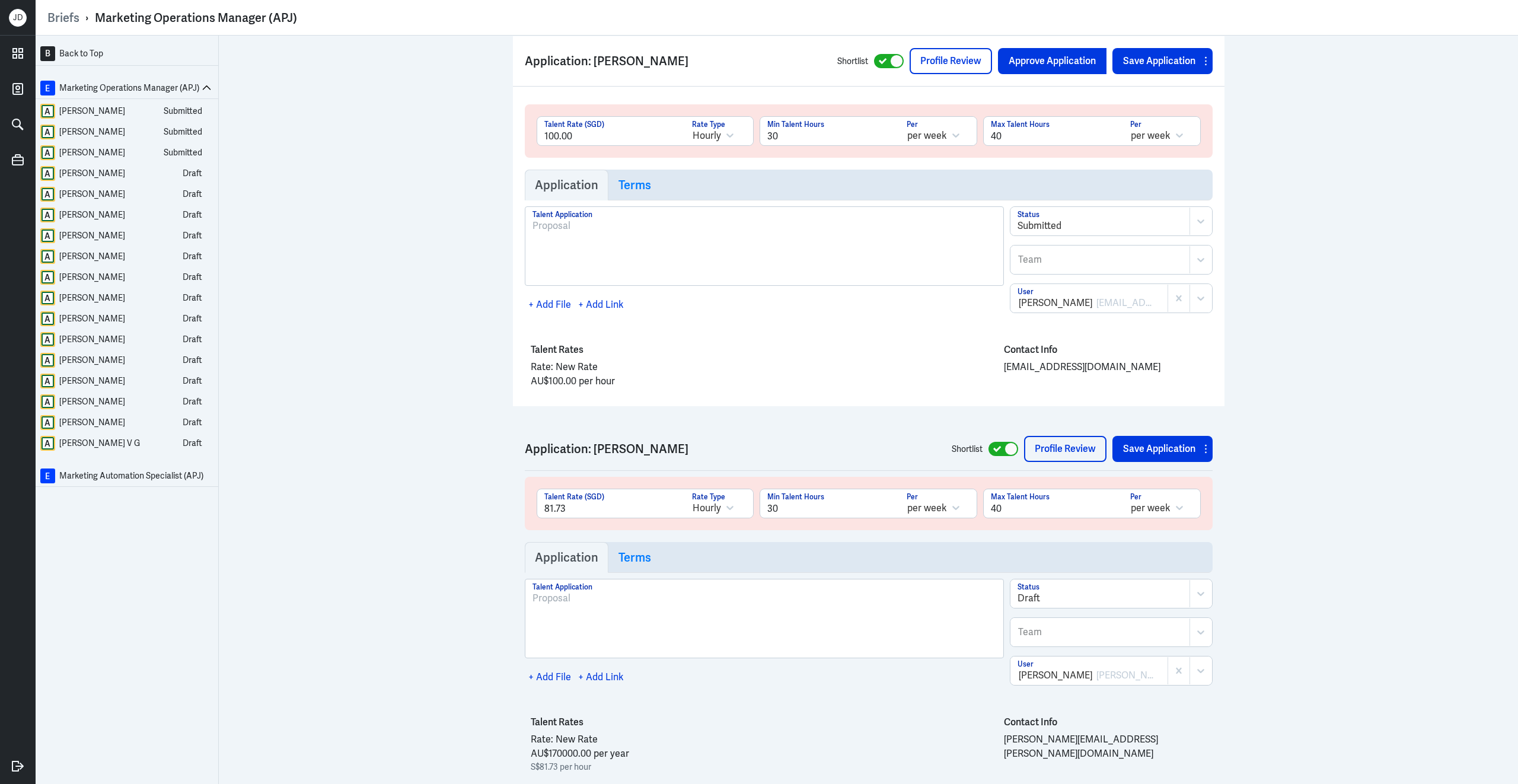
scroll to position [2580, 0]
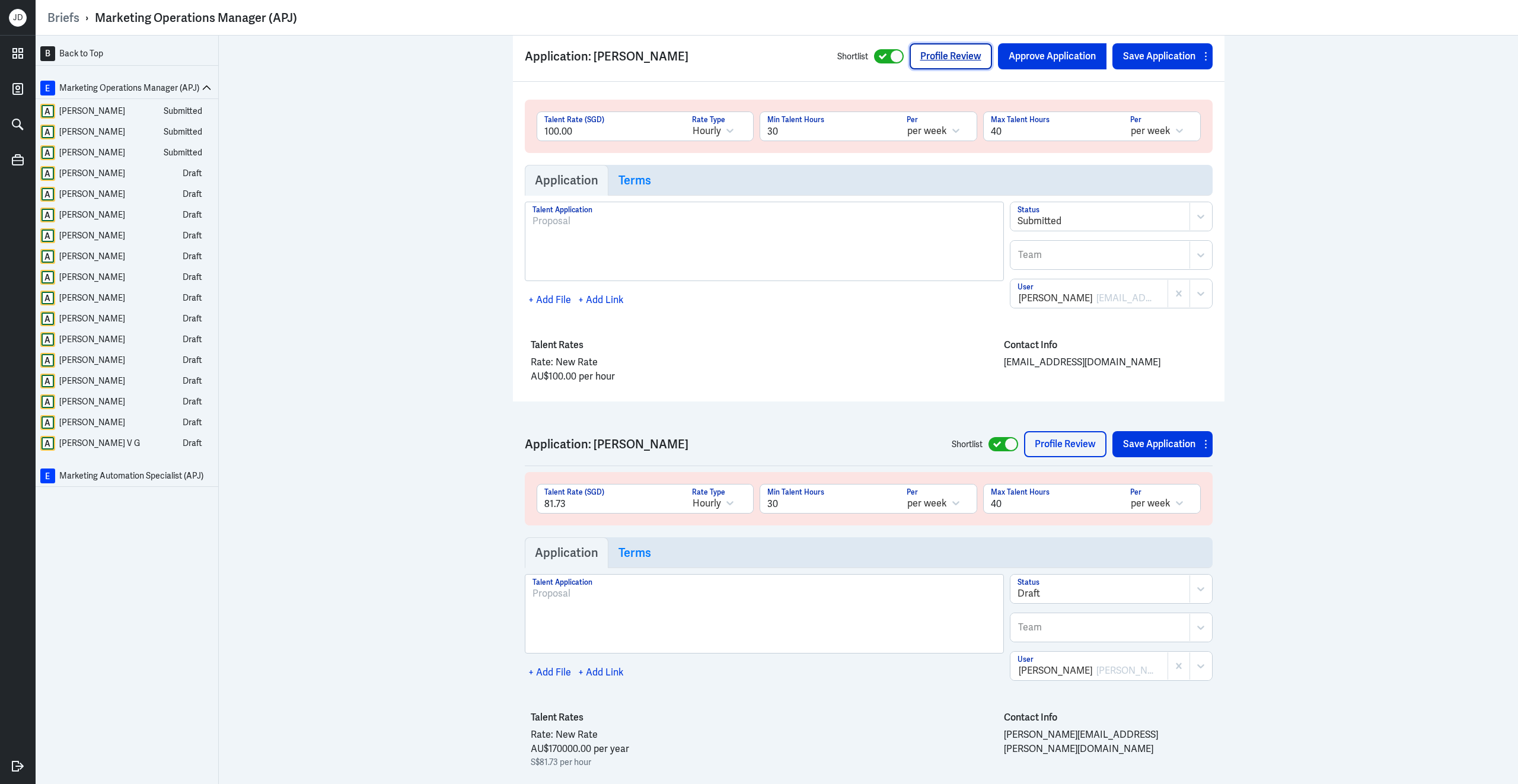
click at [941, 51] on link "Profile Review" at bounding box center [951, 56] width 83 height 26
drag, startPoint x: 626, startPoint y: 375, endPoint x: 492, endPoint y: 370, distance: 134.1
click at [492, 370] on div "B Back to Top E Marketing Operations Manager (APJ) A Omar Saleem Submitted A Ma…" at bounding box center [777, 410] width 1483 height 748
copy span "AU$100.00 per hour"
click at [111, 135] on div "Matthew Perkins" at bounding box center [92, 132] width 66 height 15
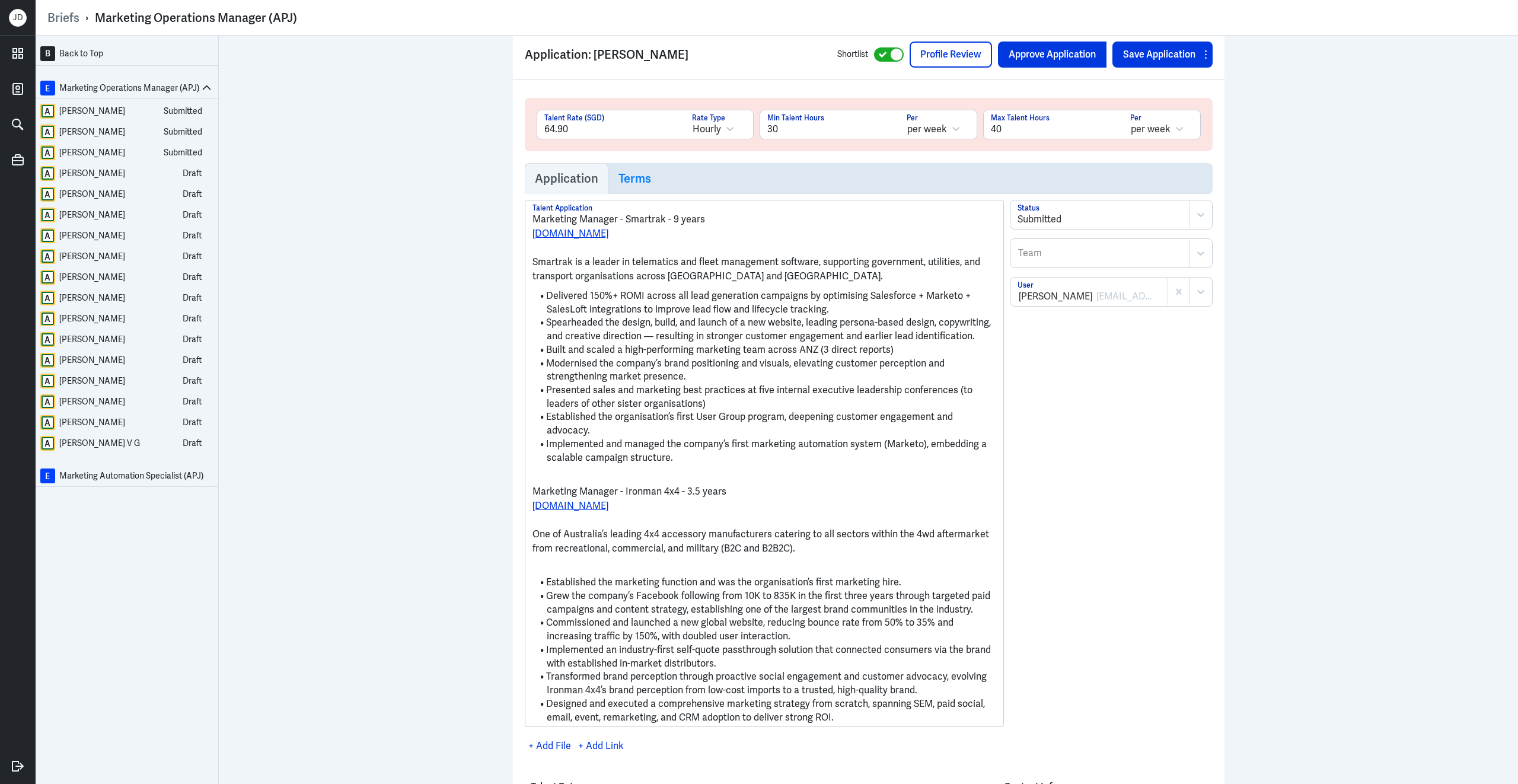
scroll to position [1748, 0]
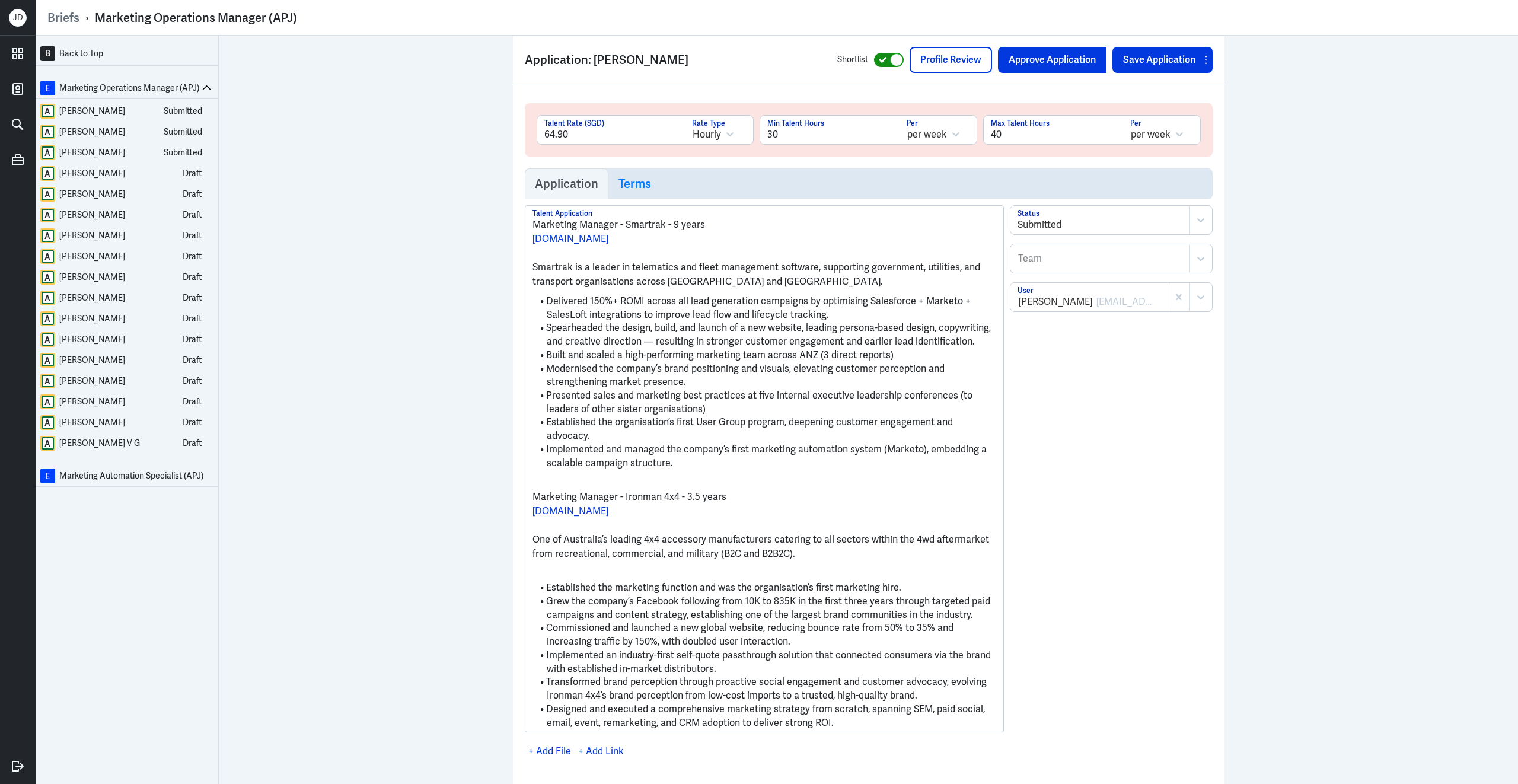
click at [878, 59] on div at bounding box center [890, 59] width 30 height 14
checkbox input "false"
click at [1065, 217] on div "Submitted" at bounding box center [1100, 219] width 179 height 27
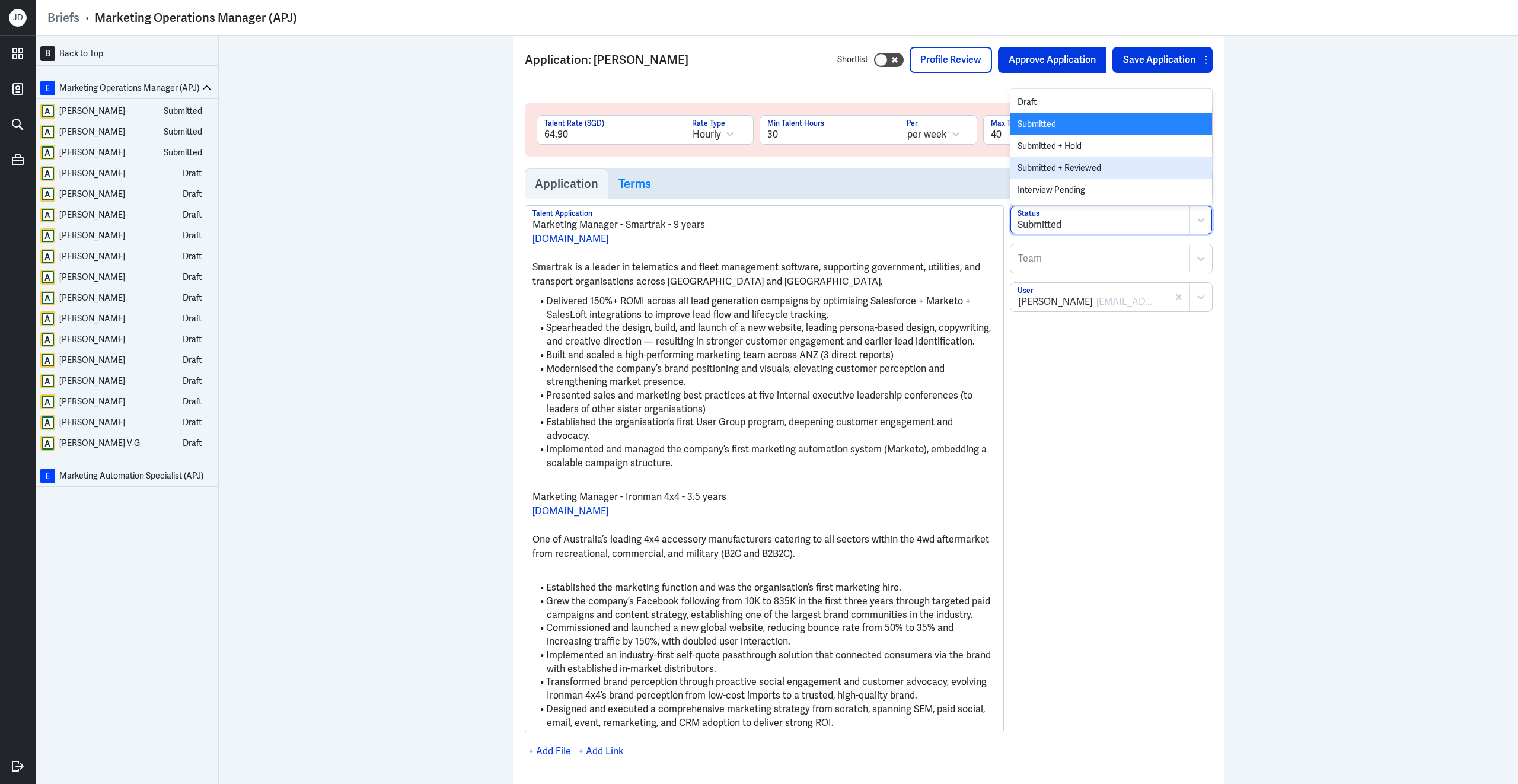
scroll to position [86, 0]
click at [1067, 171] on div "Rejected" at bounding box center [1112, 168] width 201 height 22
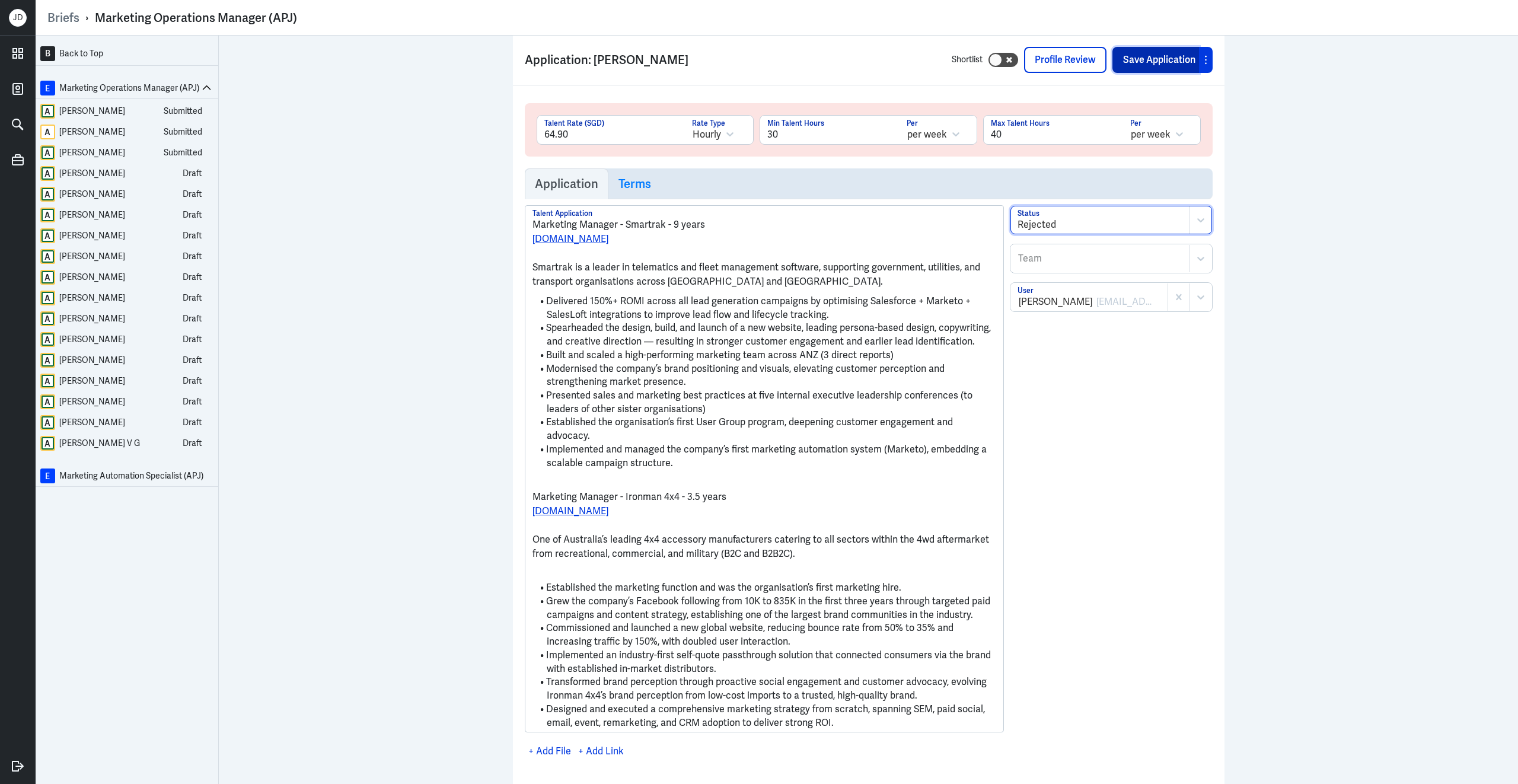
click at [1140, 65] on button "Save Application" at bounding box center [1156, 60] width 87 height 26
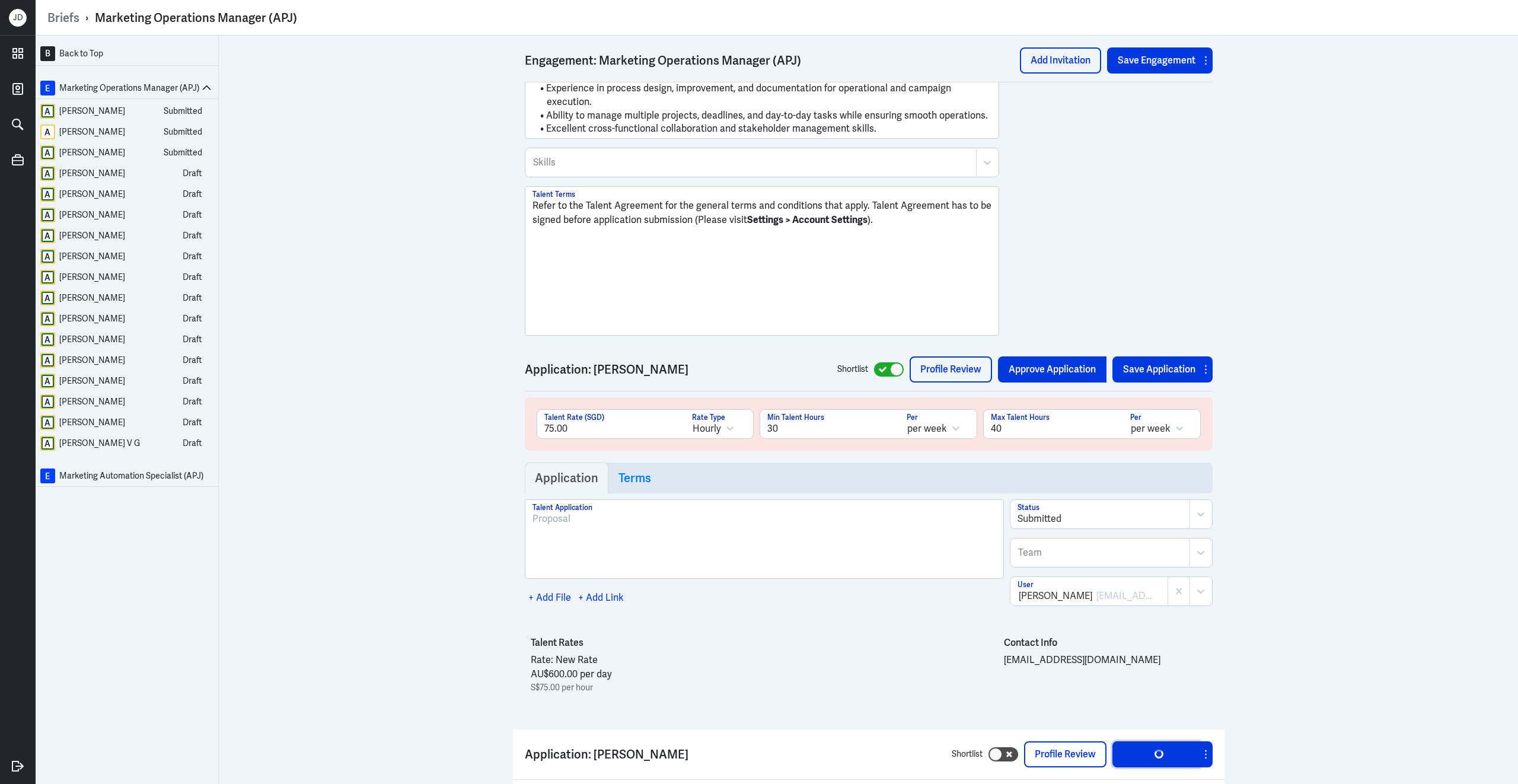
scroll to position [921, 0]
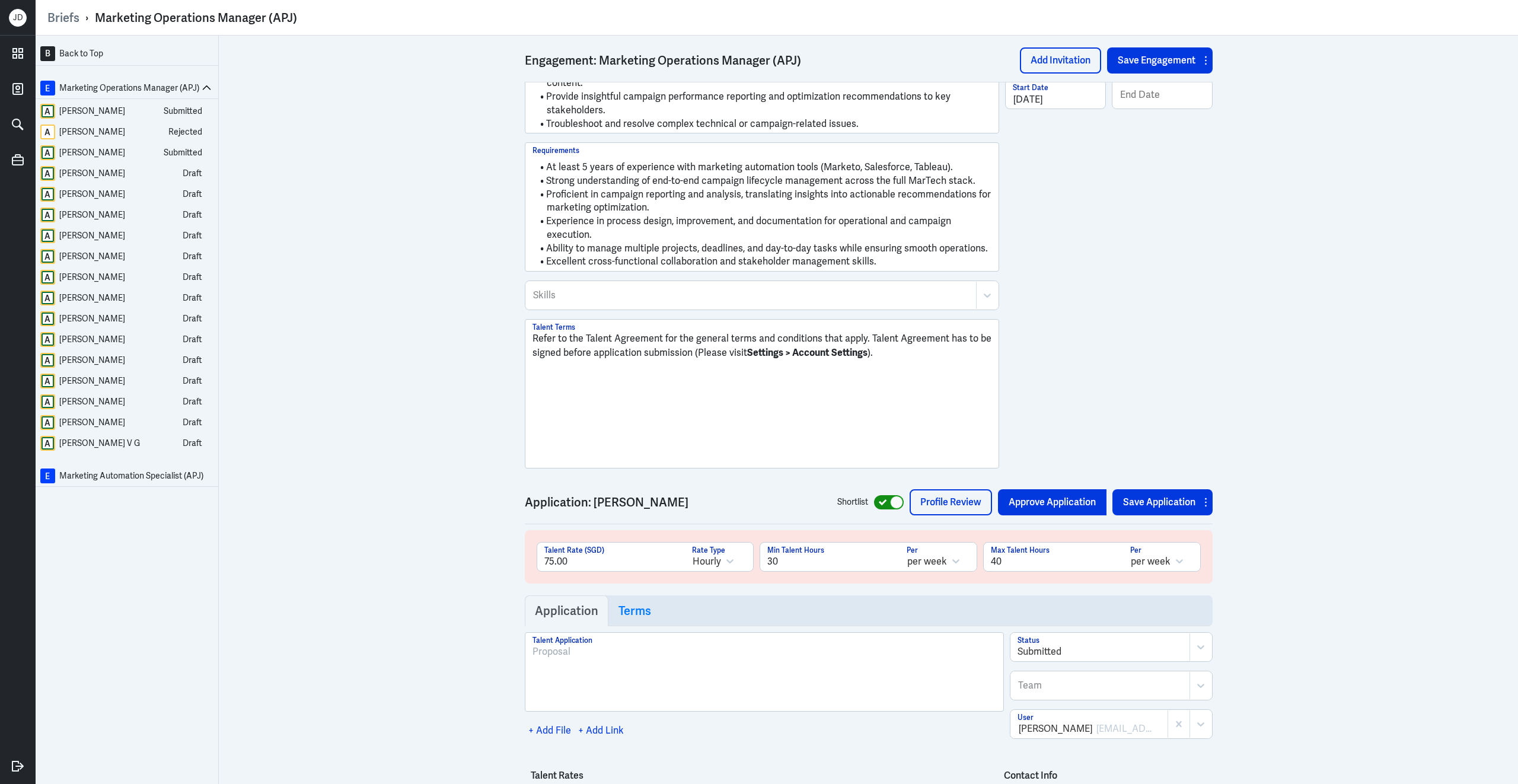
click at [891, 495] on div at bounding box center [897, 502] width 13 height 13
checkbox input "false"
click at [1092, 645] on div at bounding box center [1100, 651] width 166 height 14
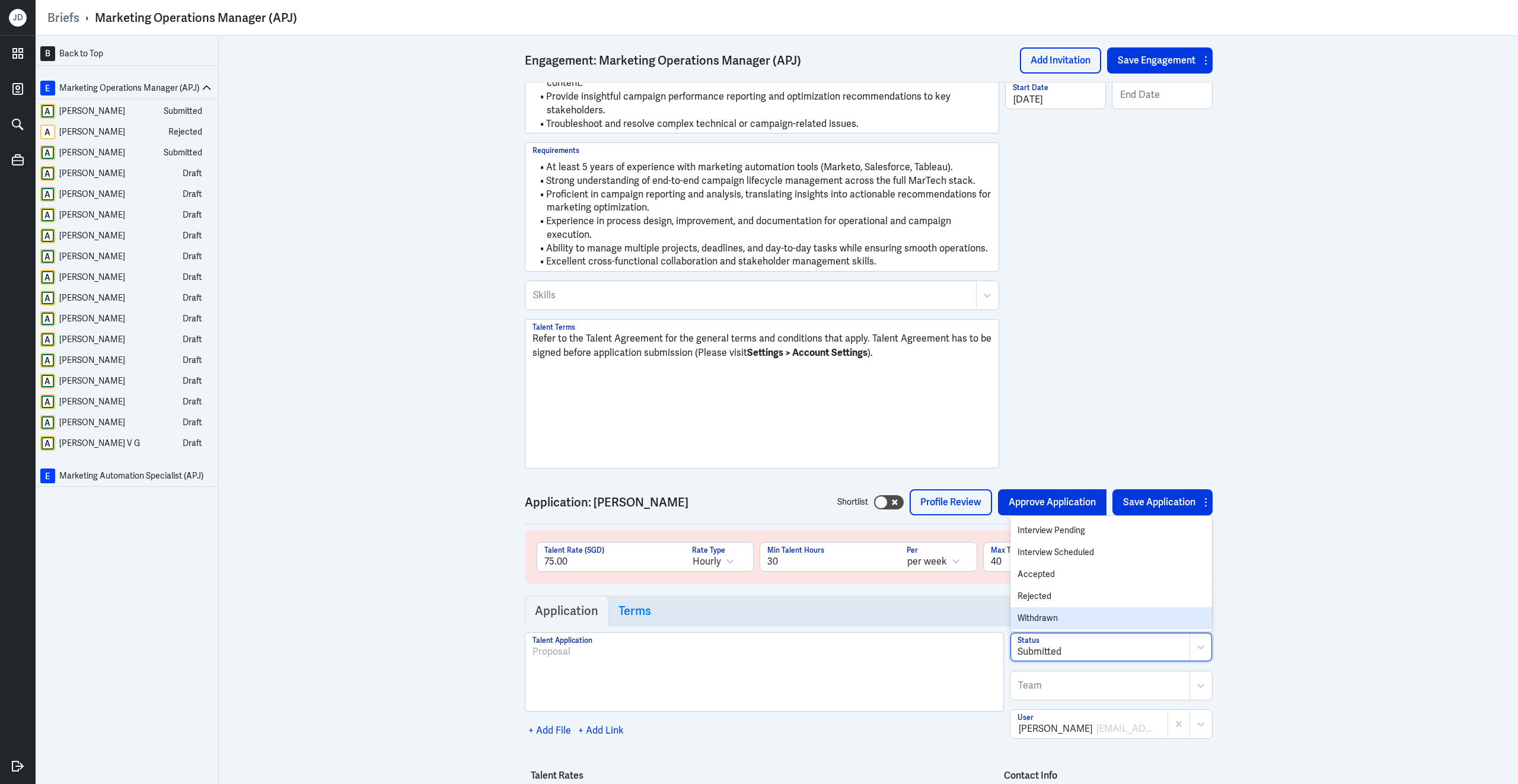
scroll to position [86, 0]
click at [1075, 590] on div "Rejected" at bounding box center [1112, 596] width 201 height 22
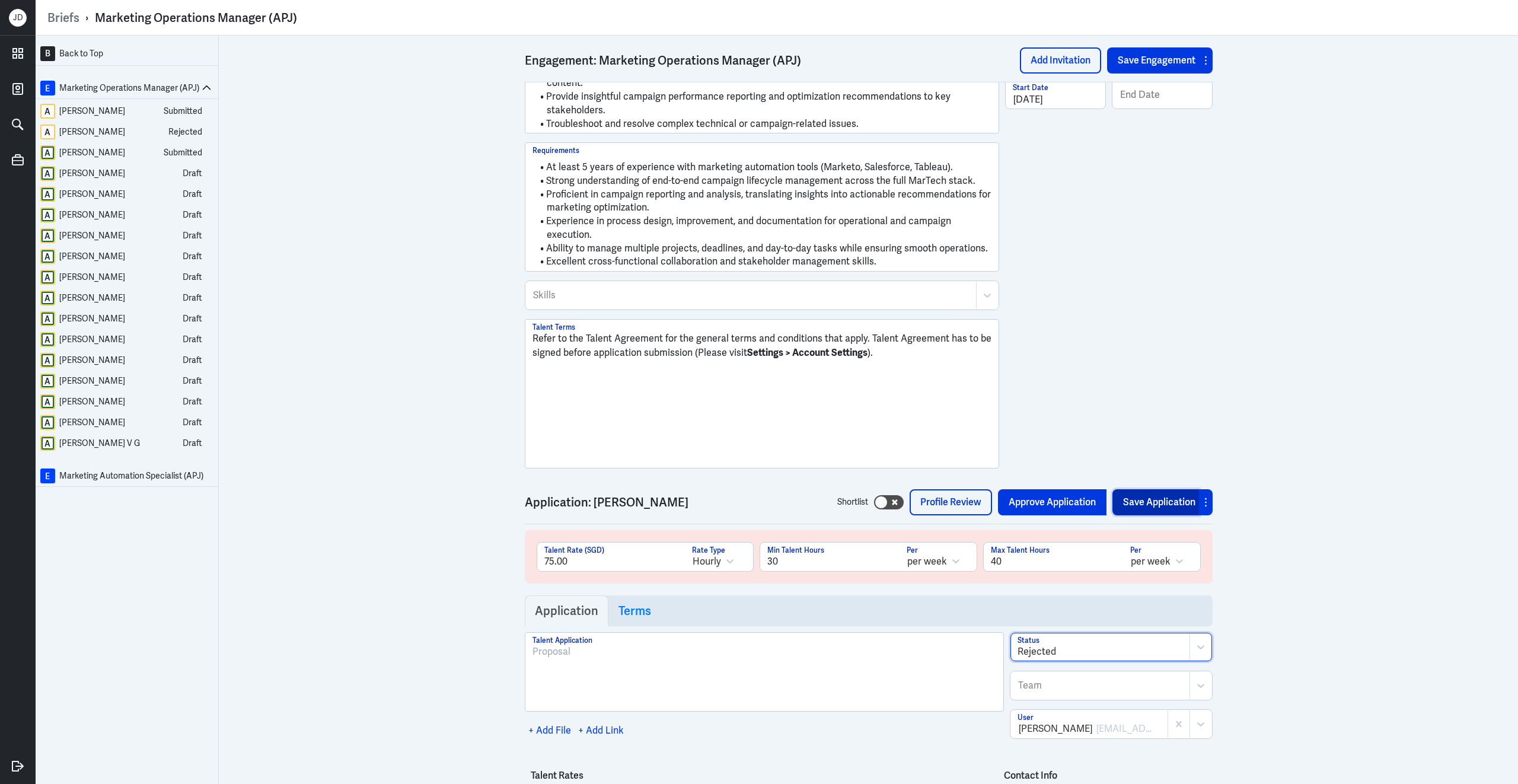
click at [1163, 500] on button "Save Application" at bounding box center [1156, 502] width 87 height 26
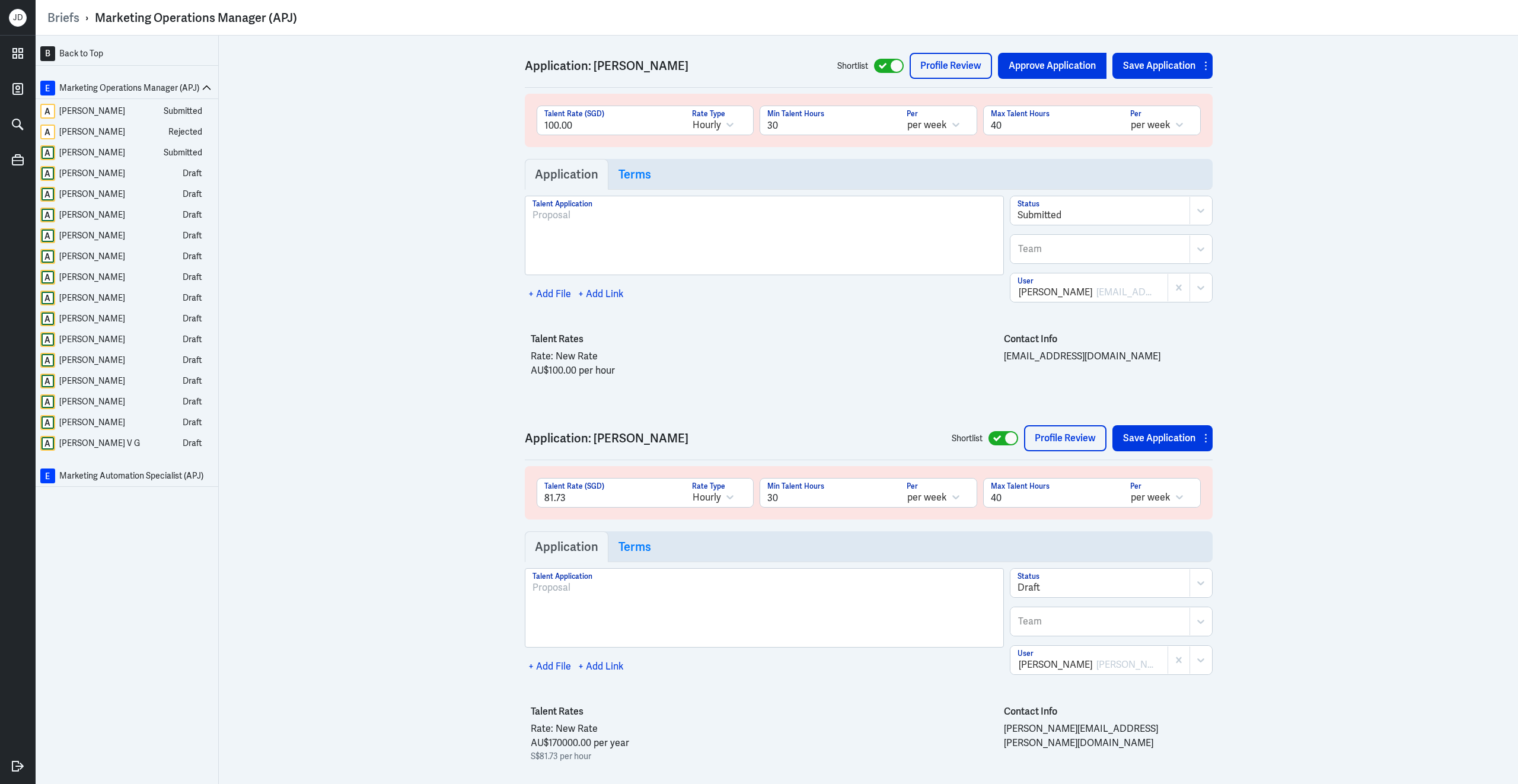
scroll to position [2583, 0]
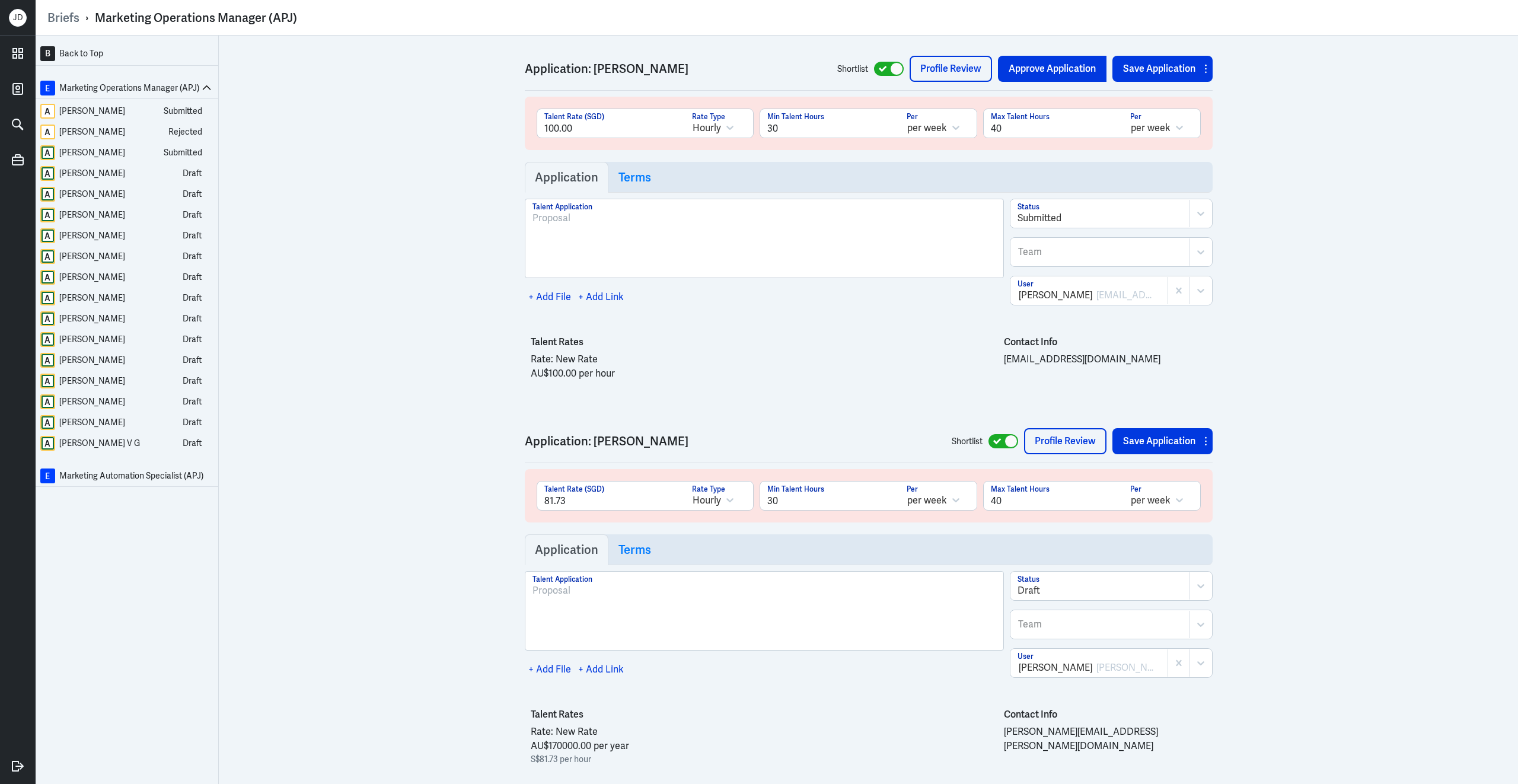
click at [1150, 212] on div at bounding box center [1100, 218] width 166 height 14
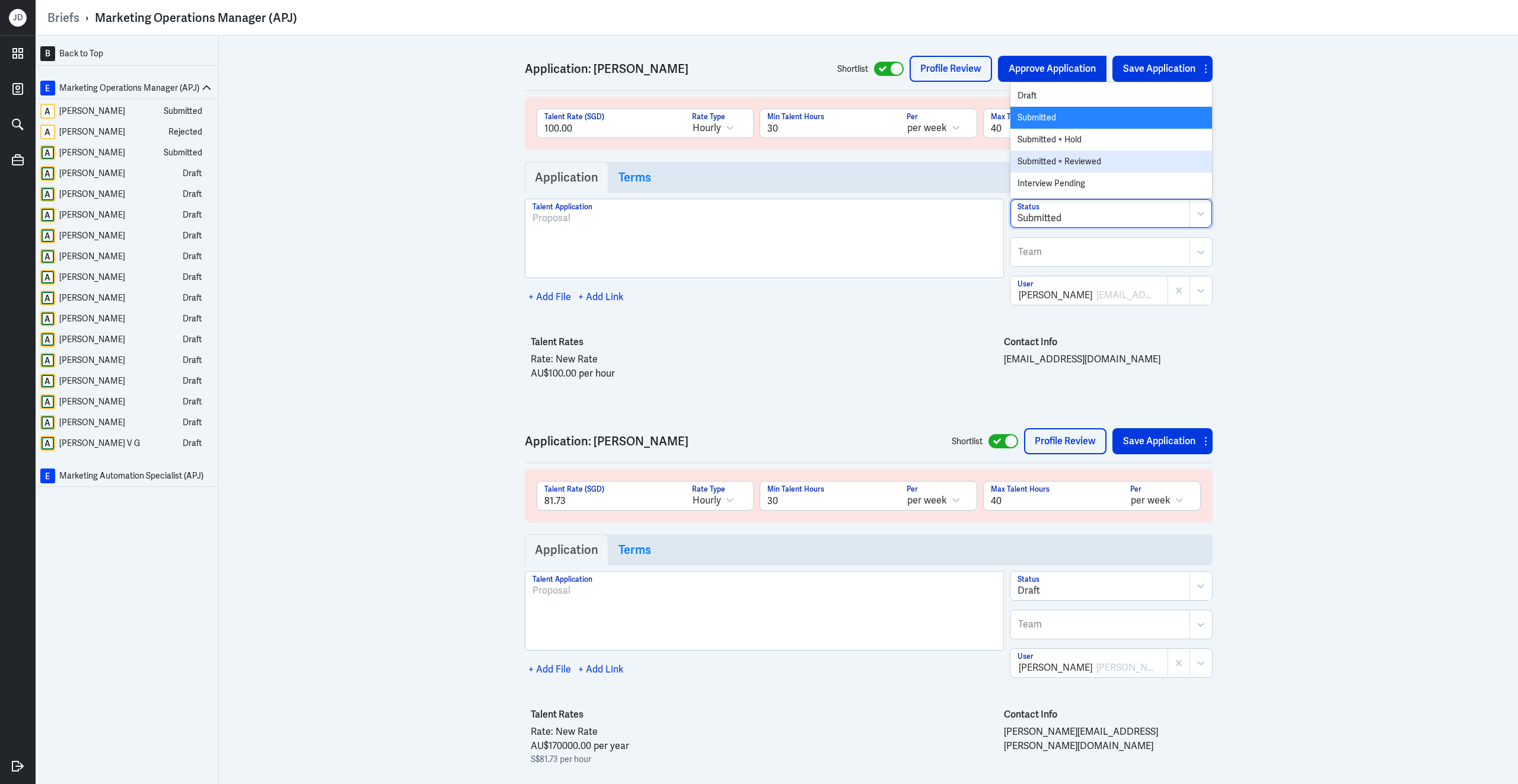
click at [1115, 155] on div "Submitted + Reviewed" at bounding box center [1112, 161] width 201 height 22
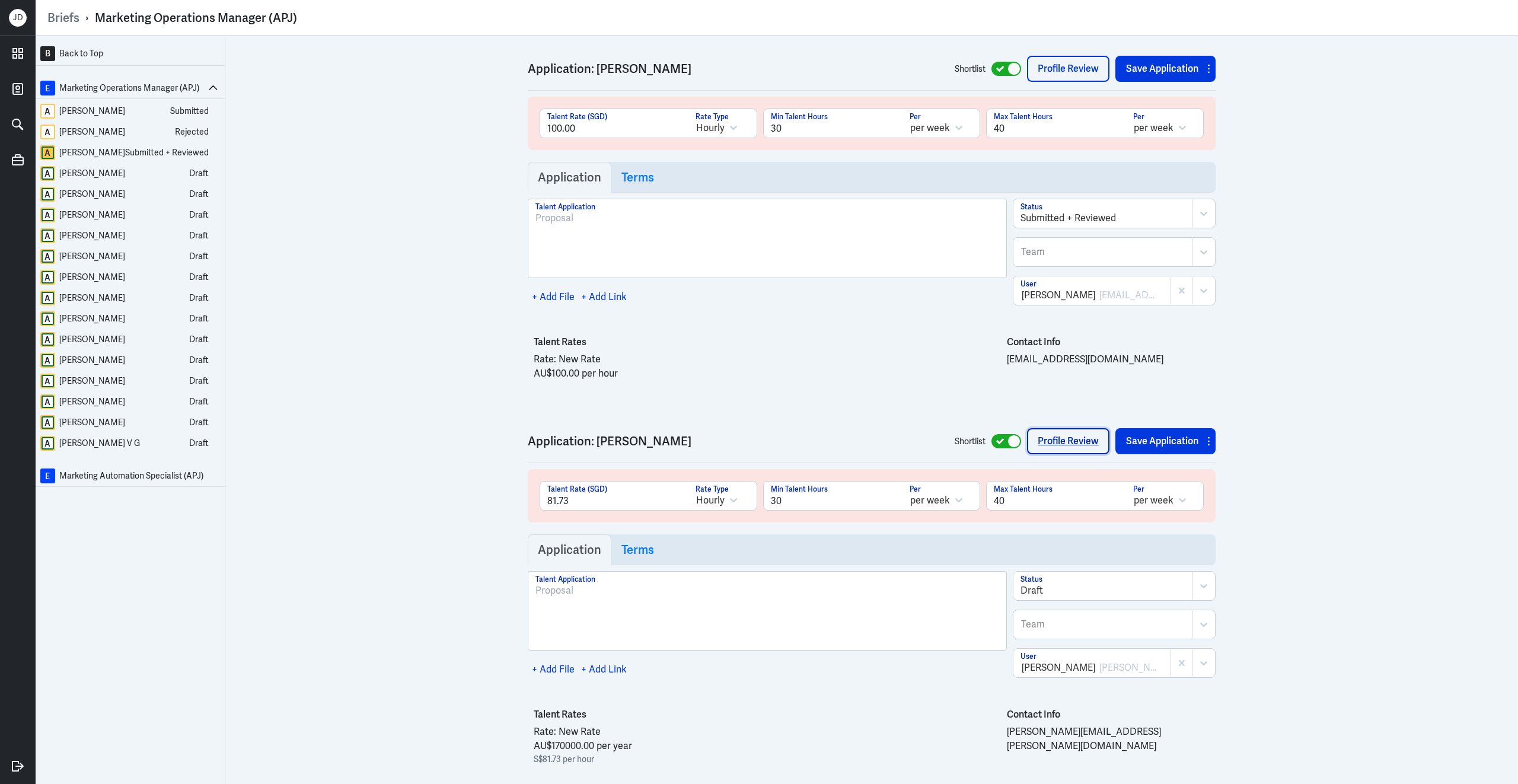
click at [1056, 428] on link "Profile Review" at bounding box center [1068, 441] width 83 height 26
click at [85, 196] on div "Papple Ewan" at bounding box center [92, 195] width 66 height 15
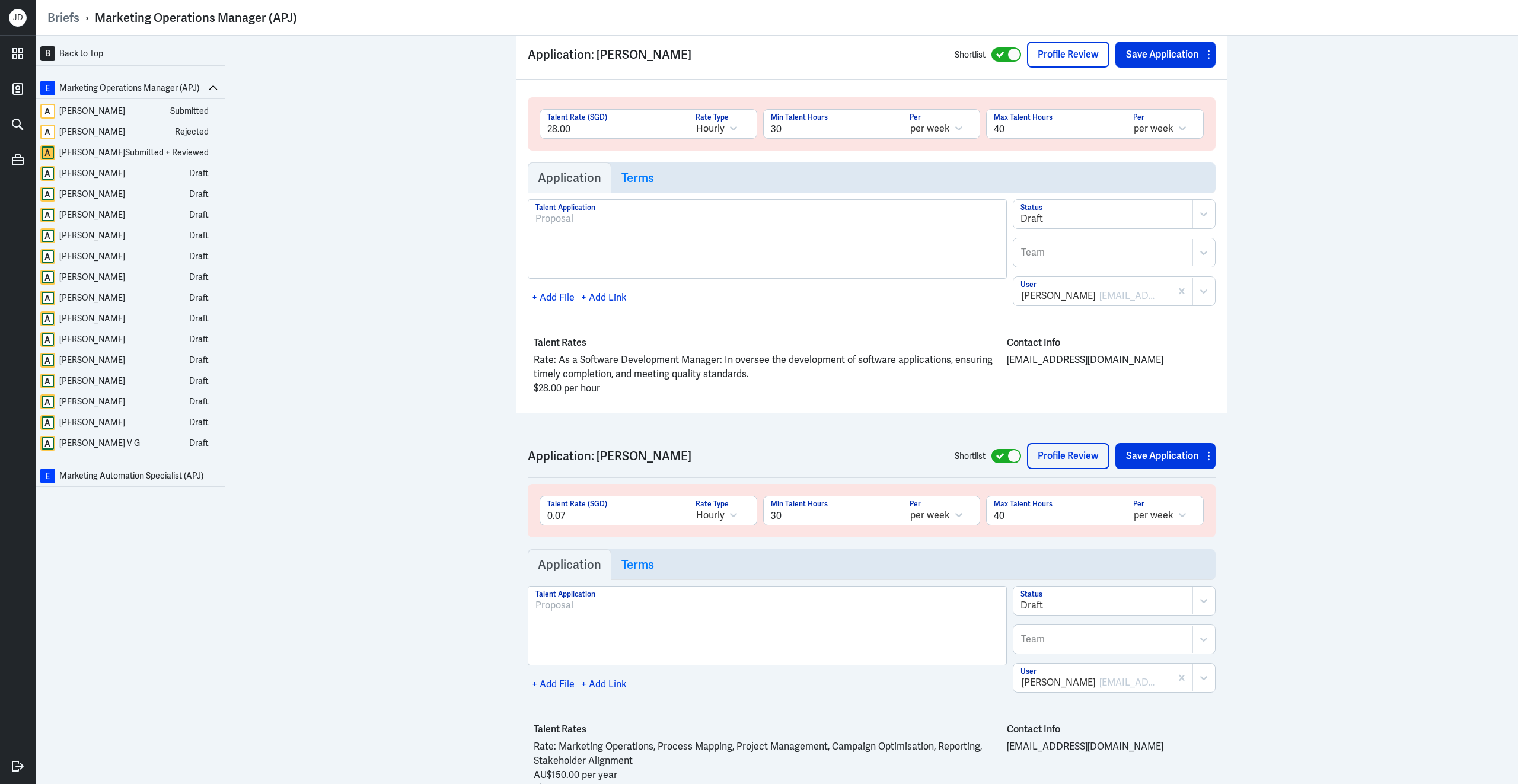
scroll to position [3345, 0]
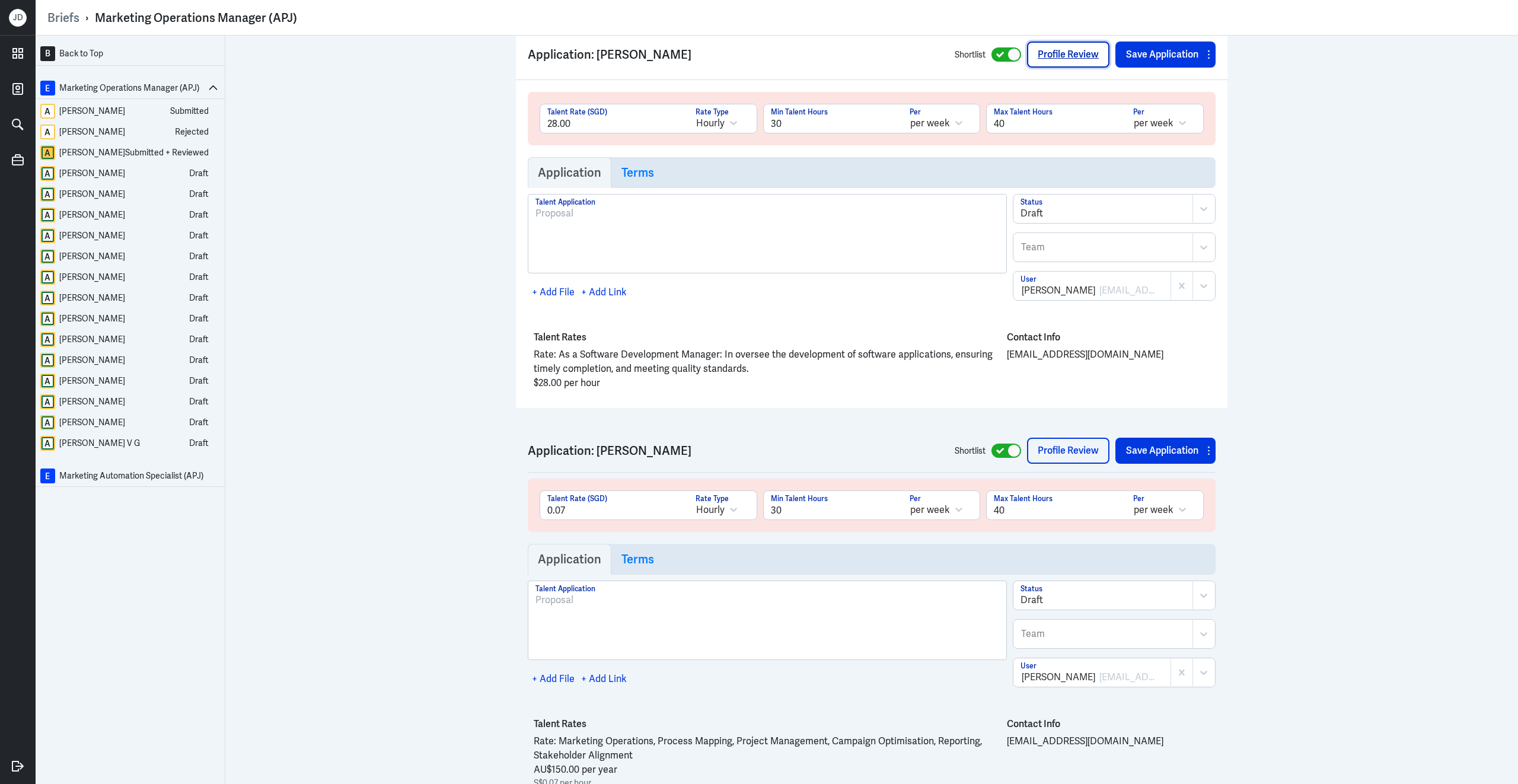
click at [1054, 49] on link "Profile Review" at bounding box center [1068, 55] width 83 height 26
click at [1079, 450] on link "Profile Review" at bounding box center [1068, 450] width 83 height 26
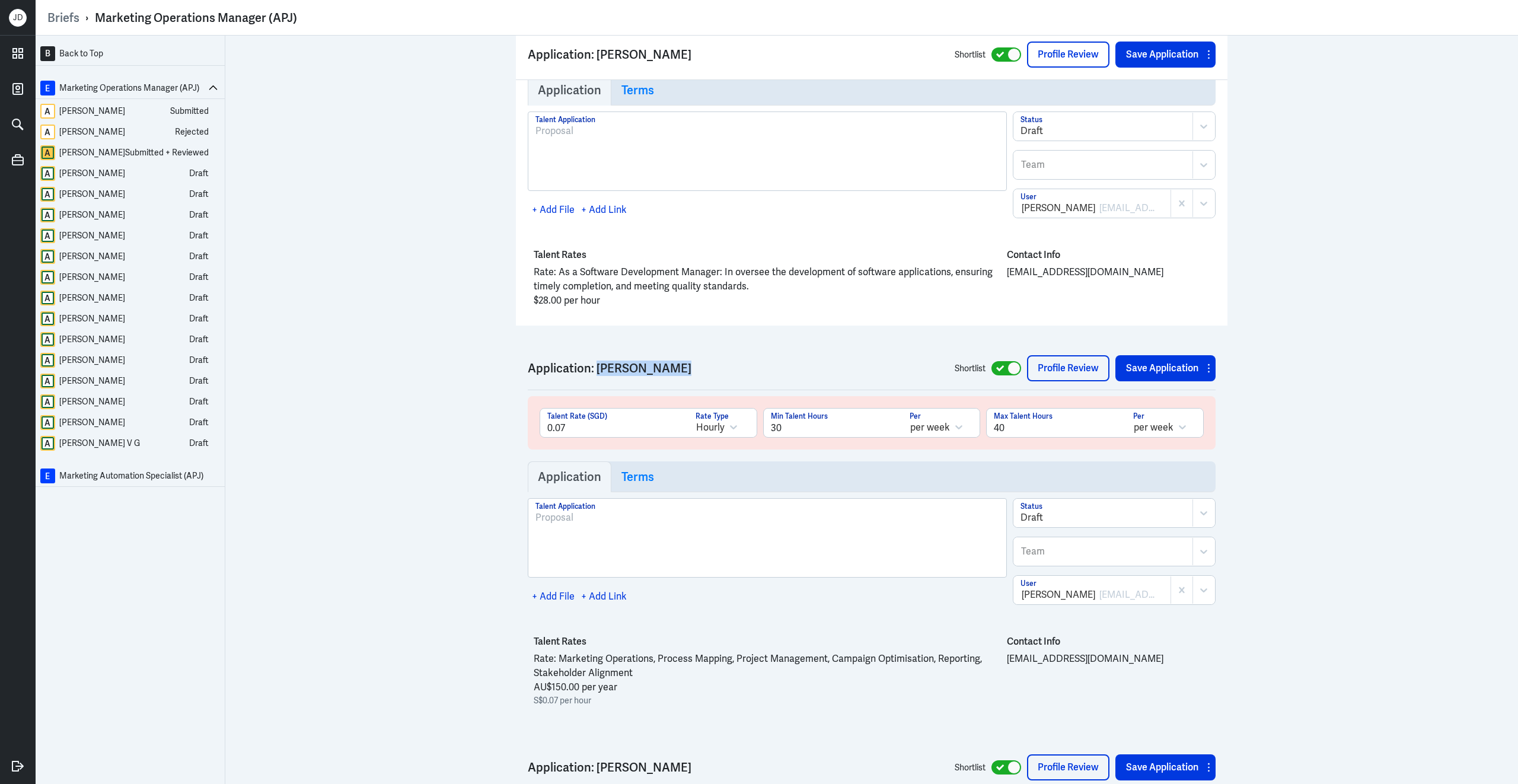
drag, startPoint x: 593, startPoint y: 367, endPoint x: 704, endPoint y: 370, distance: 111.0
click at [705, 371] on h3 "Application: Andrew McLean" at bounding box center [738, 368] width 421 height 14
copy h3 "Andrew McLean"
drag, startPoint x: 628, startPoint y: 697, endPoint x: 524, endPoint y: 696, distance: 104.0
click at [528, 697] on div "Talent Rates Rate: Marketing Operations, Process Mapping, Project Management, C…" at bounding box center [872, 668] width 688 height 87
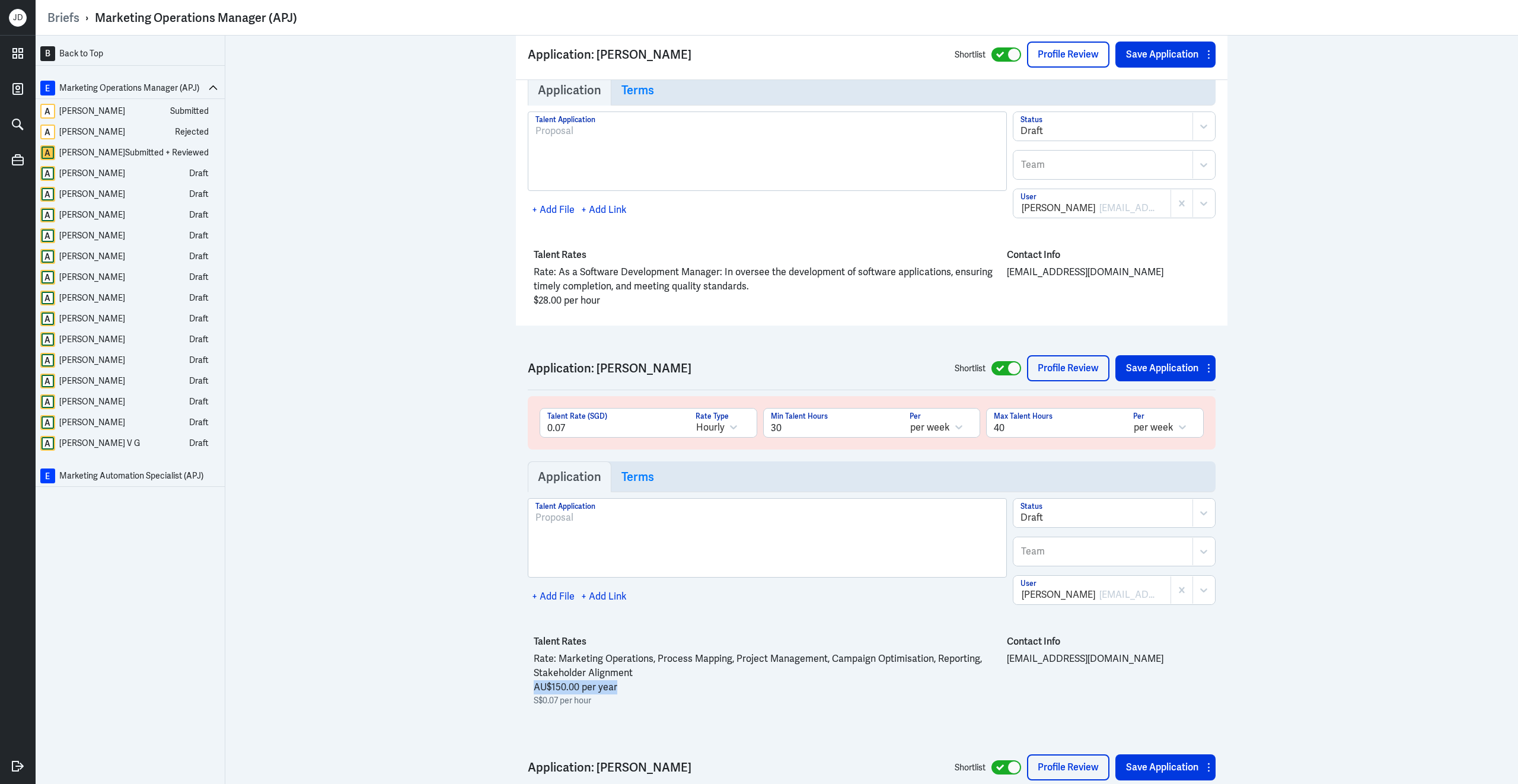
copy span "AU$150.00 per year"
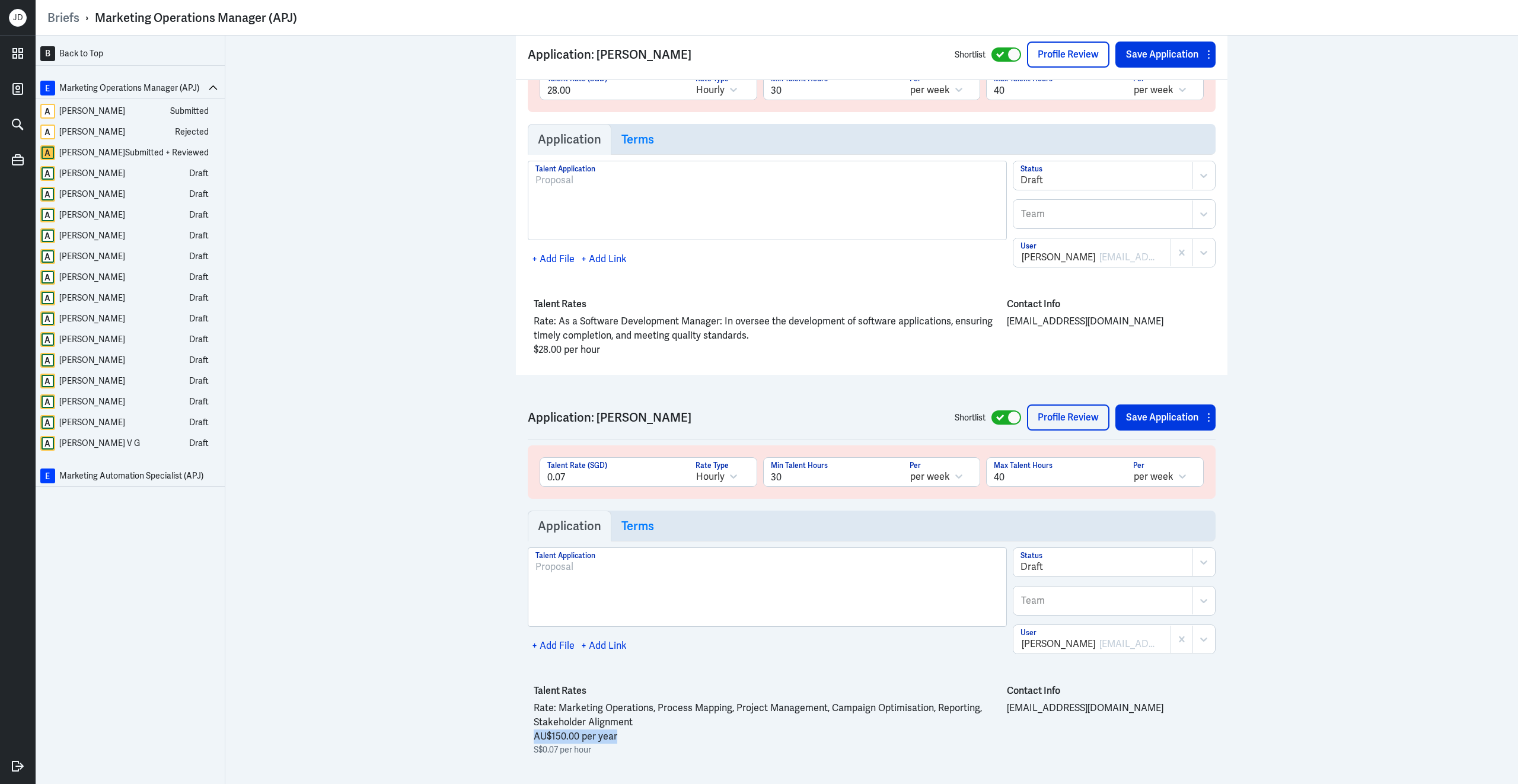
scroll to position [3366, 0]
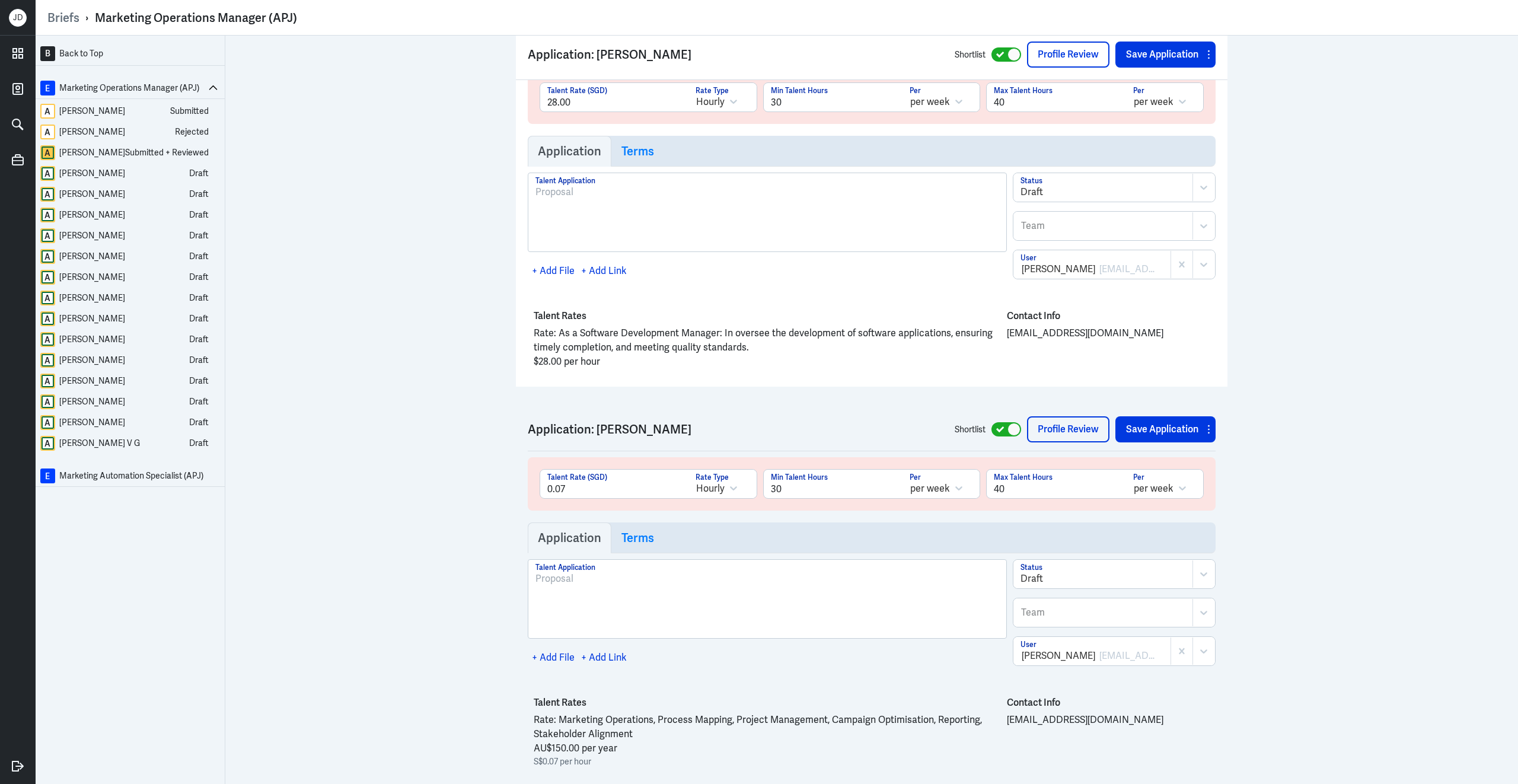
click at [1096, 194] on div at bounding box center [1103, 192] width 166 height 14
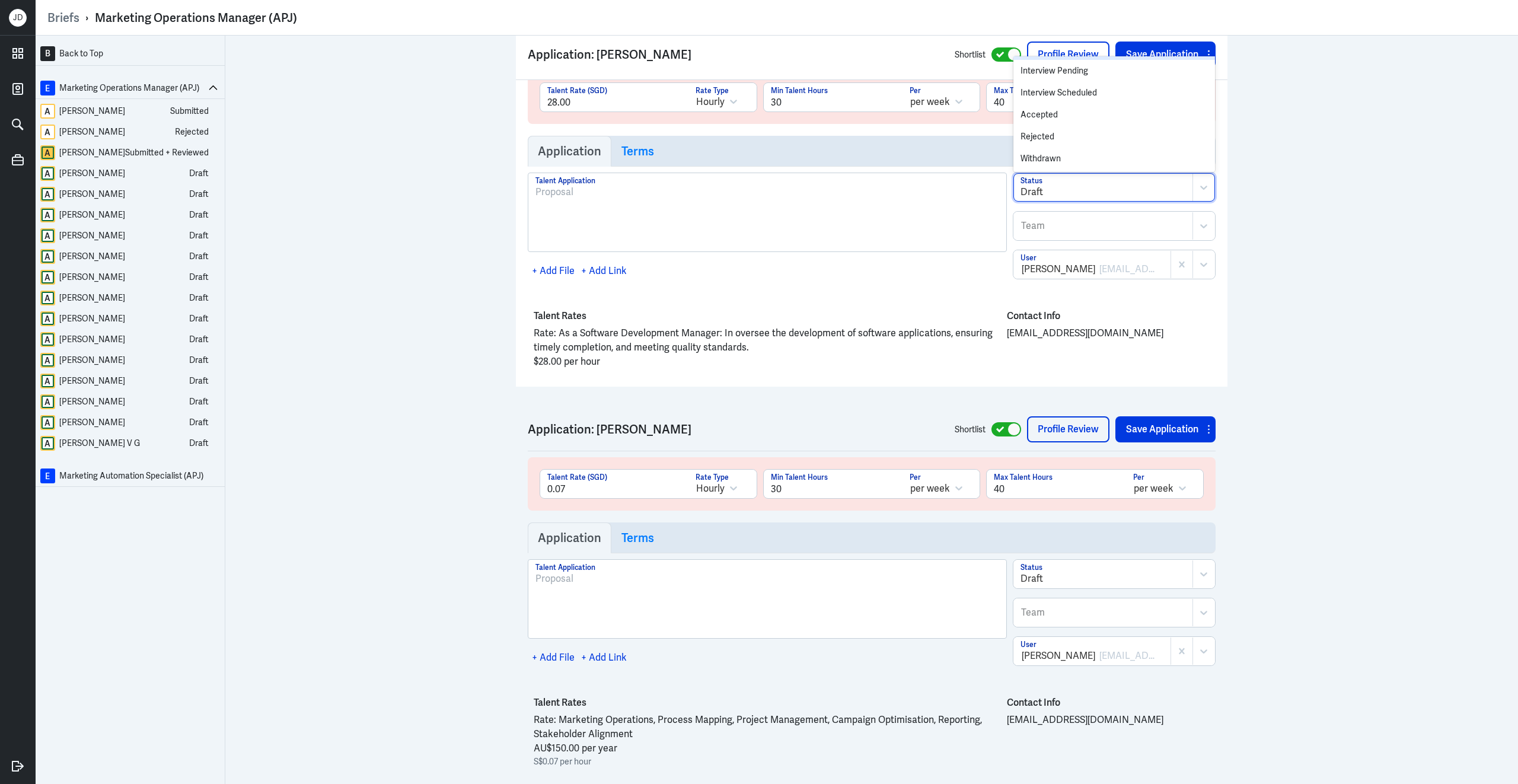
scroll to position [86, 0]
click at [1073, 134] on div "Rejected" at bounding box center [1115, 136] width 201 height 22
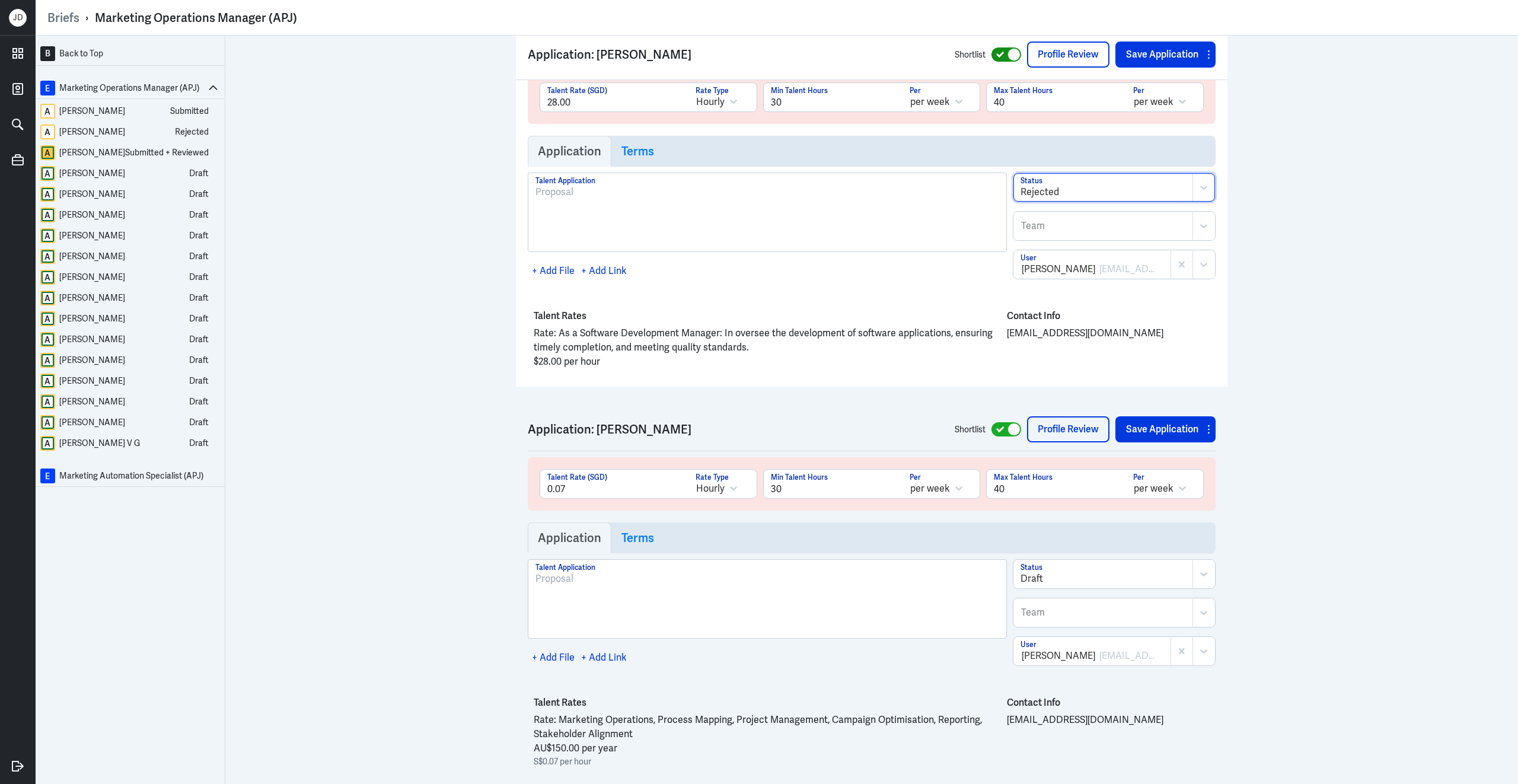
click at [991, 49] on div at bounding box center [1006, 54] width 30 height 14
checkbox input "false"
click at [1147, 66] on button "Save Application" at bounding box center [1159, 55] width 87 height 26
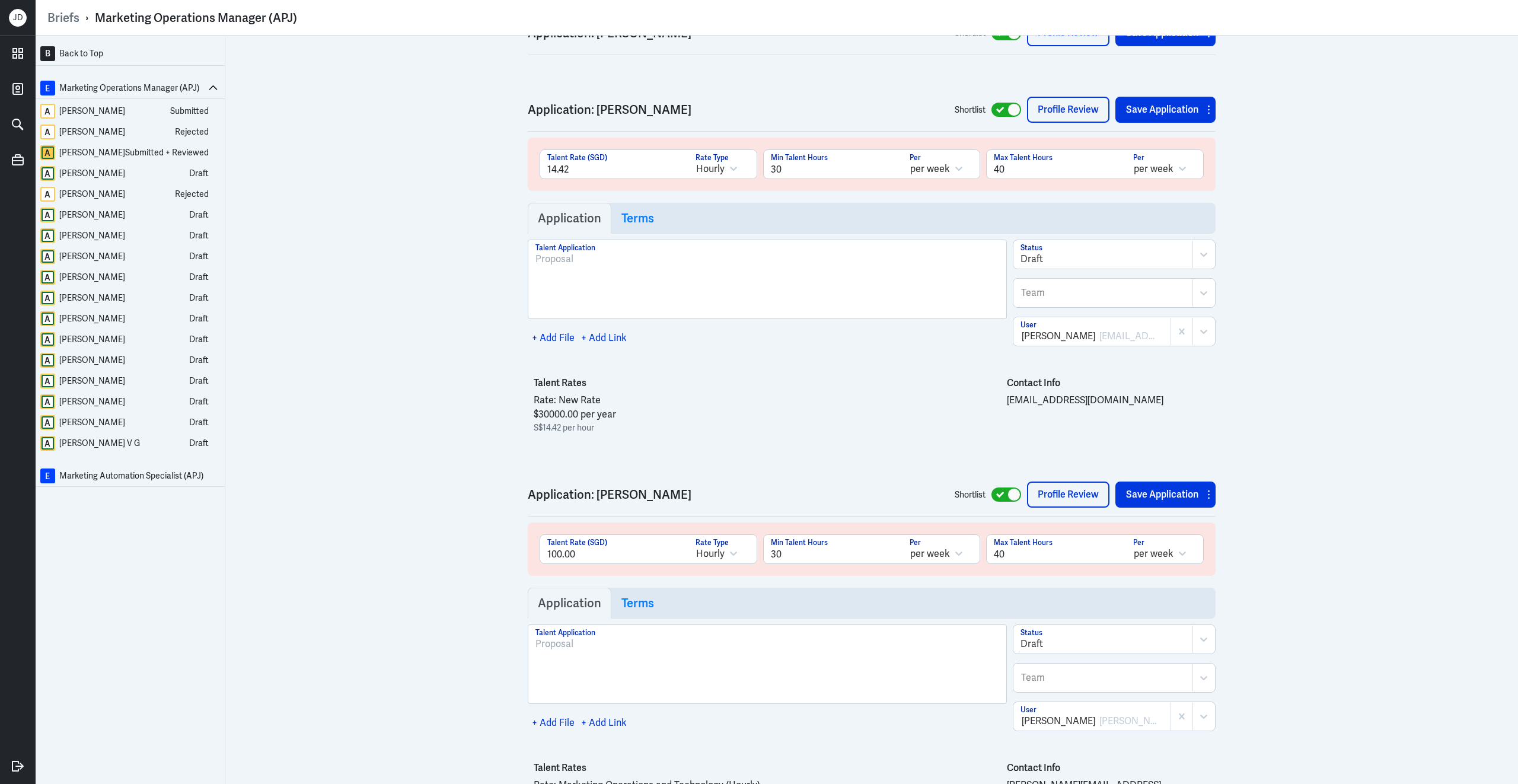
scroll to position [4085, 0]
click at [1073, 116] on link "Profile Review" at bounding box center [1068, 110] width 83 height 26
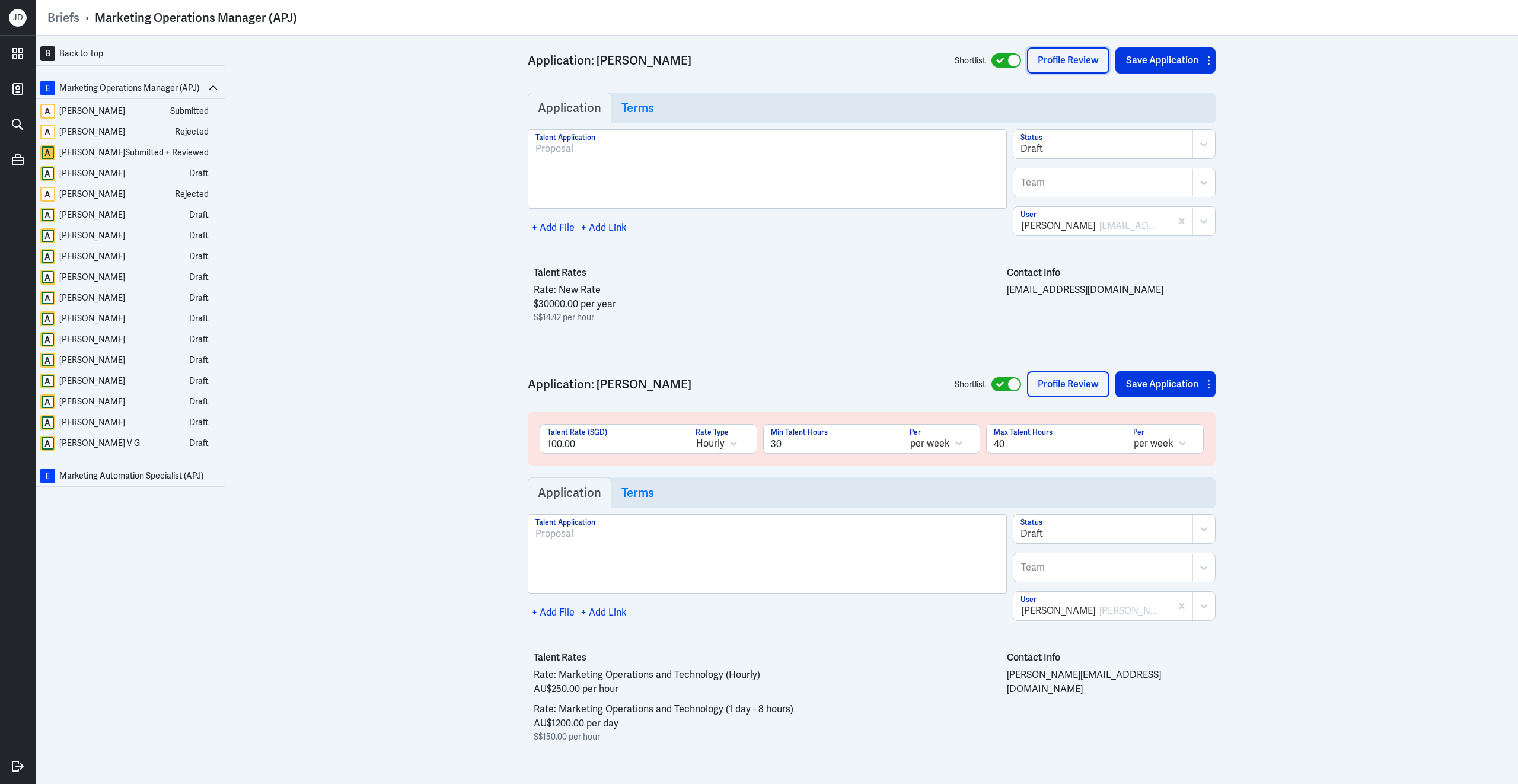
scroll to position [4233, 0]
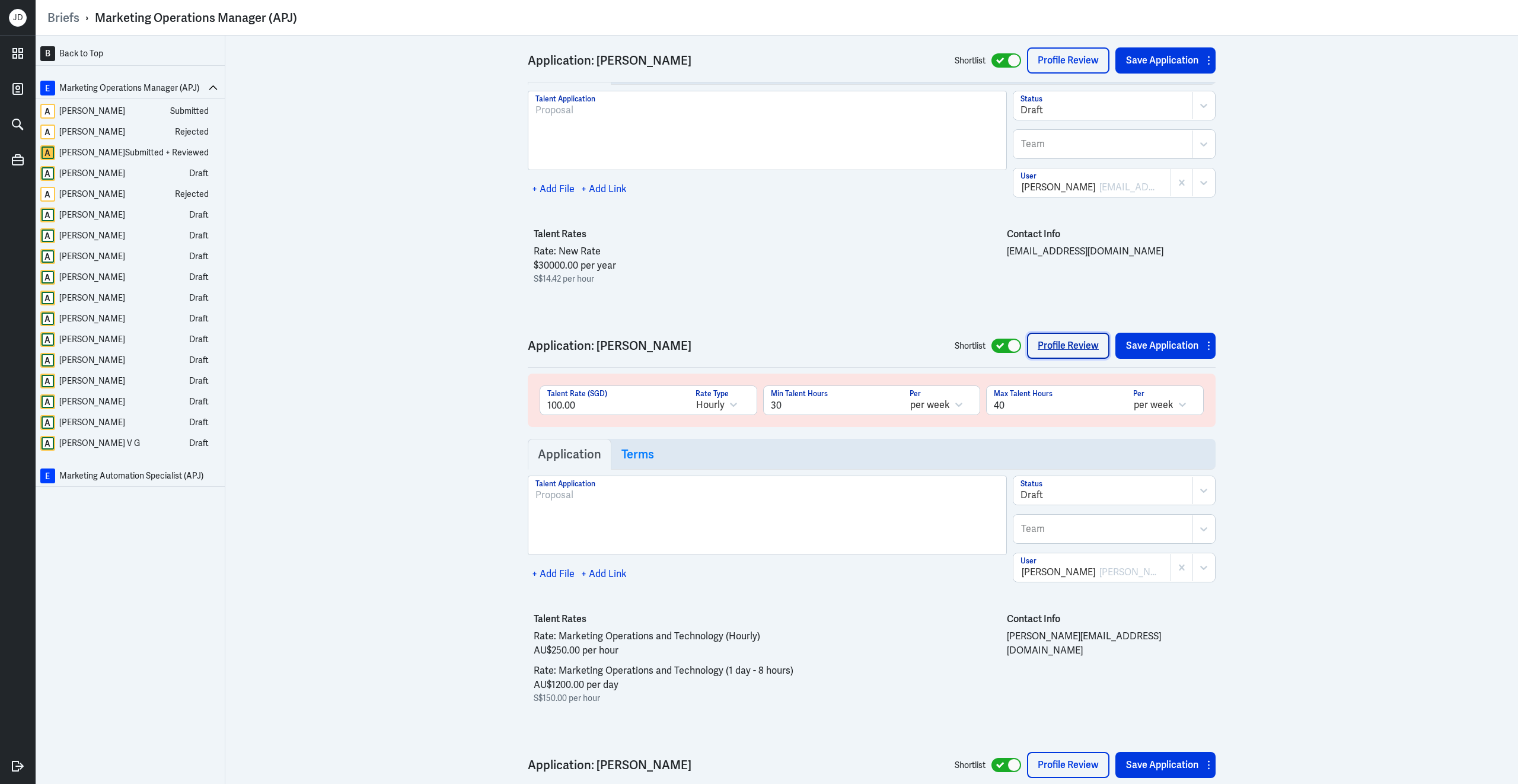
click at [1061, 349] on link "Profile Review" at bounding box center [1068, 346] width 83 height 26
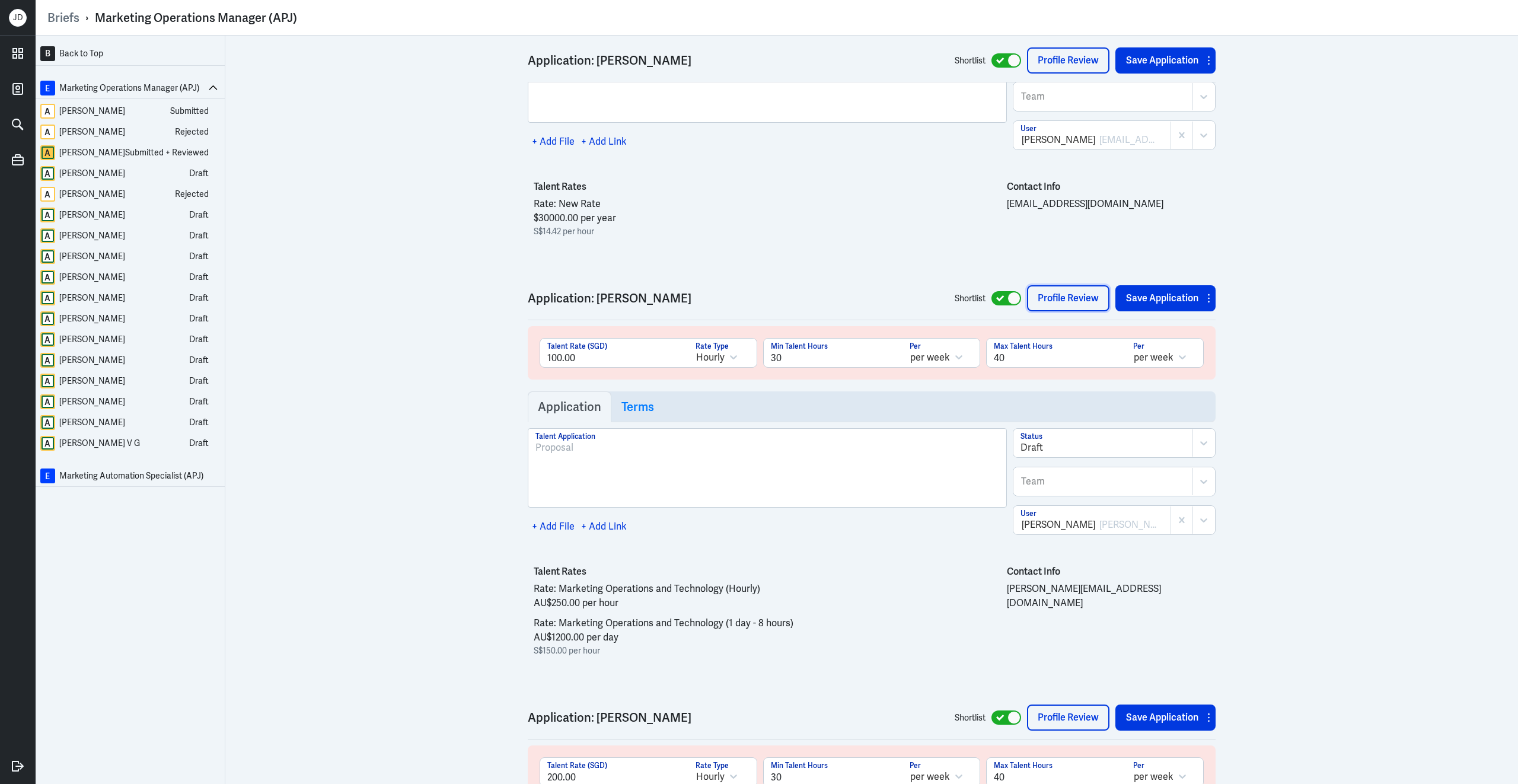
scroll to position [4288, 0]
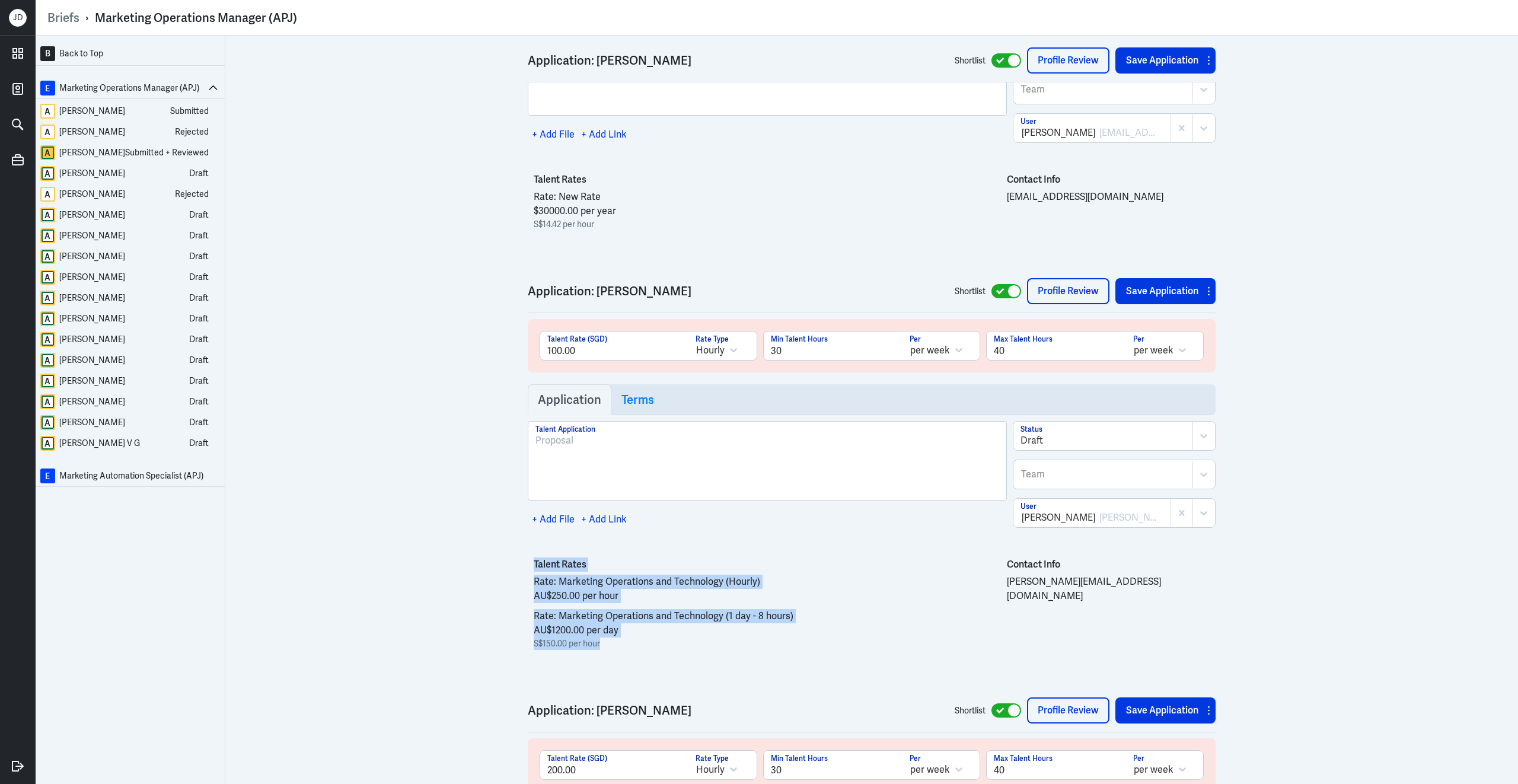
drag, startPoint x: 628, startPoint y: 662, endPoint x: 521, endPoint y: 576, distance: 137.3
click at [521, 576] on div "B Back to Top E Marketing Operations Manager (APJ) A Omar Saleem Submitted A Ma…" at bounding box center [777, 410] width 1483 height 748
copy div "Talent Rates Rate: Marketing Operations and Technology (Hourly) AU$250.00 per h…"
click at [1066, 295] on link "Profile Review" at bounding box center [1068, 291] width 83 height 26
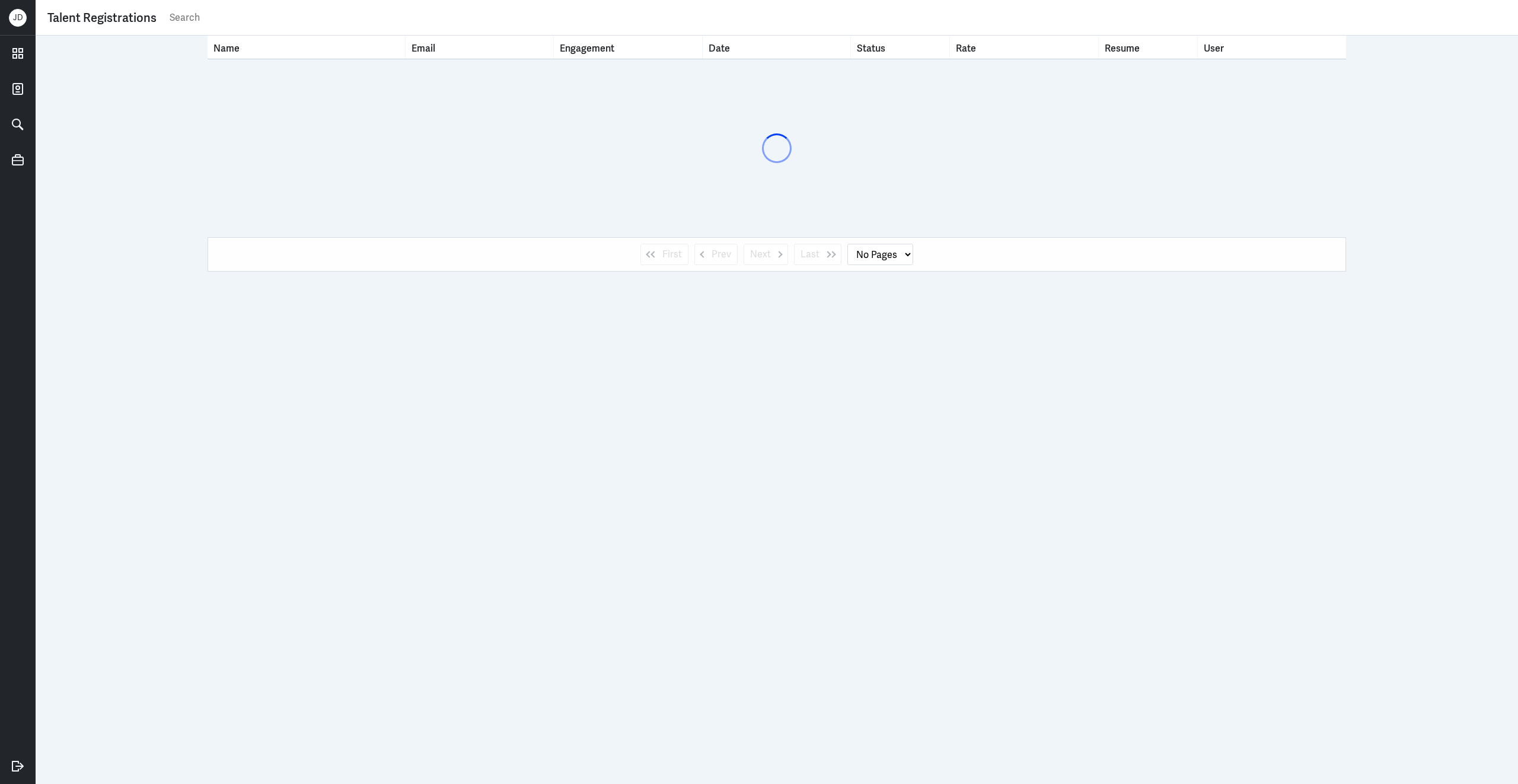
select select "1"
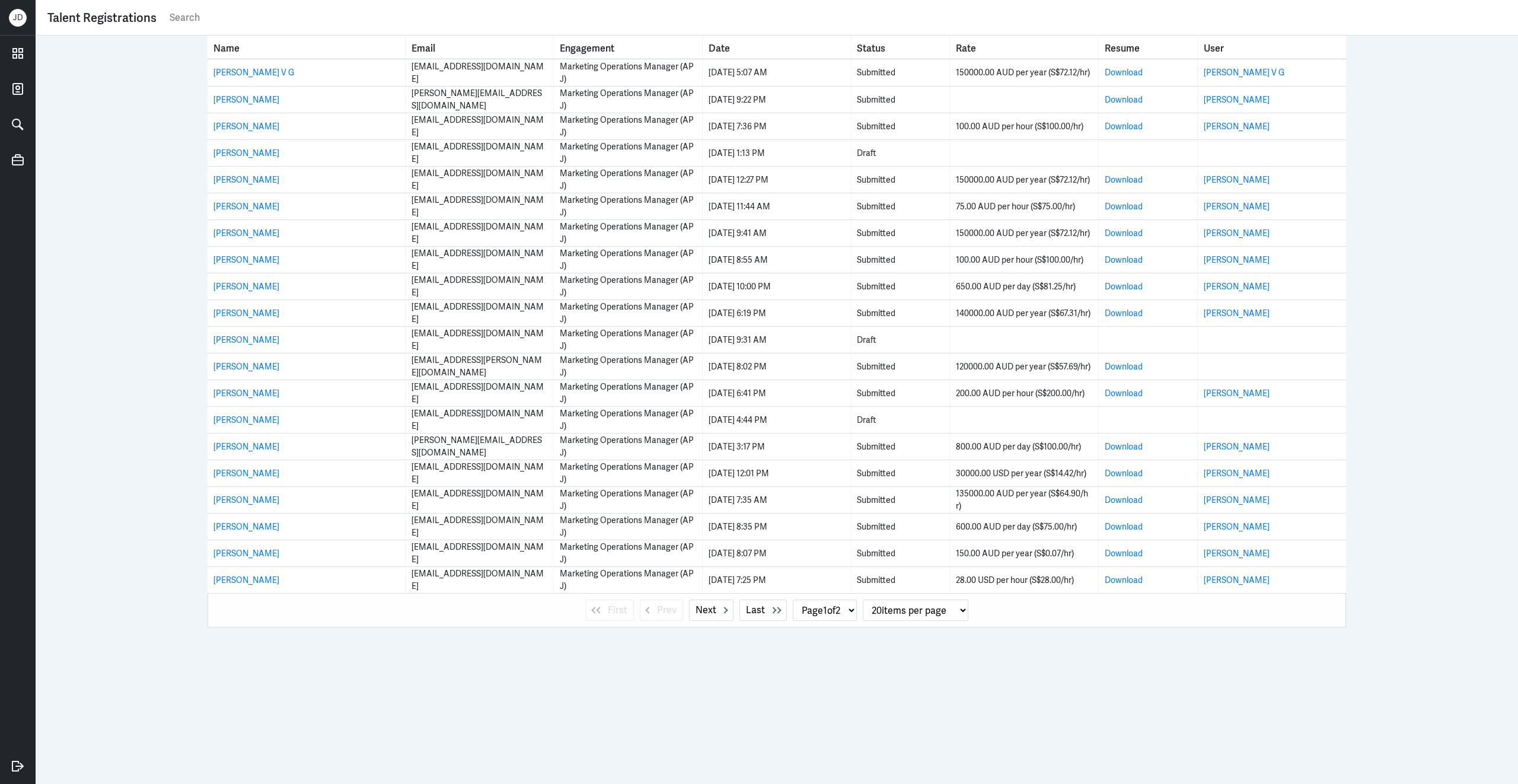
click at [280, 18] on input "text" at bounding box center [837, 17] width 1338 height 18
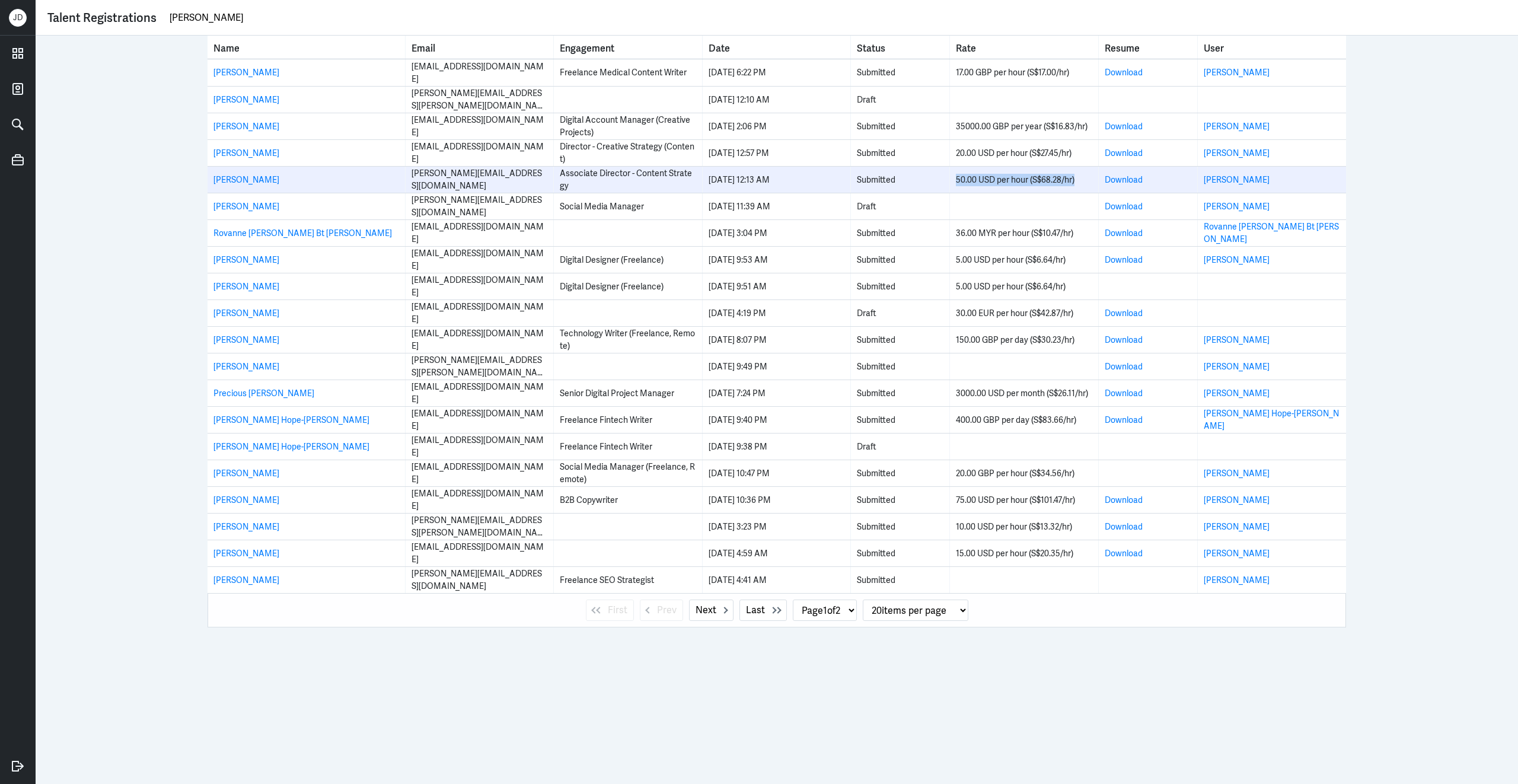
drag, startPoint x: 956, startPoint y: 178, endPoint x: 1080, endPoint y: 181, distance: 124.0
click at [1080, 182] on div "50.00 USD per hour (S$68.28/hr)" at bounding box center [1024, 180] width 135 height 12
drag, startPoint x: 957, startPoint y: 180, endPoint x: 1082, endPoint y: 180, distance: 125.0
click at [1082, 180] on div "50.00 USD per hour (S$68.28/hr)" at bounding box center [1024, 180] width 135 height 12
copy div "50.00 USD per hour (S$68.28/hr)"
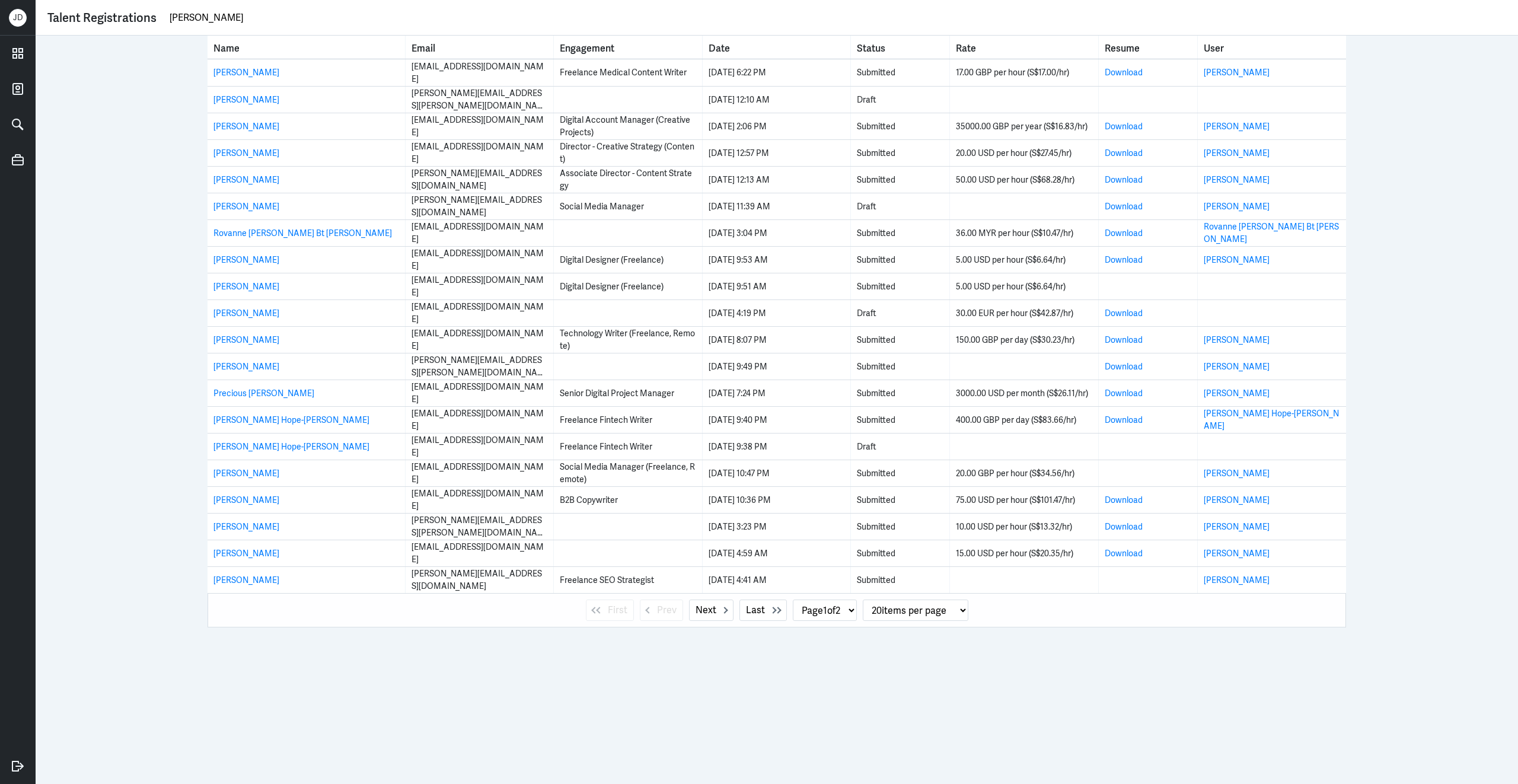
drag, startPoint x: 244, startPoint y: 17, endPoint x: 128, endPoint y: 10, distance: 116.2
click at [128, 10] on div "Talent Registrations [PERSON_NAME]" at bounding box center [776, 17] width 1459 height 18
paste input "[PERSON_NAME]"
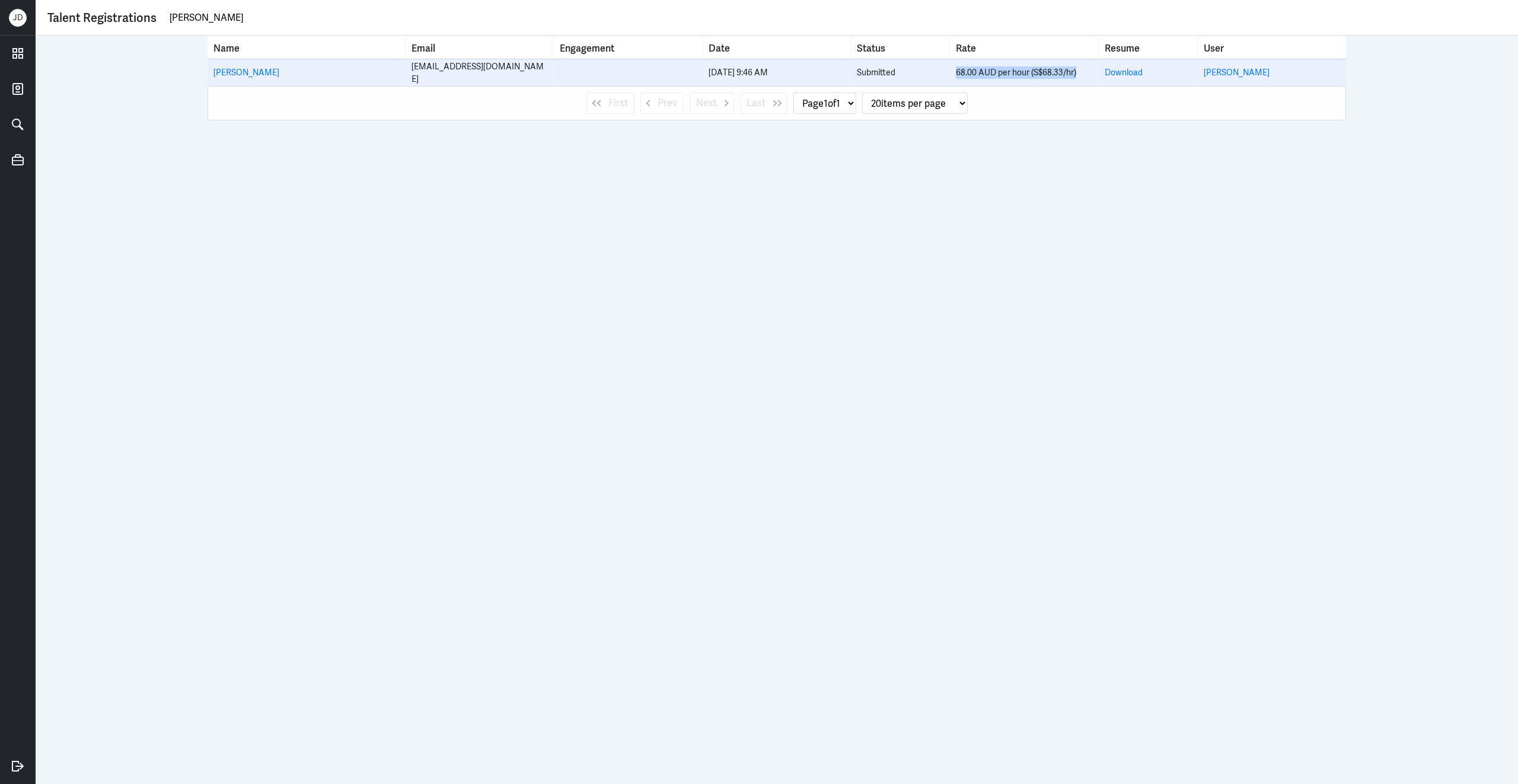
drag, startPoint x: 957, startPoint y: 73, endPoint x: 1100, endPoint y: 71, distance: 143.0
click at [1102, 72] on tr "[PERSON_NAME] [PERSON_NAME][EMAIL_ADDRESS][DOMAIN_NAME] [DATE] 9:46 AM Submitte…" at bounding box center [777, 72] width 1139 height 26
copy div "68.00 AUD per hour (S$68.33/hr)"
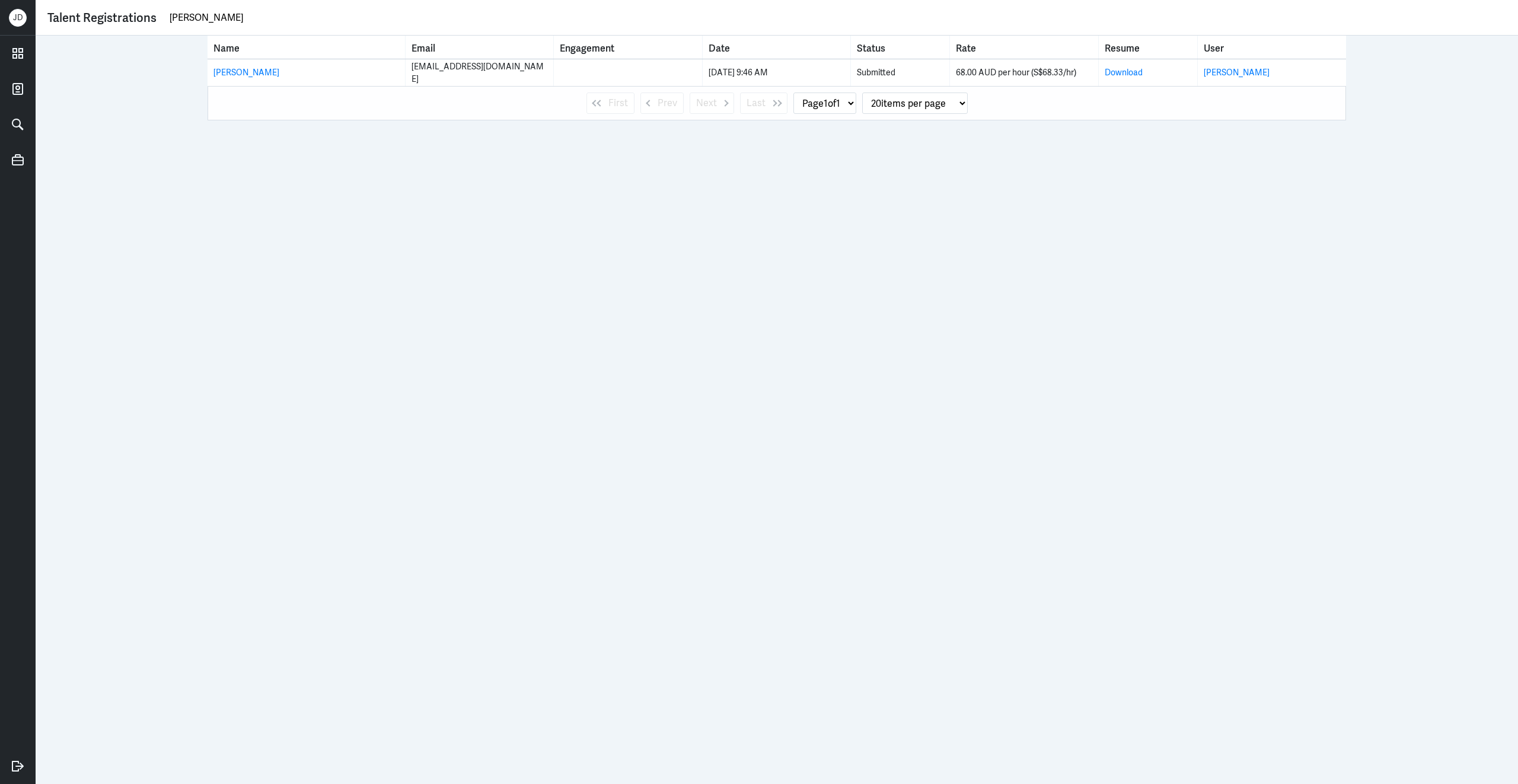
drag, startPoint x: 239, startPoint y: 14, endPoint x: 109, endPoint y: 14, distance: 130.0
click at [109, 14] on div "Talent Registrations Kaia Bourie" at bounding box center [776, 17] width 1459 height 18
paste input "thryn Collins"
drag, startPoint x: 249, startPoint y: 20, endPoint x: 120, endPoint y: 19, distance: 129.0
click at [120, 19] on div "Talent Registrations Kathryn Collins" at bounding box center [776, 17] width 1459 height 18
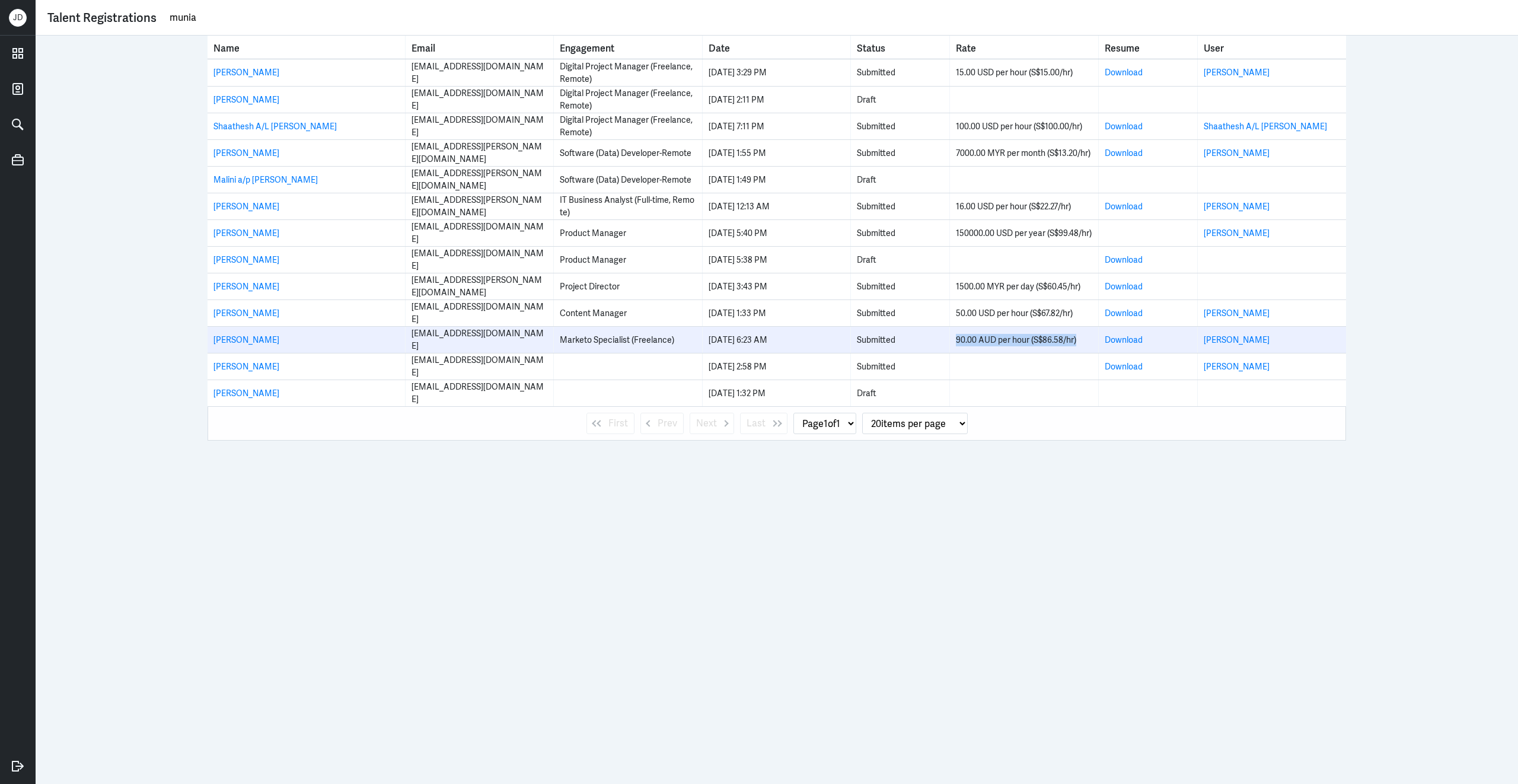
drag, startPoint x: 957, startPoint y: 341, endPoint x: 1100, endPoint y: 341, distance: 143.0
click at [1100, 341] on tr "Munia Mukherjee mukherjee.munia@gmail.com Marketo Specialist (Freelance) 27 Jan…" at bounding box center [777, 339] width 1139 height 26
copy div "90.00 AUD per hour (S$86.58/hr)"
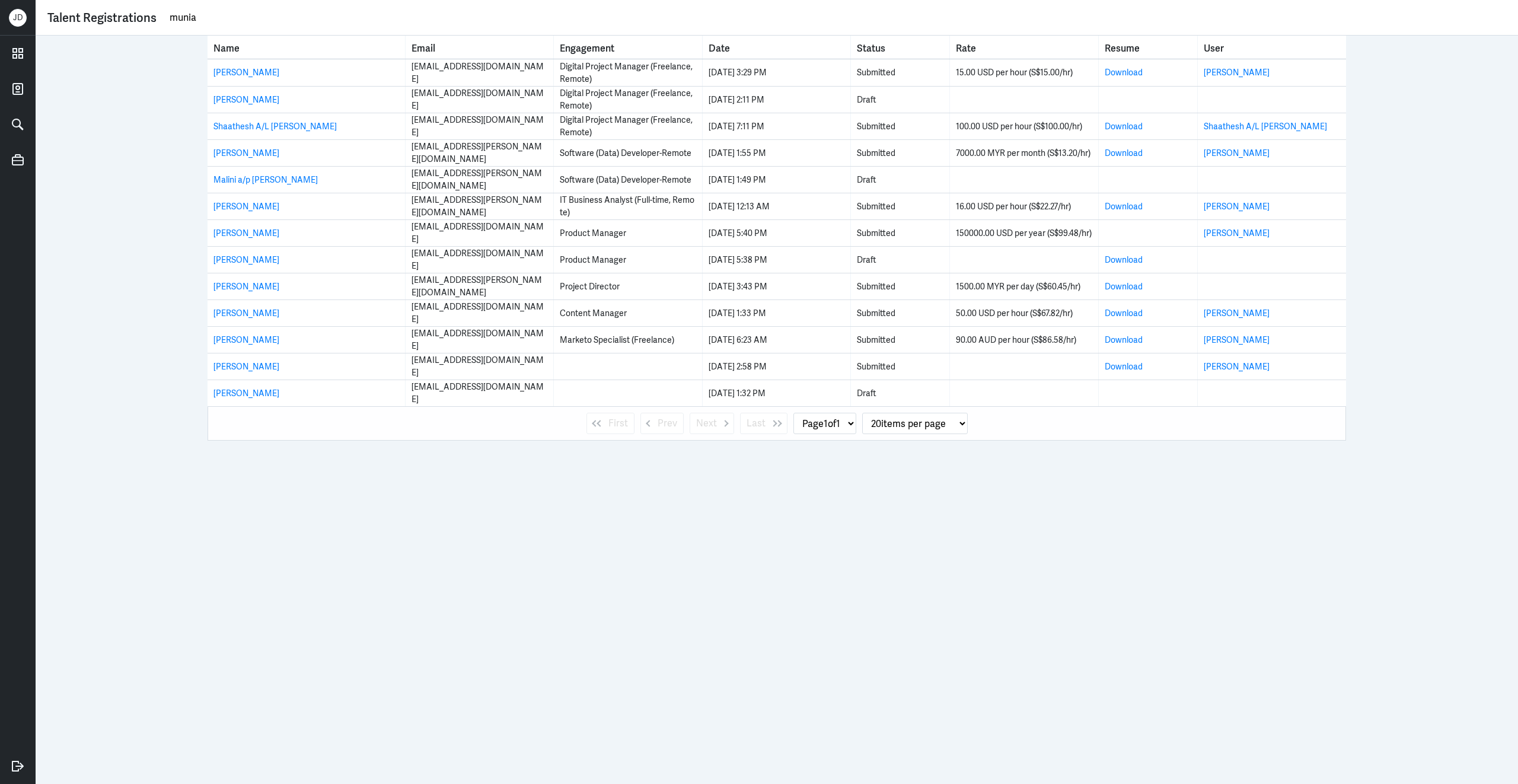
drag, startPoint x: 208, startPoint y: 15, endPoint x: 126, endPoint y: 9, distance: 82.2
click at [126, 9] on div "Talent Registrations munia" at bounding box center [776, 17] width 1459 height 18
paste input "Joi Agpalo"
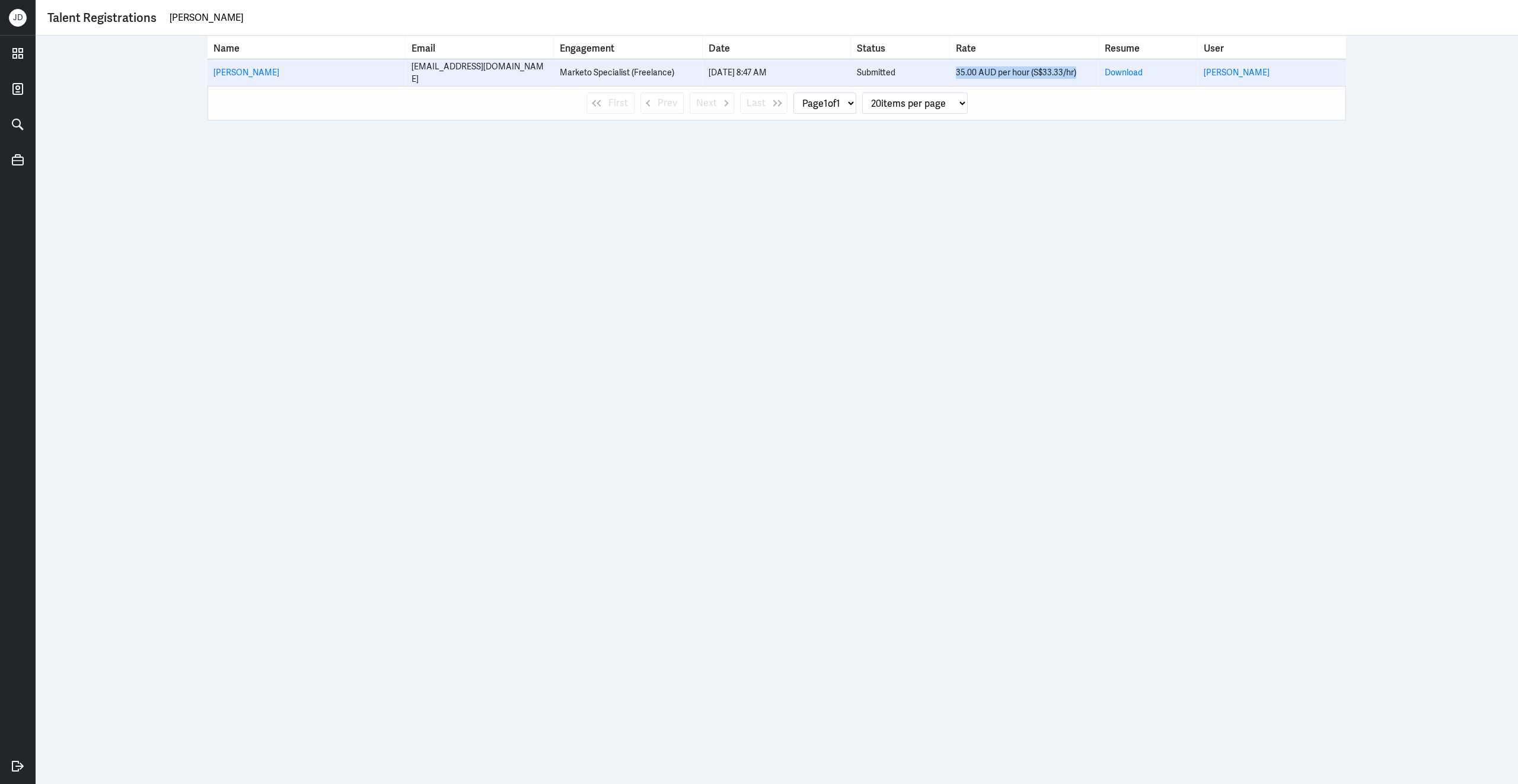
drag, startPoint x: 1080, startPoint y: 74, endPoint x: 903, endPoint y: 79, distance: 177.1
click at [903, 79] on tr "Mary Joi Agpalo joi.agpalo@gmail.com Marketo Specialist (Freelance) 31 Jan 8:47…" at bounding box center [777, 72] width 1139 height 26
copy tr "35.00 AUD per hour (S$33.33/hr)"
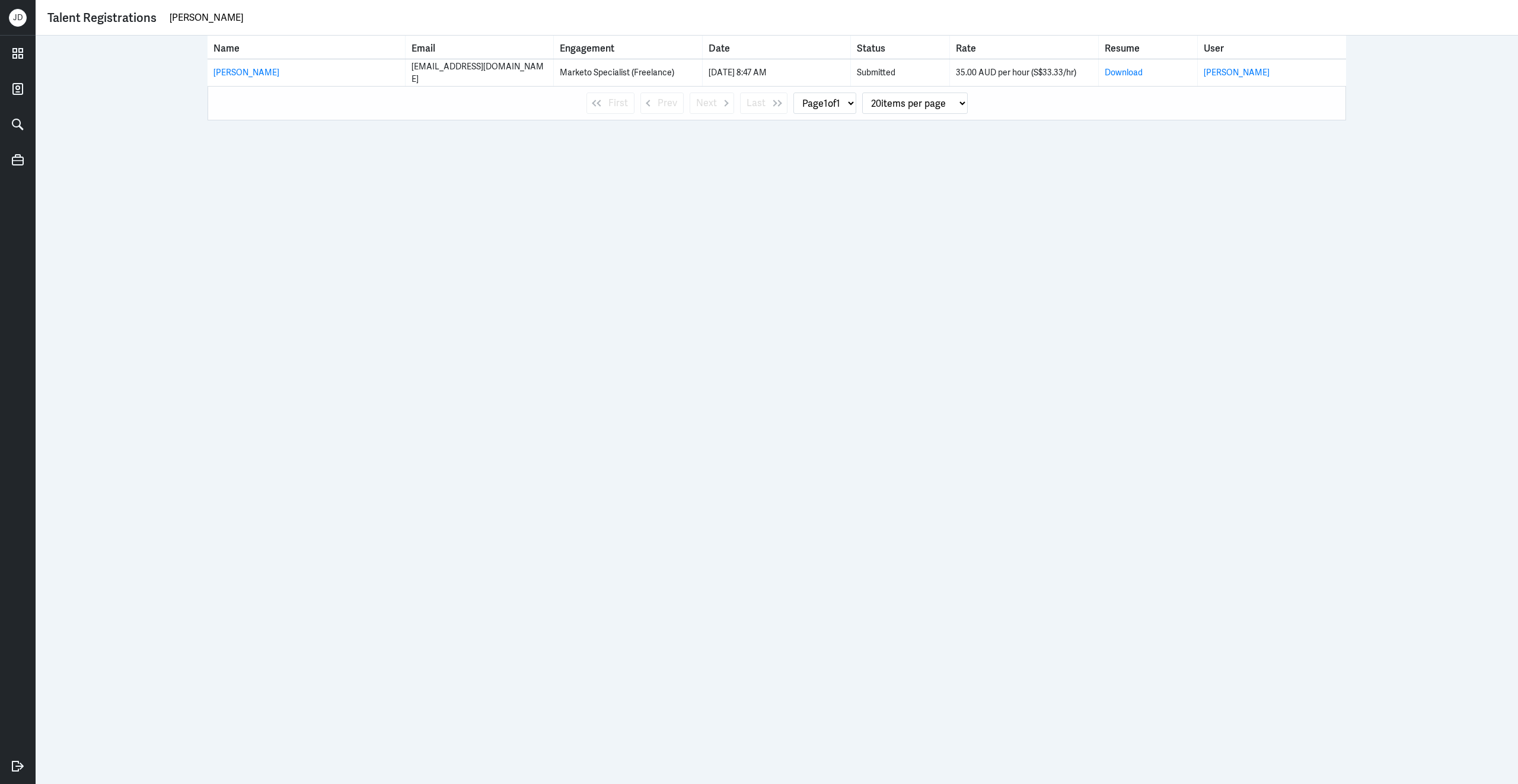
drag, startPoint x: 231, startPoint y: 17, endPoint x: 173, endPoint y: 17, distance: 58.0
click at [173, 17] on input "Joi Agpalo" at bounding box center [837, 17] width 1338 height 18
type input "J"
type input "kathryn collins"
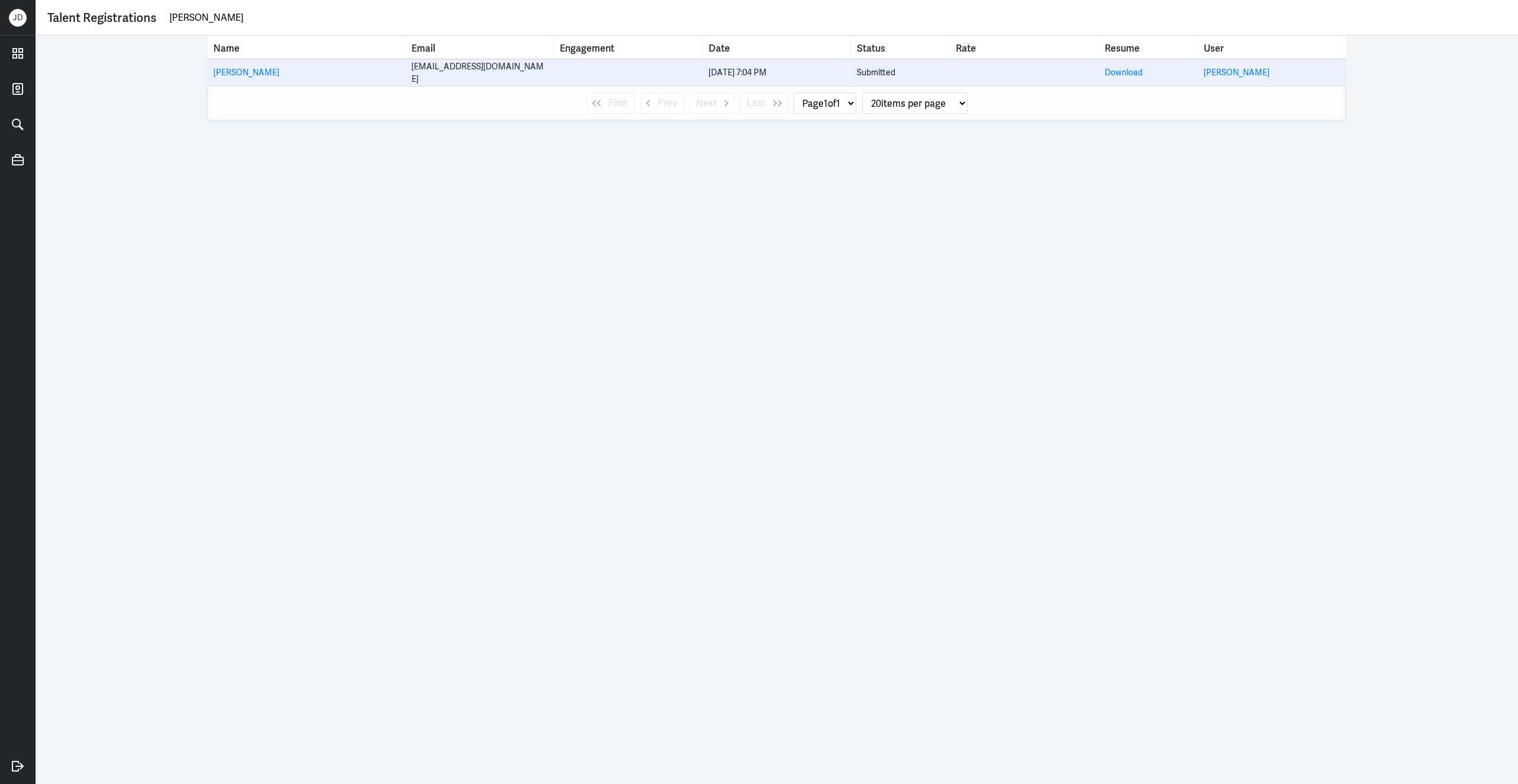
drag, startPoint x: 514, startPoint y: 76, endPoint x: 400, endPoint y: 76, distance: 114.0
click at [400, 76] on tr "Kathryn Collins info@kathryncollins.co.nz 12 Sep 7:04 PM Submitted Download Kat…" at bounding box center [777, 72] width 1139 height 26
copy tr "info@kathryncollins.co.nz"
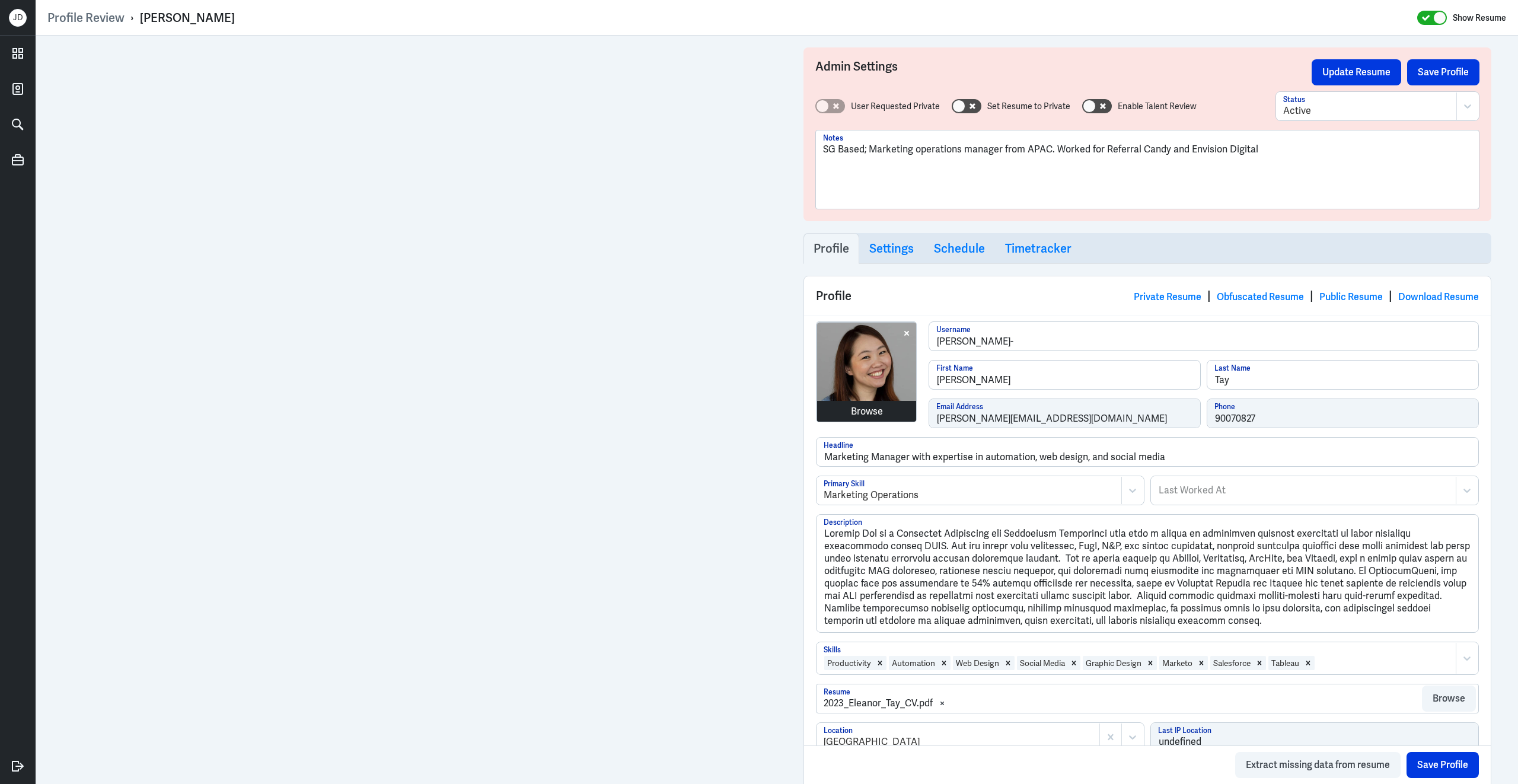
click at [892, 414] on div "Browse [PERSON_NAME]- Username [PERSON_NAME] First Name [PERSON_NAME] Last Name…" at bounding box center [1147, 379] width 663 height 116
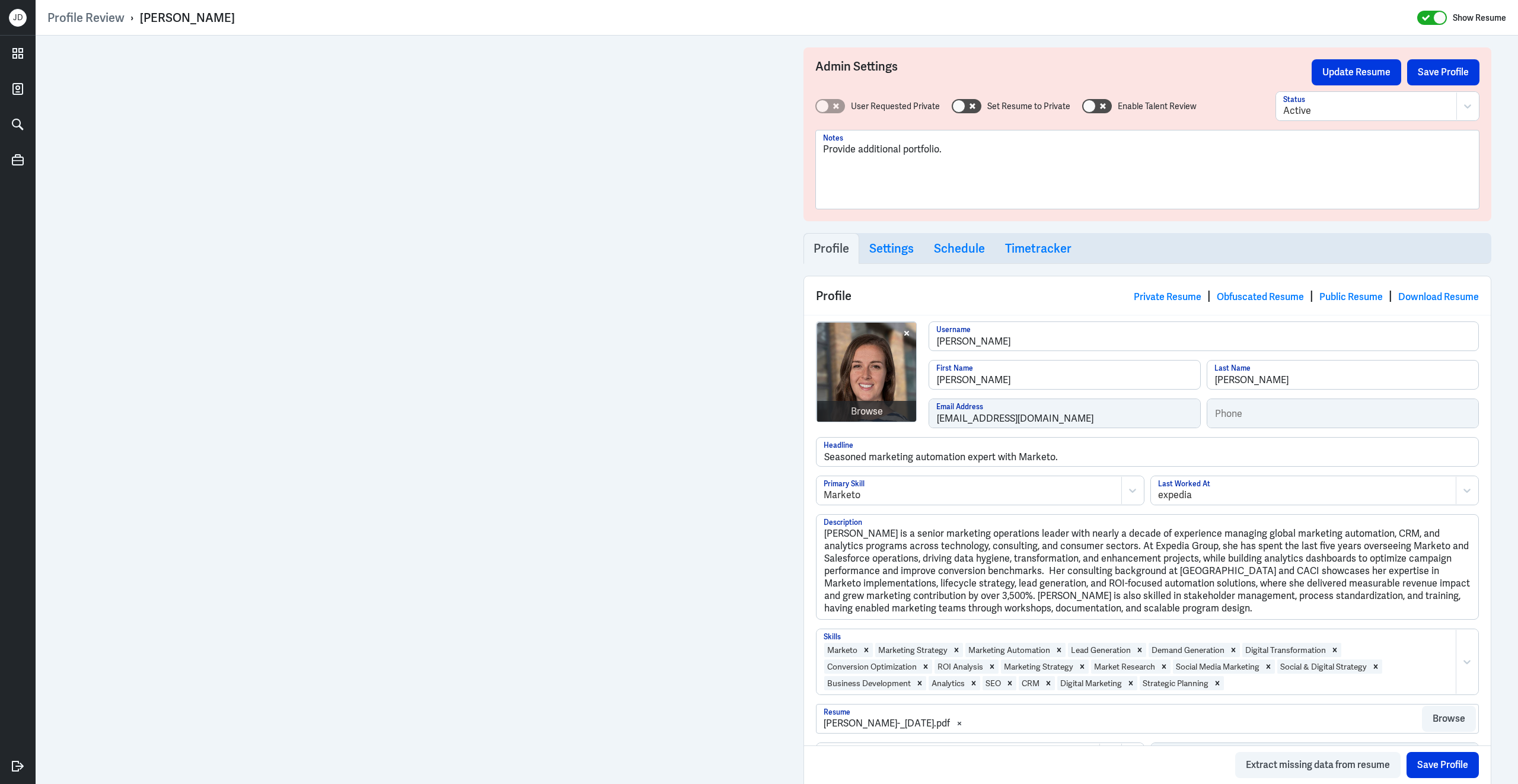
drag, startPoint x: 139, startPoint y: 16, endPoint x: 262, endPoint y: 22, distance: 123.1
click at [264, 23] on div "Profile Review › [PERSON_NAME] Show Resume" at bounding box center [776, 18] width 1459 height 15
copy div "[PERSON_NAME]"
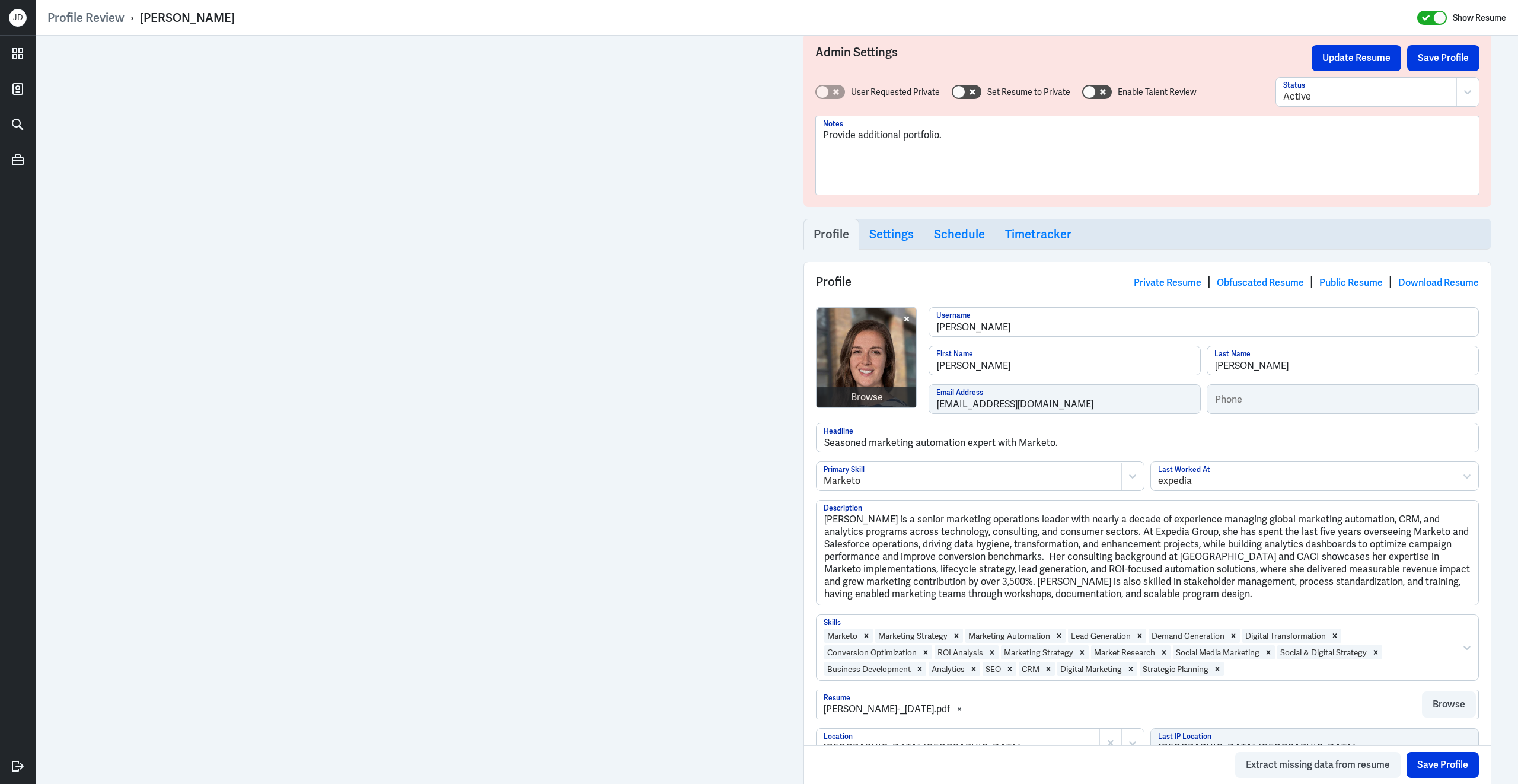
scroll to position [18, 0]
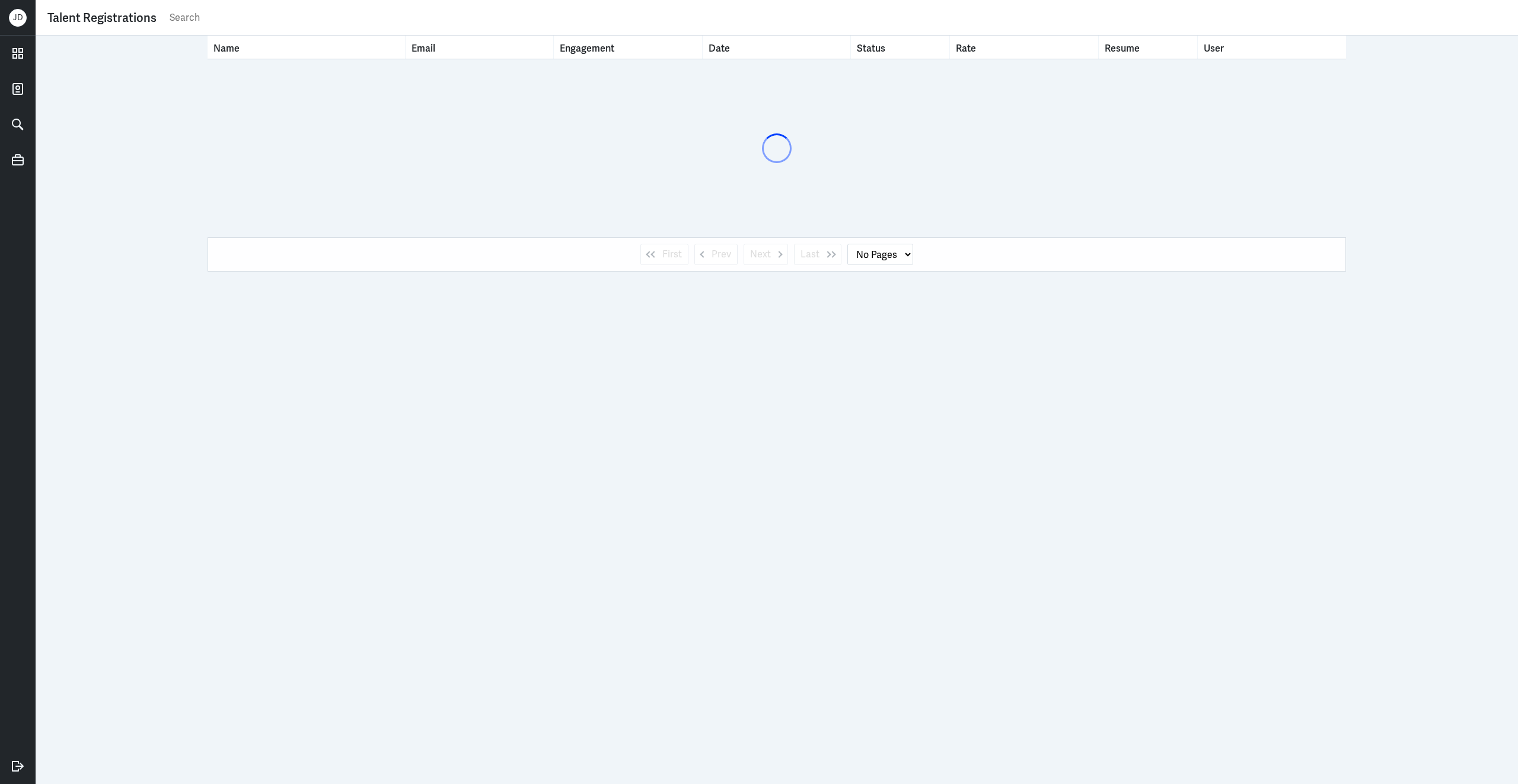
select select "1"
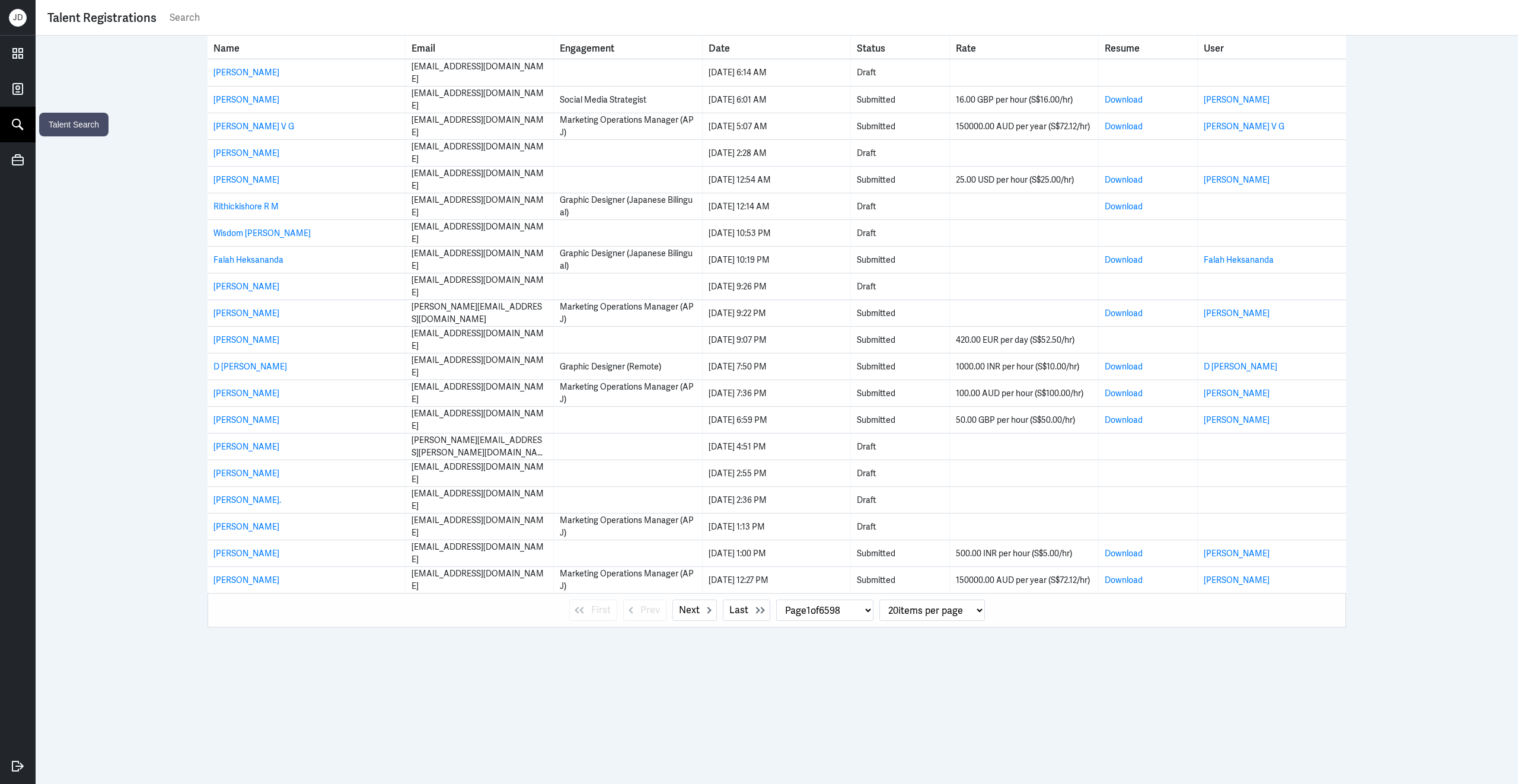
click at [11, 121] on icon at bounding box center [17, 124] width 18 height 18
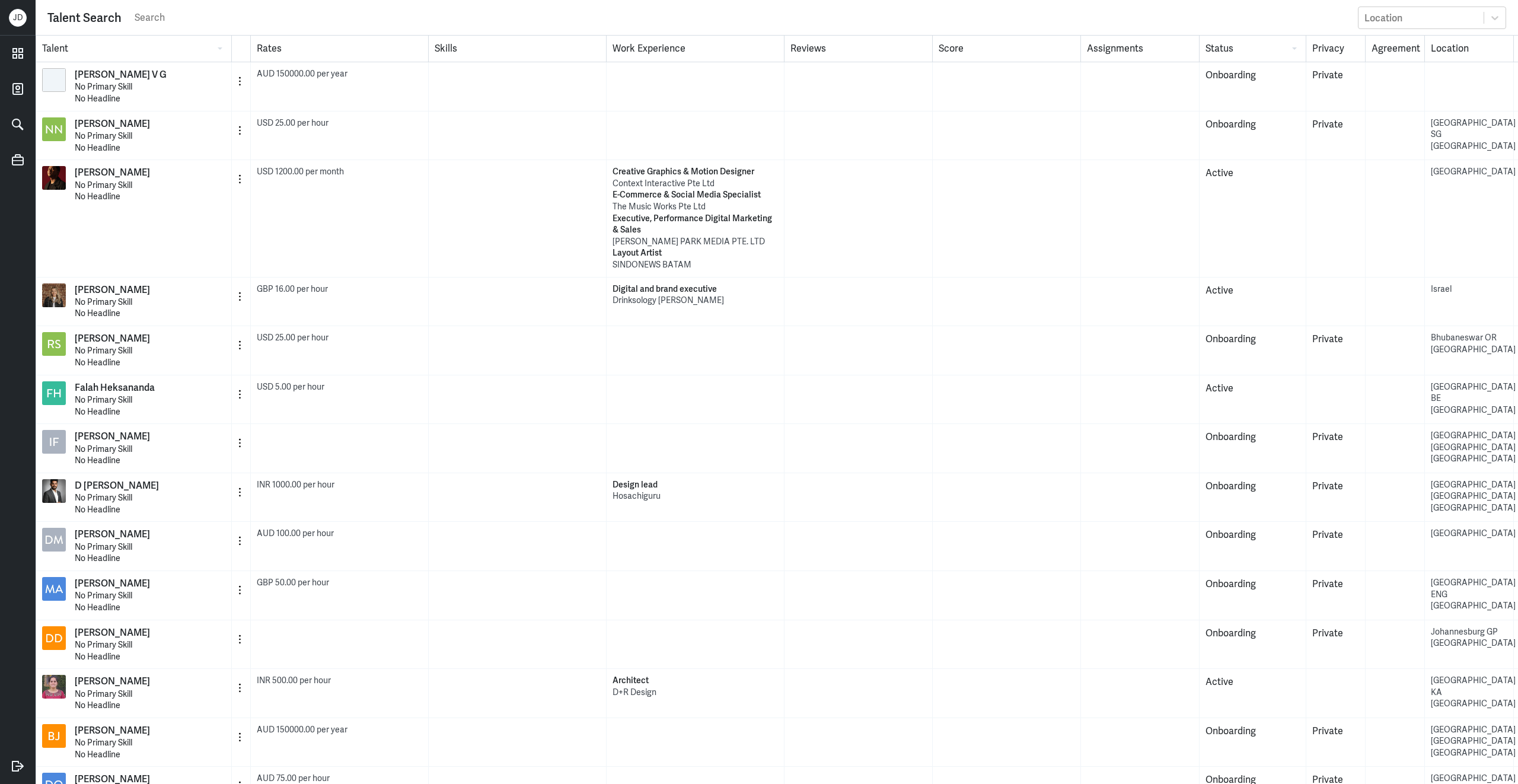
click at [192, 24] on input "text" at bounding box center [743, 17] width 1219 height 18
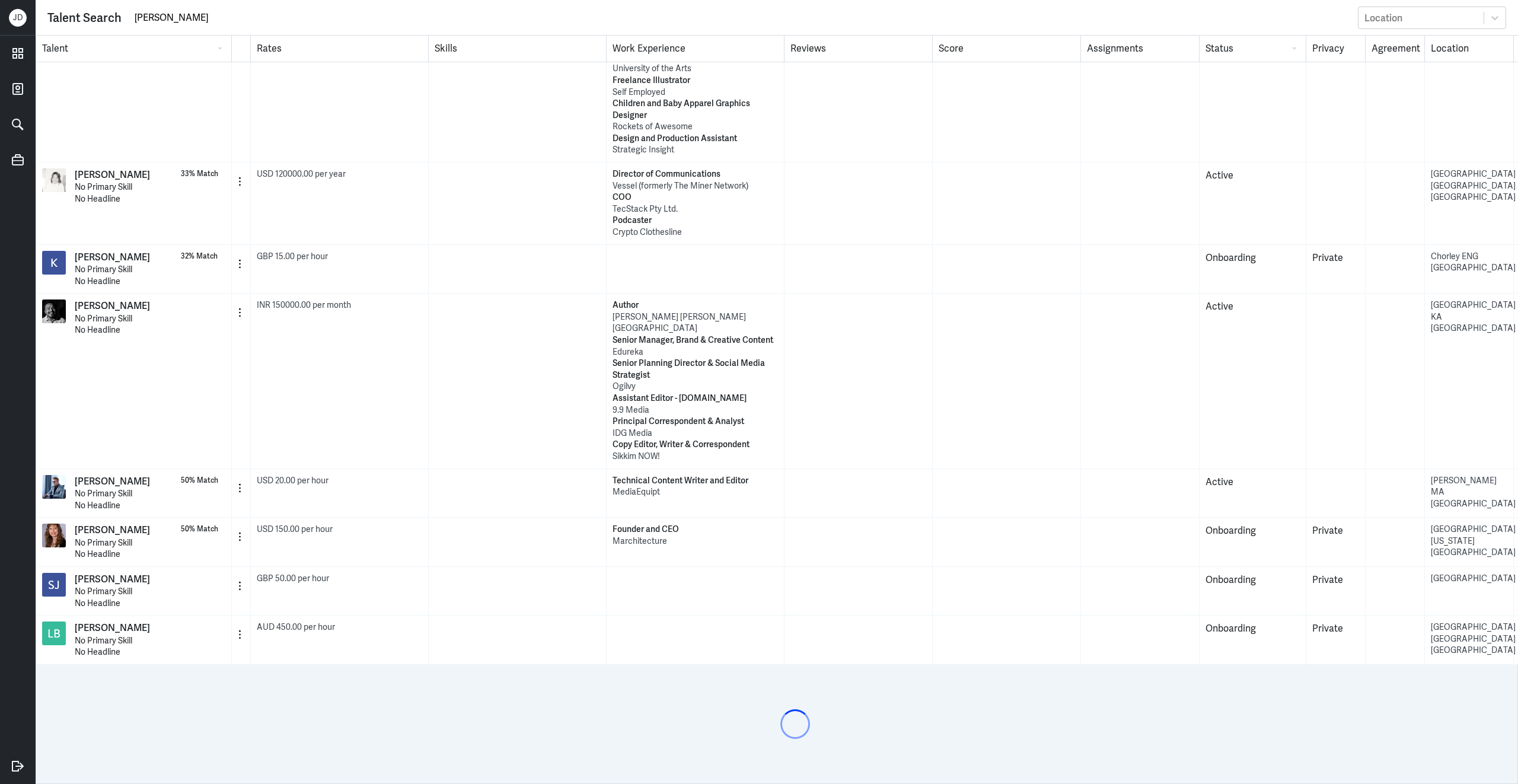
scroll to position [2753, 0]
drag, startPoint x: 209, startPoint y: 13, endPoint x: 78, endPoint y: 8, distance: 131.1
click at [78, 8] on div "Talent Search [PERSON_NAME] Location" at bounding box center [776, 18] width 1459 height 23
paste input "[EMAIL_ADDRESS][DOMAIN_NAME]"
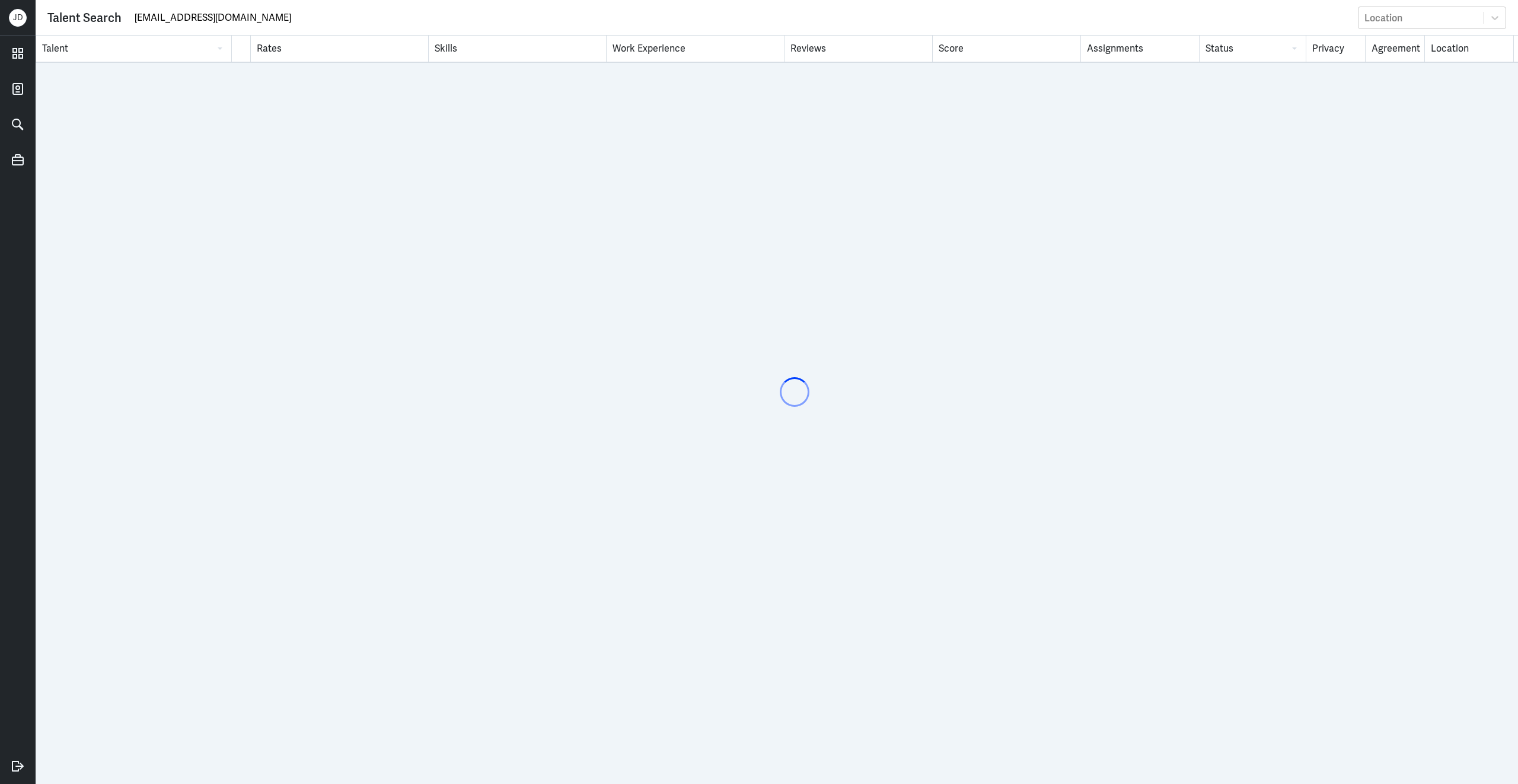
scroll to position [0, 0]
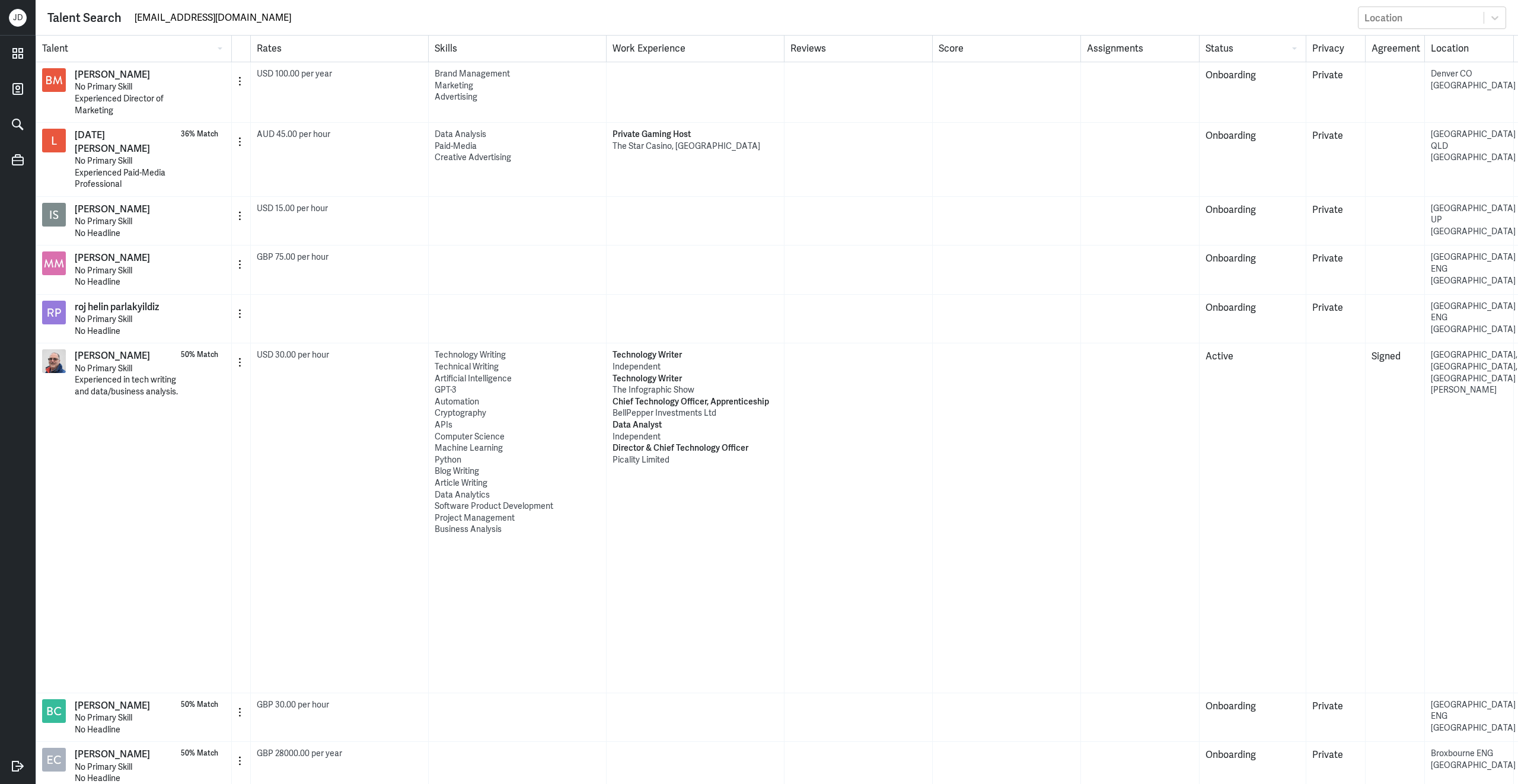
drag, startPoint x: 160, startPoint y: 20, endPoint x: 116, endPoint y: 20, distance: 44.0
click at [116, 20] on div "Talent Search [EMAIL_ADDRESS][DOMAIN_NAME] Location" at bounding box center [776, 18] width 1459 height 23
click at [165, 19] on input "[DOMAIN_NAME]" at bounding box center [743, 17] width 1219 height 18
drag, startPoint x: 196, startPoint y: 19, endPoint x: 311, endPoint y: 15, distance: 115.1
click at [312, 17] on input "[PERSON_NAME][DOMAIN_NAME]" at bounding box center [743, 17] width 1219 height 18
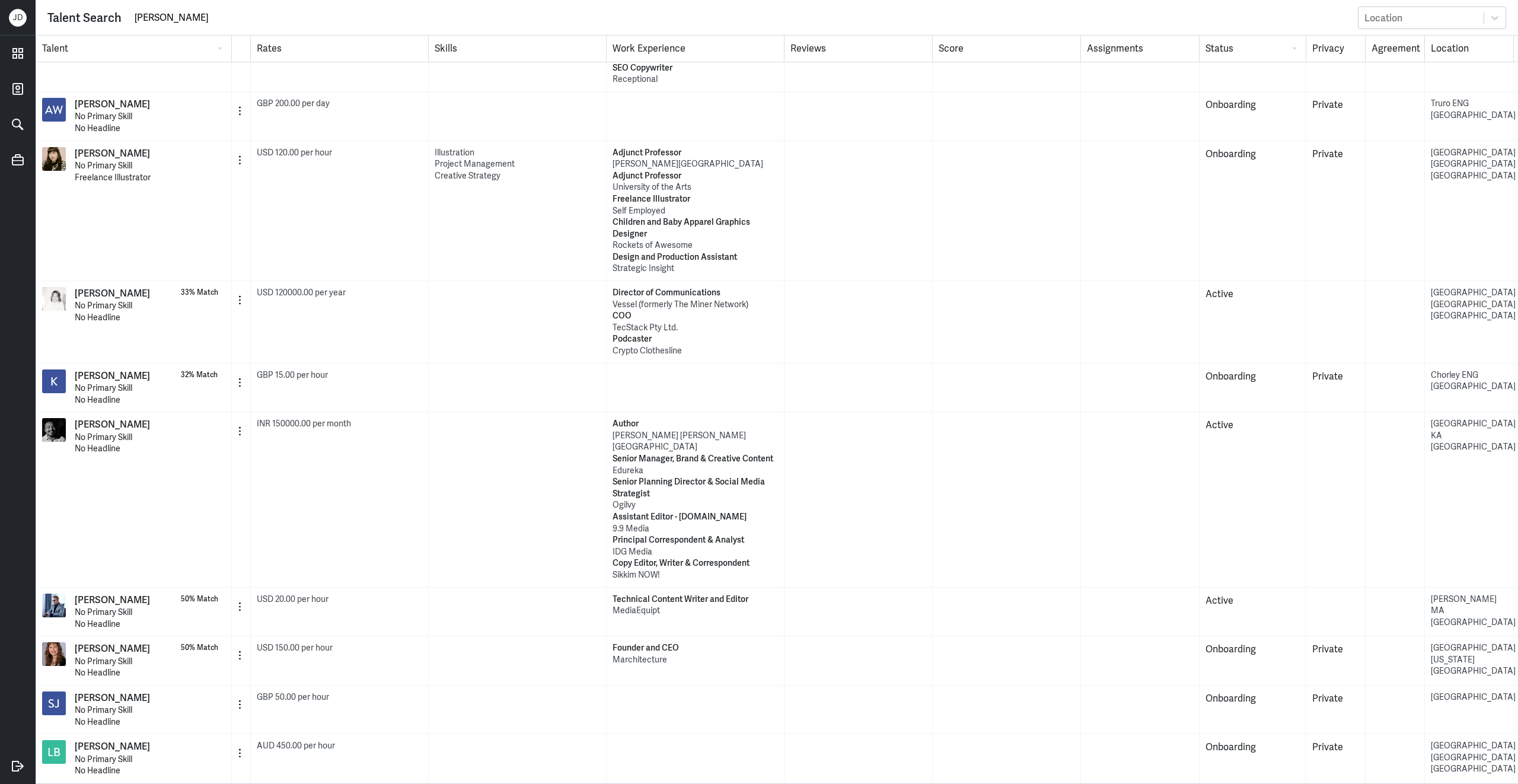
scroll to position [2635, 0]
type input "[PERSON_NAME]"
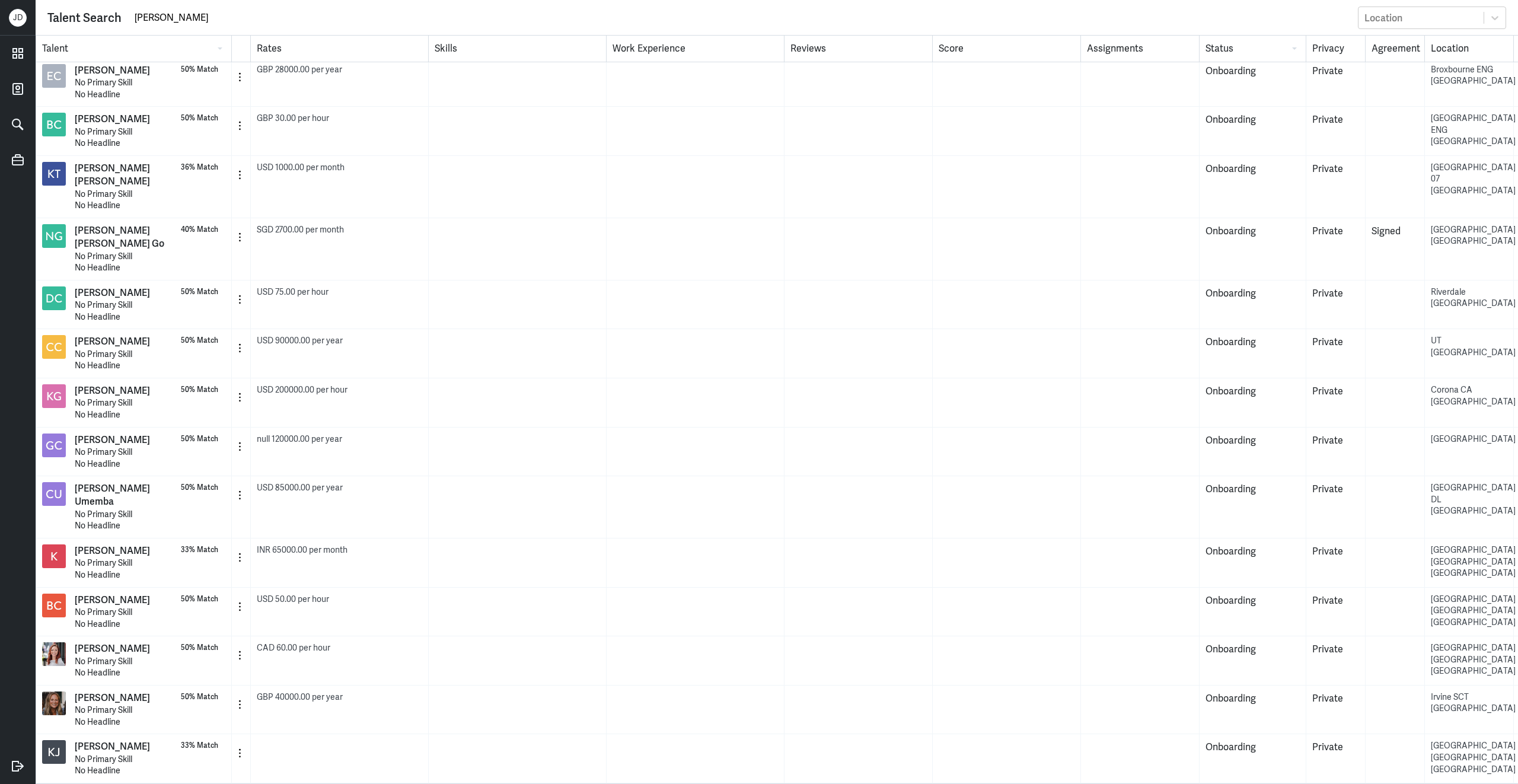
scroll to position [741, 0]
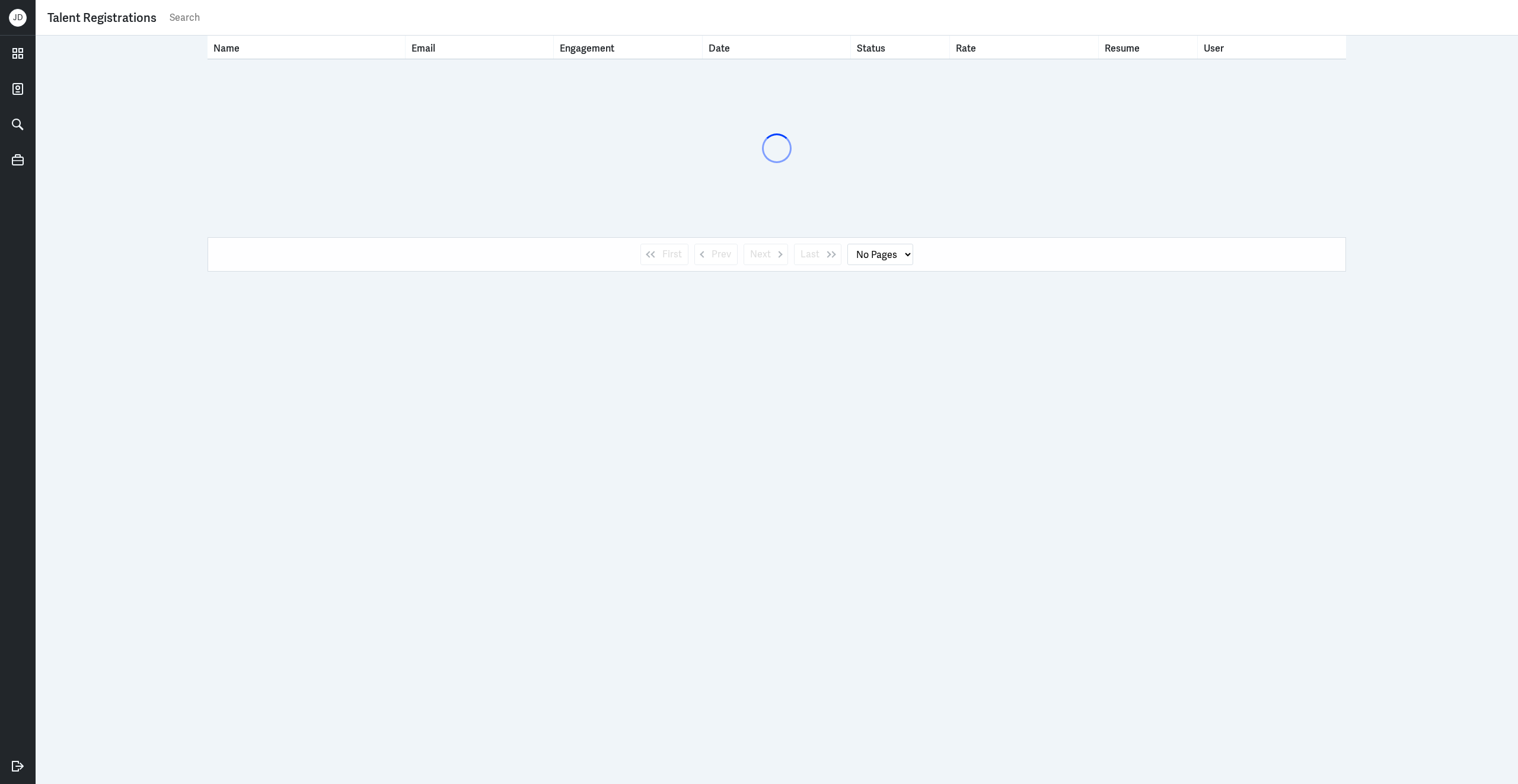
click at [412, 20] on input "text" at bounding box center [837, 17] width 1338 height 18
type input "[PERSON_NAME]"
select select "1"
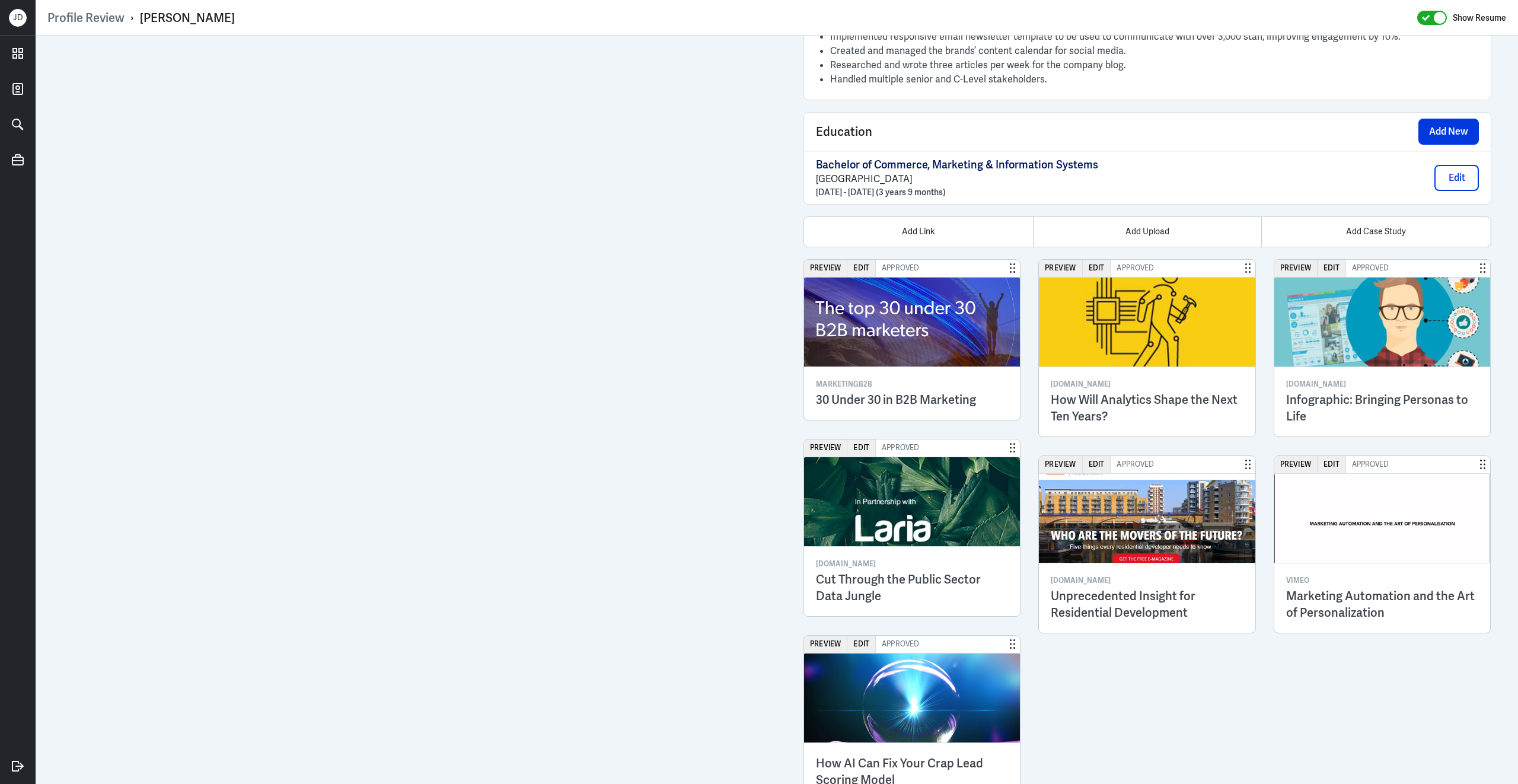
scroll to position [2127, 0]
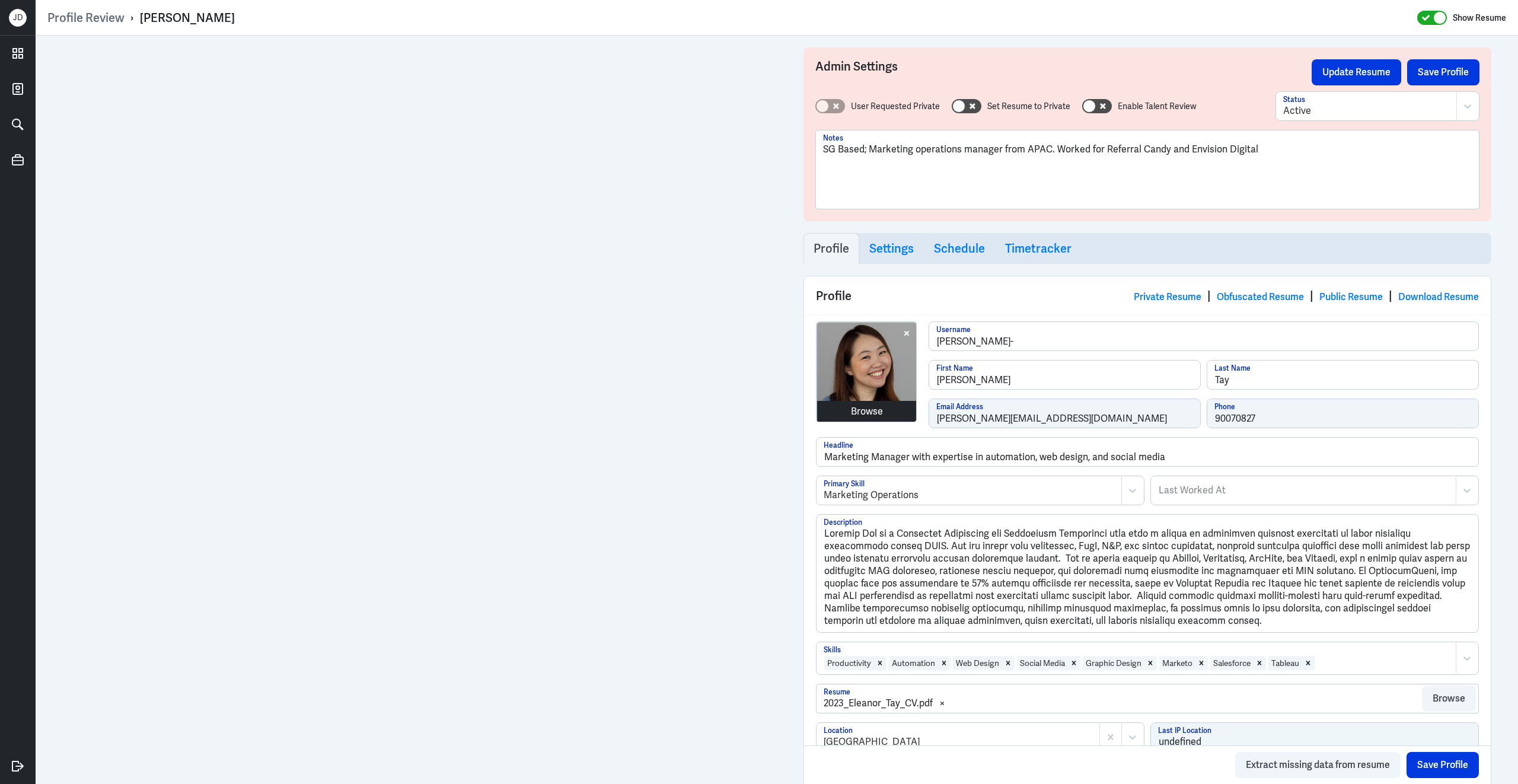
click at [865, 418] on div "Browse [PERSON_NAME]- Username [PERSON_NAME] First Name [PERSON_NAME] Last Name…" at bounding box center [1147, 379] width 663 height 116
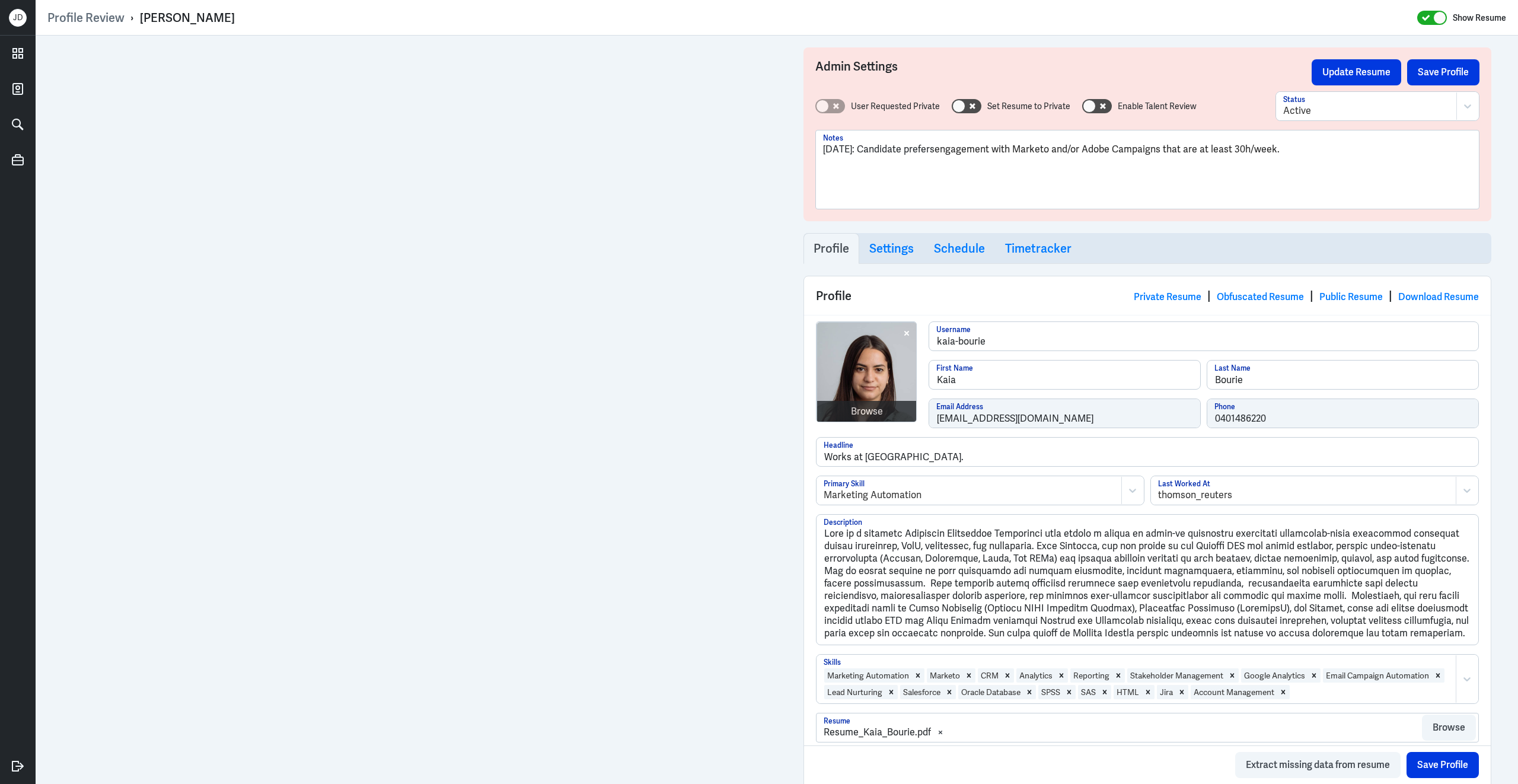
click at [926, 421] on div "Browse kaia-bourie Username Kaia First Name Bourie Last Name kaiaexpertise@gmai…" at bounding box center [1147, 379] width 663 height 116
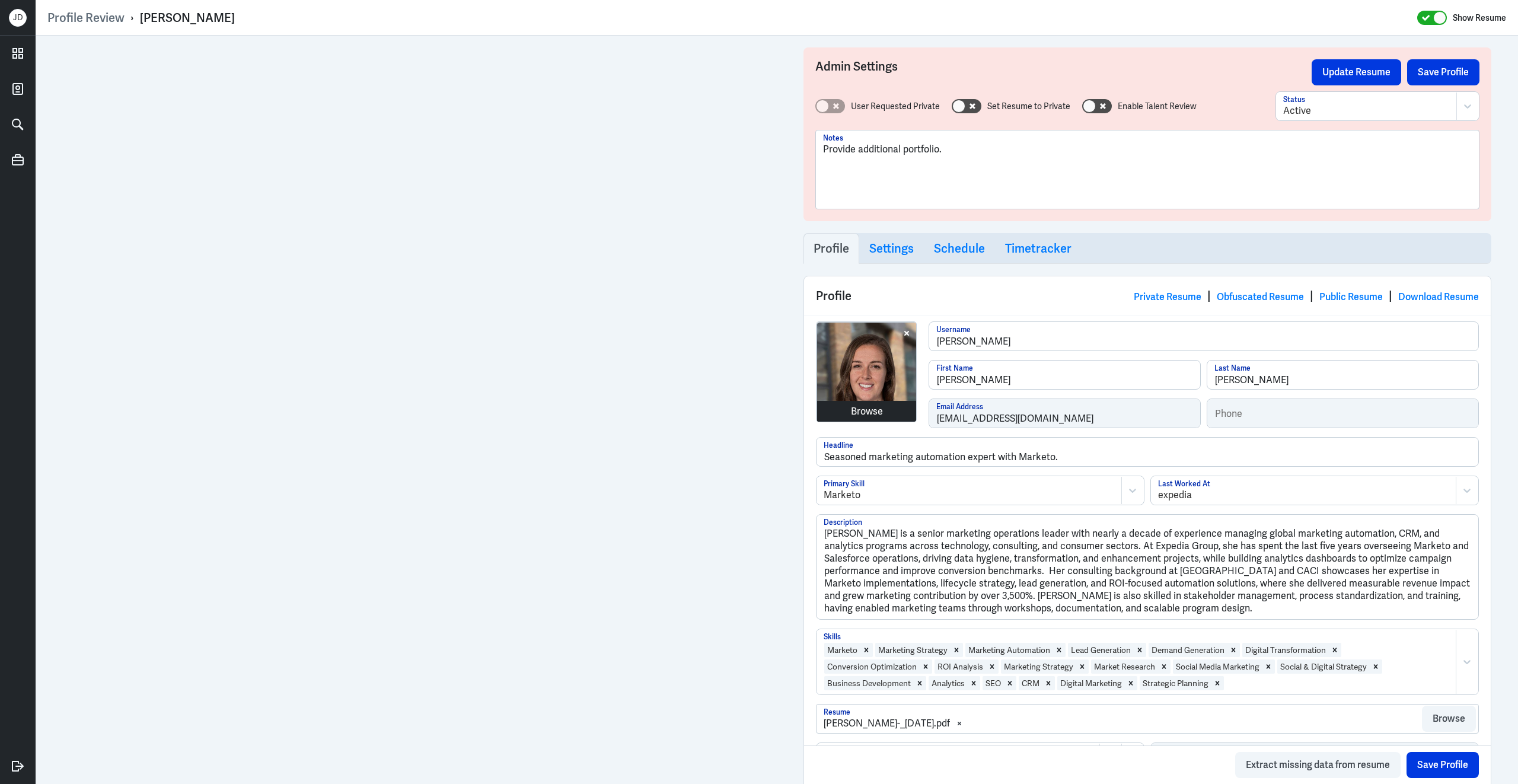
click at [866, 416] on div "Browse [PERSON_NAME] Username [PERSON_NAME] First Name [PERSON_NAME] Last Name …" at bounding box center [1147, 379] width 663 height 116
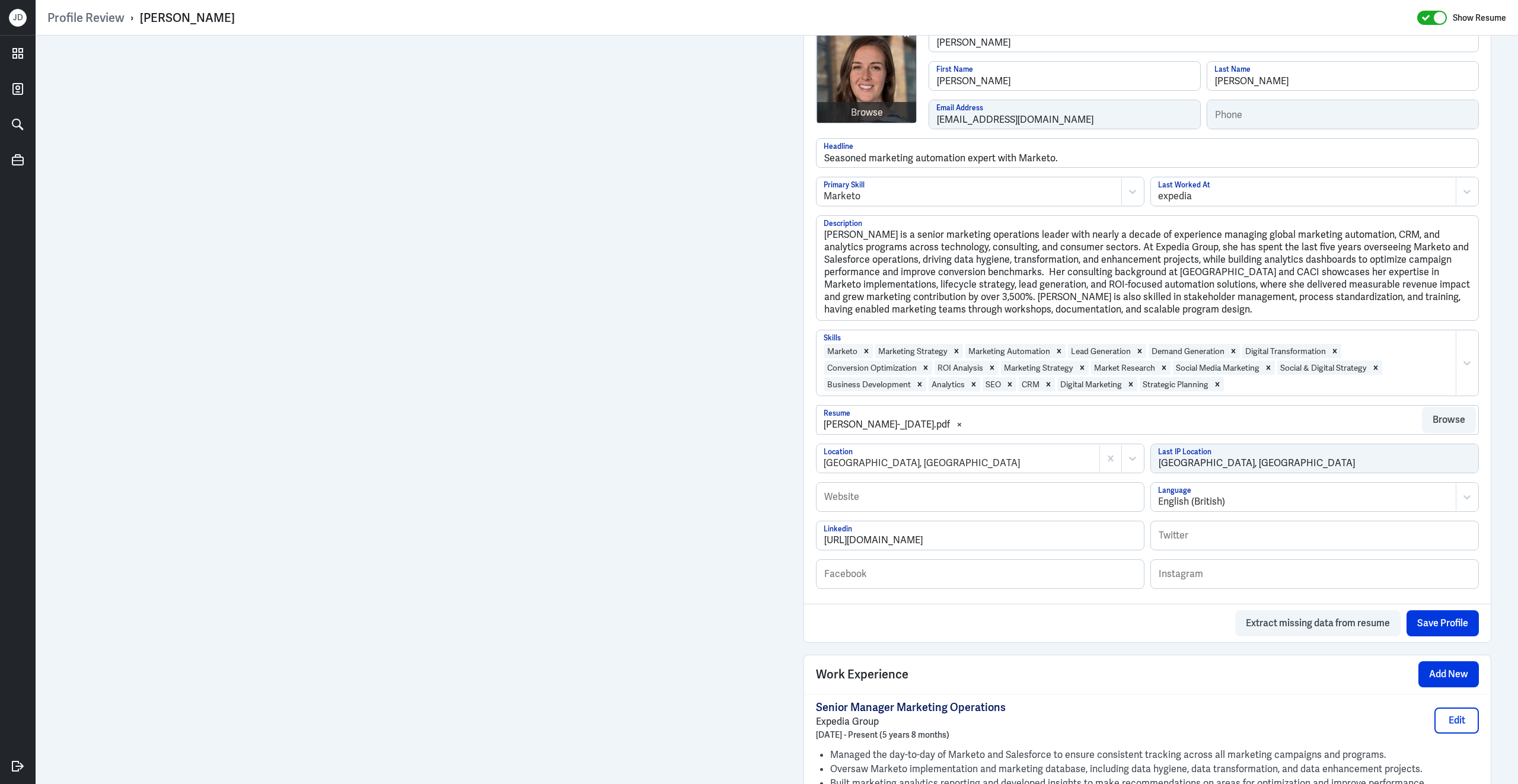
scroll to position [370, 0]
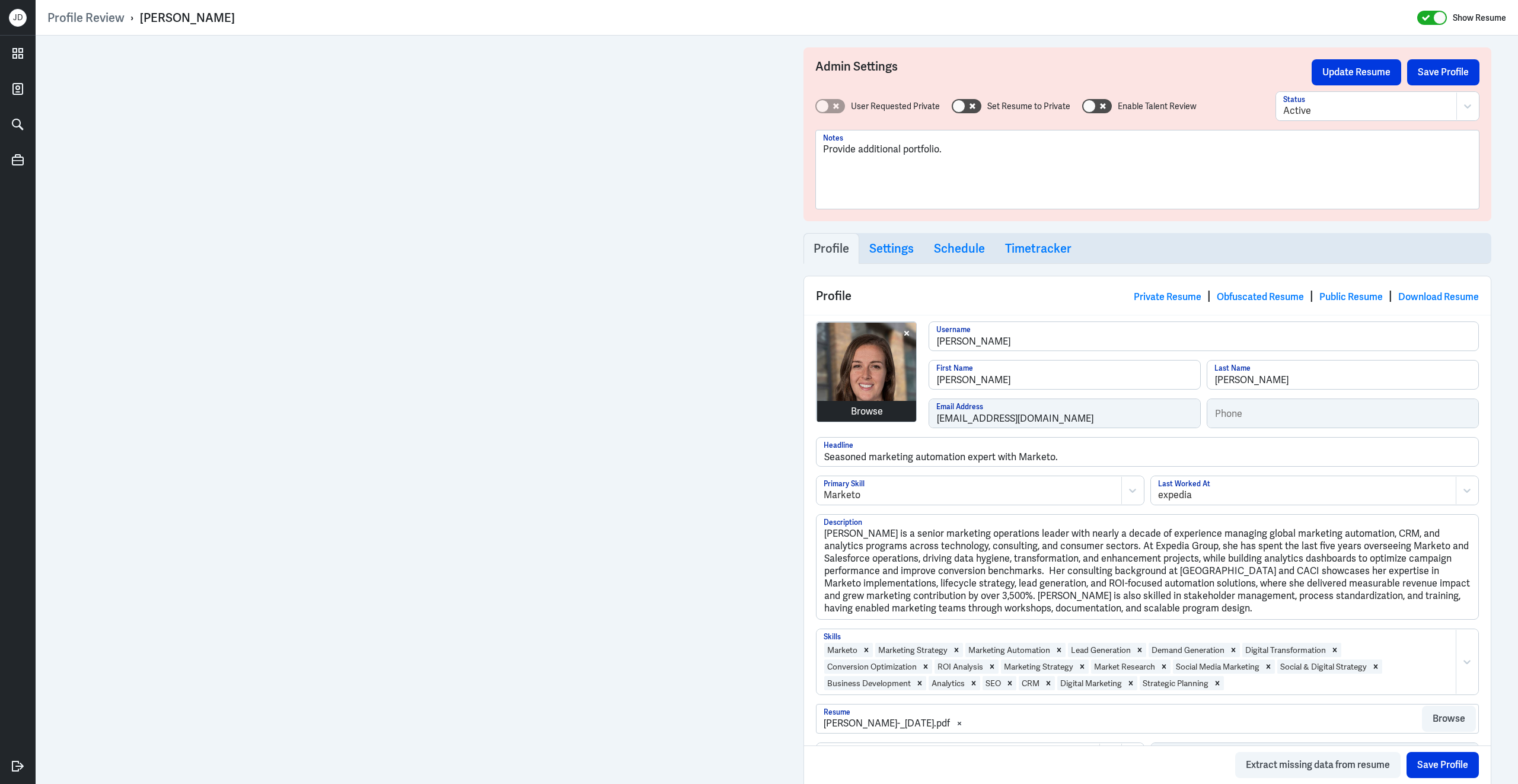
click at [892, 415] on div "Browse kathryn-collins Username Kathryn First Name Collins Last Name info@kathr…" at bounding box center [1147, 379] width 663 height 116
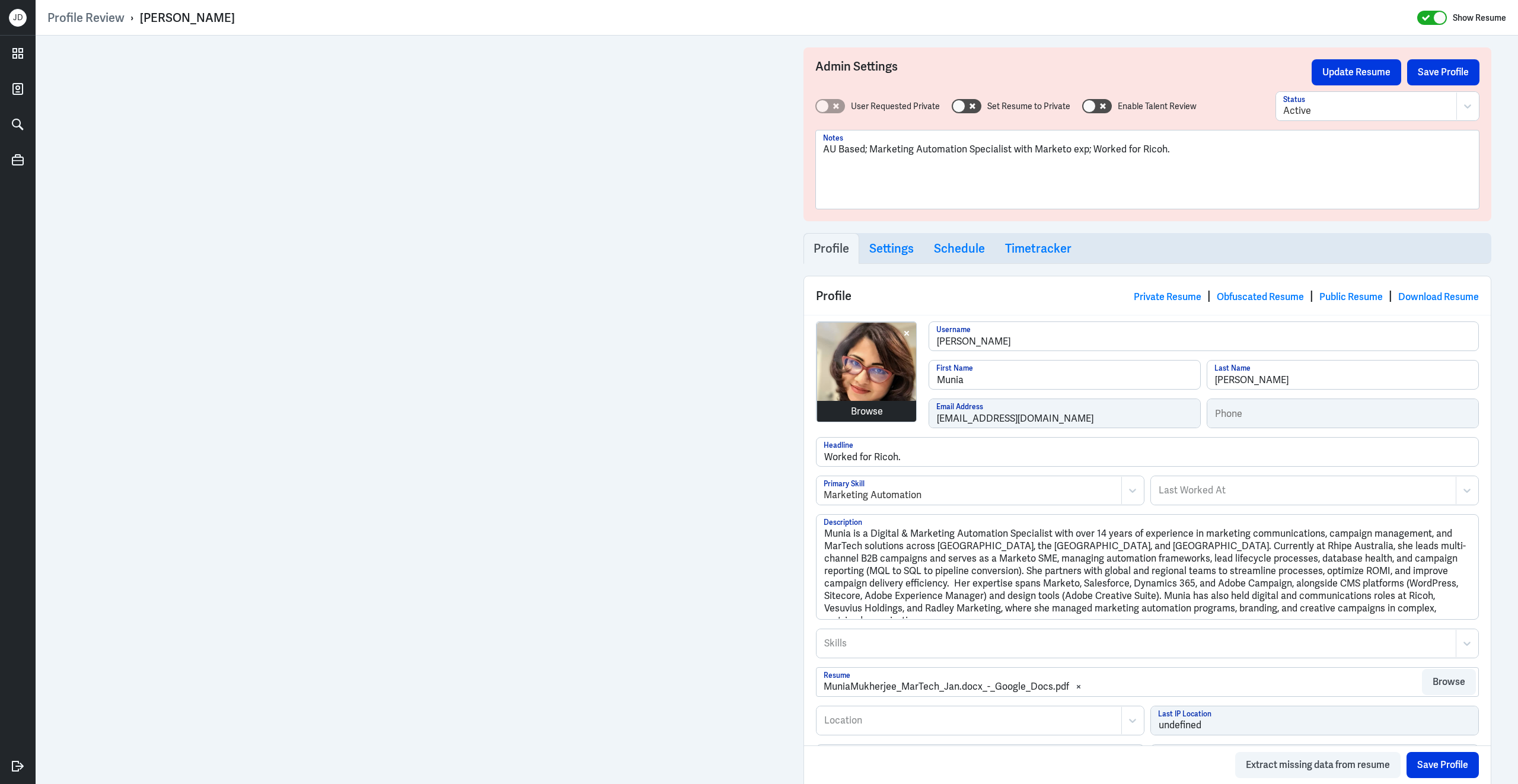
click at [874, 413] on div "Browse [PERSON_NAME] Username Munia First Name [PERSON_NAME] Last Name [PERSON_…" at bounding box center [1147, 379] width 663 height 116
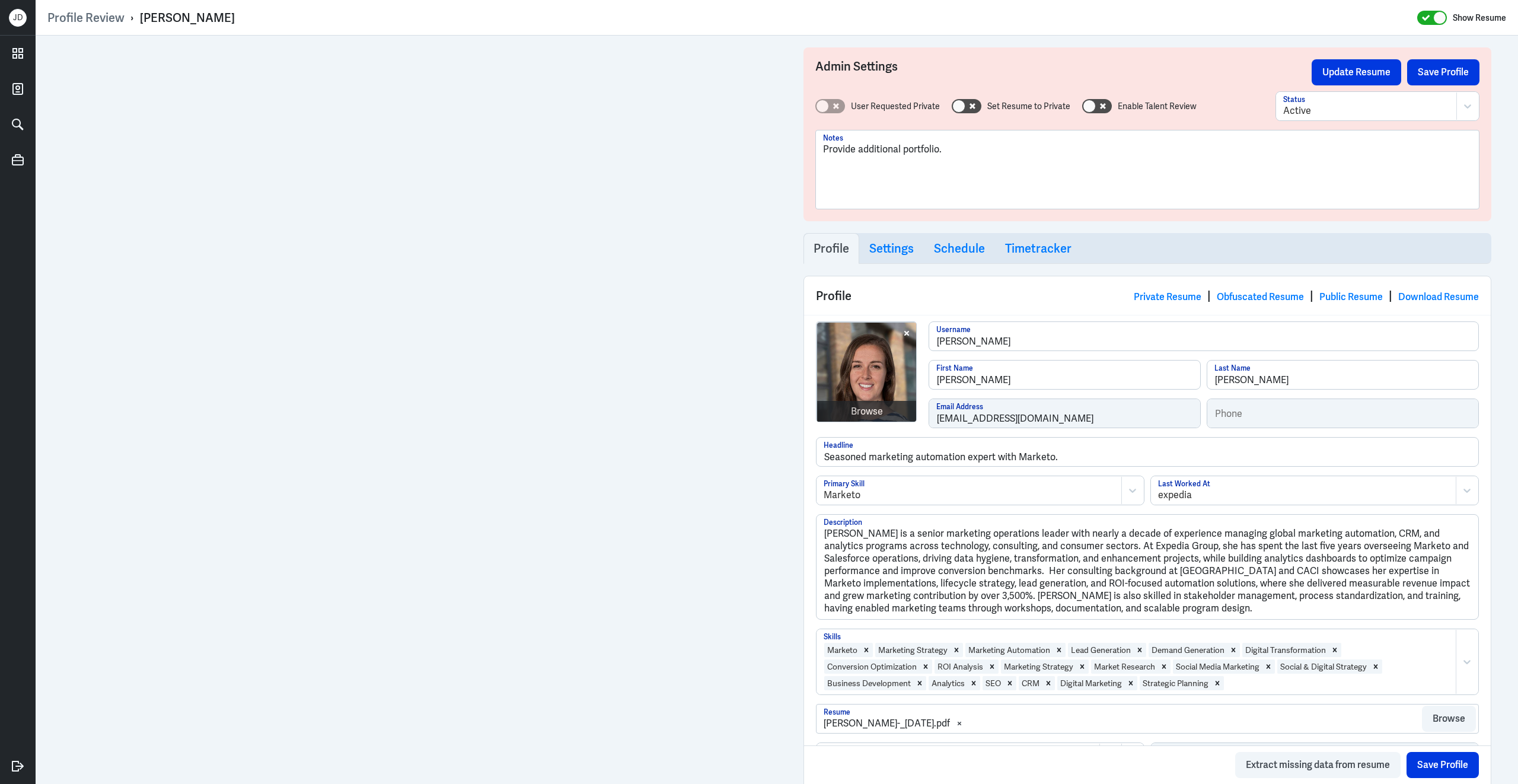
scroll to position [18, 0]
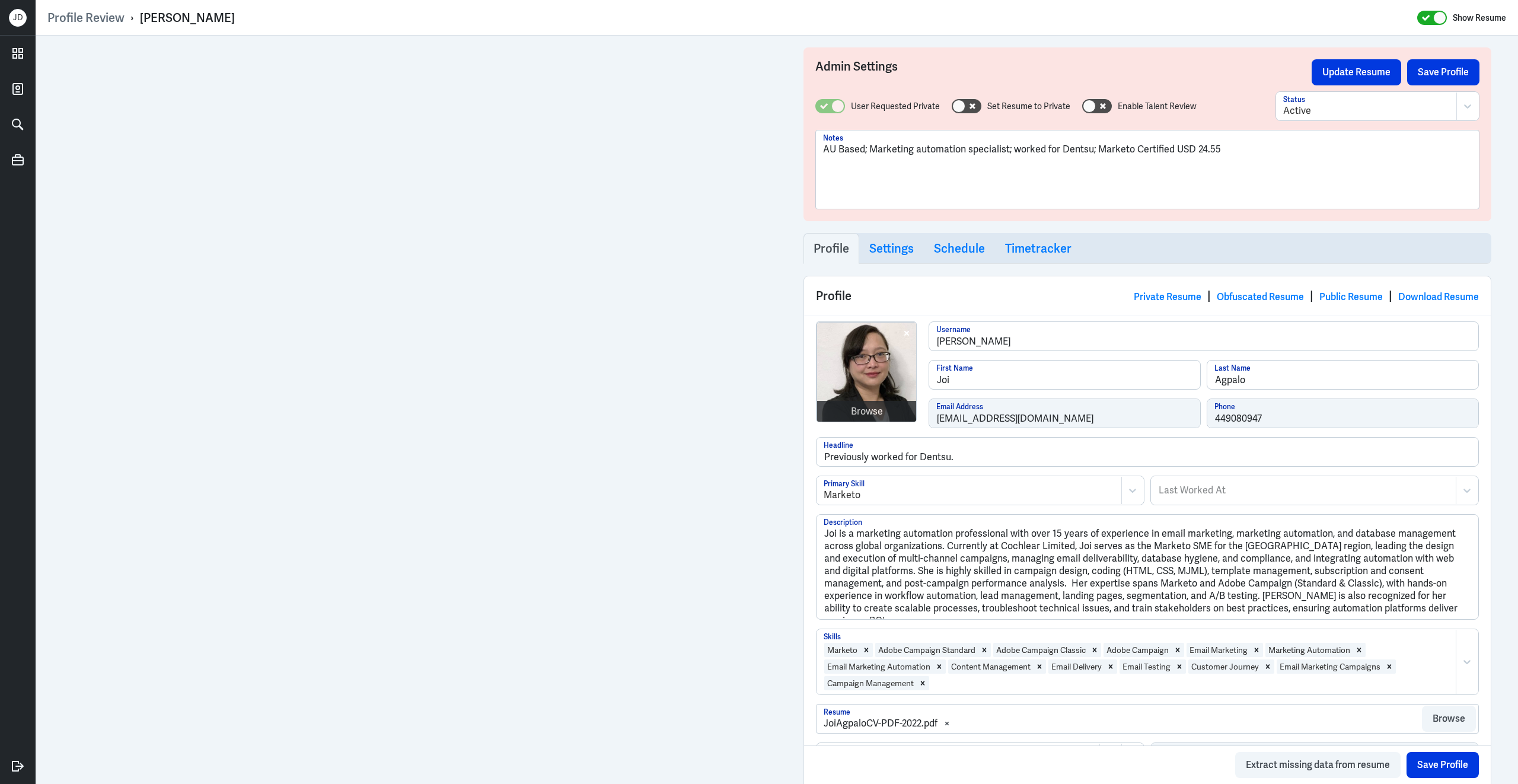
click at [897, 423] on div "Browse mary-joi-agpalo Username Joi First Name Agpalo Last Name joi.agpalo@gmai…" at bounding box center [1147, 379] width 663 height 116
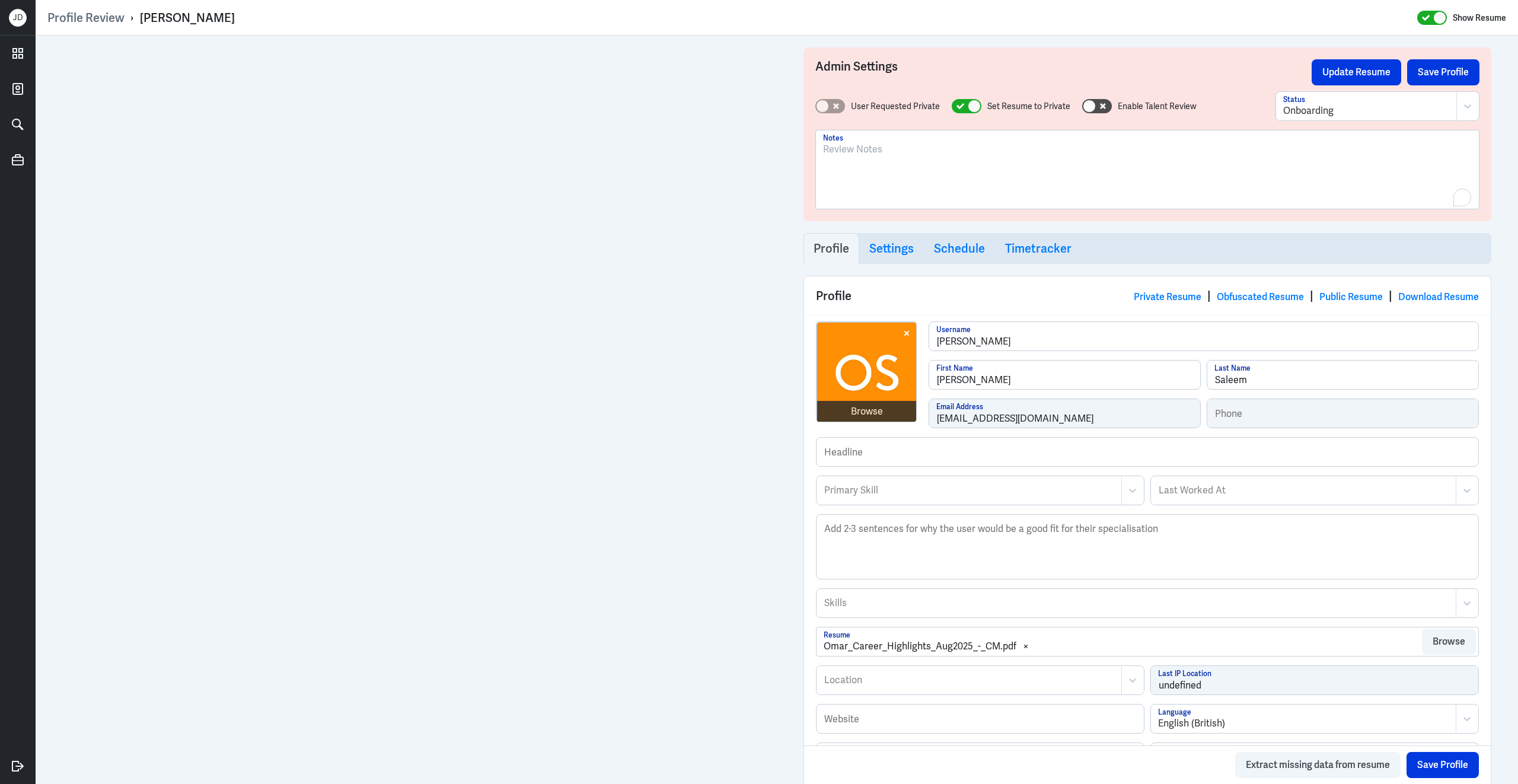
click at [981, 186] on div "To enrich screen reader interactions, please activate Accessibility in Grammarl…" at bounding box center [1147, 174] width 649 height 64
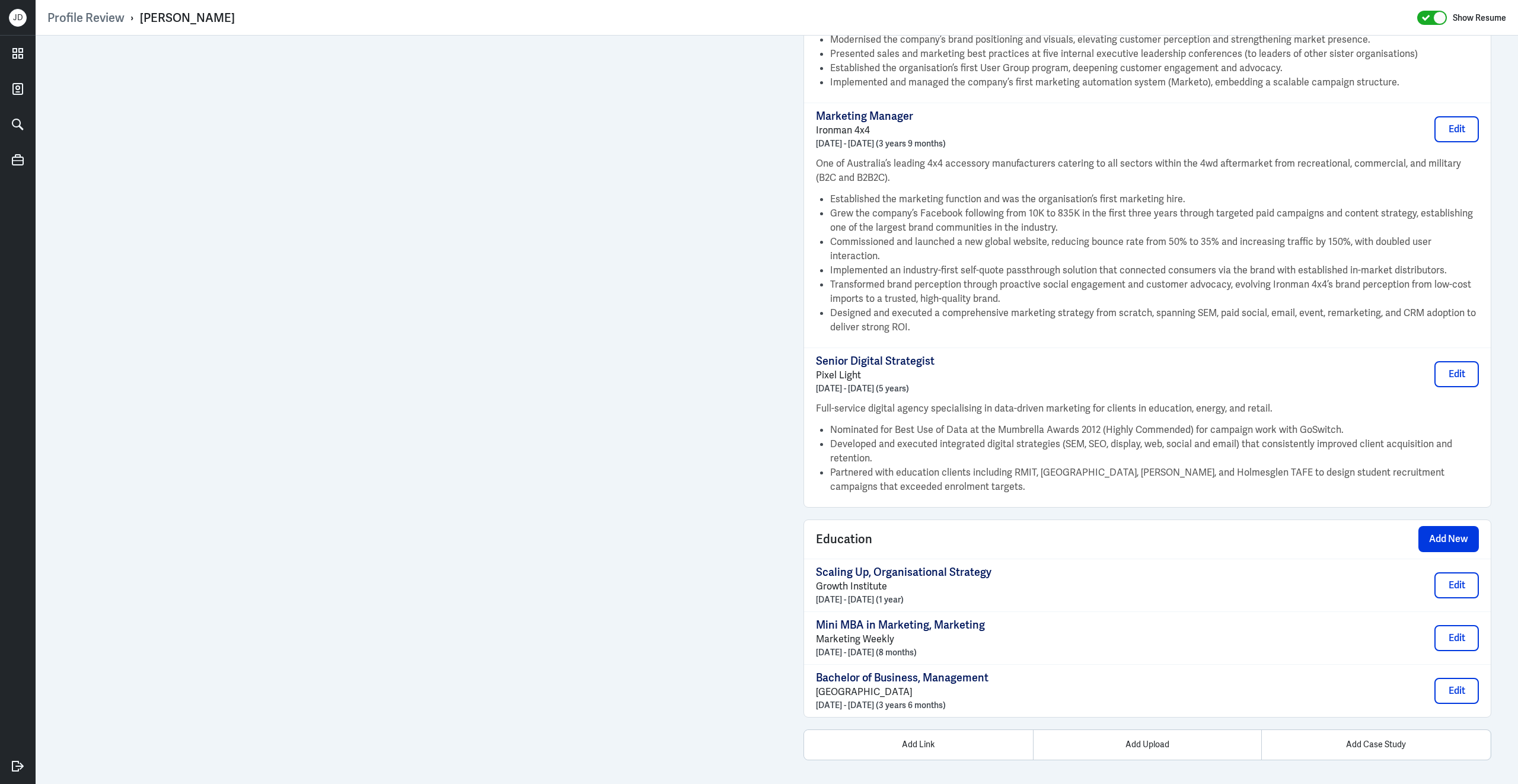
scroll to position [693, 0]
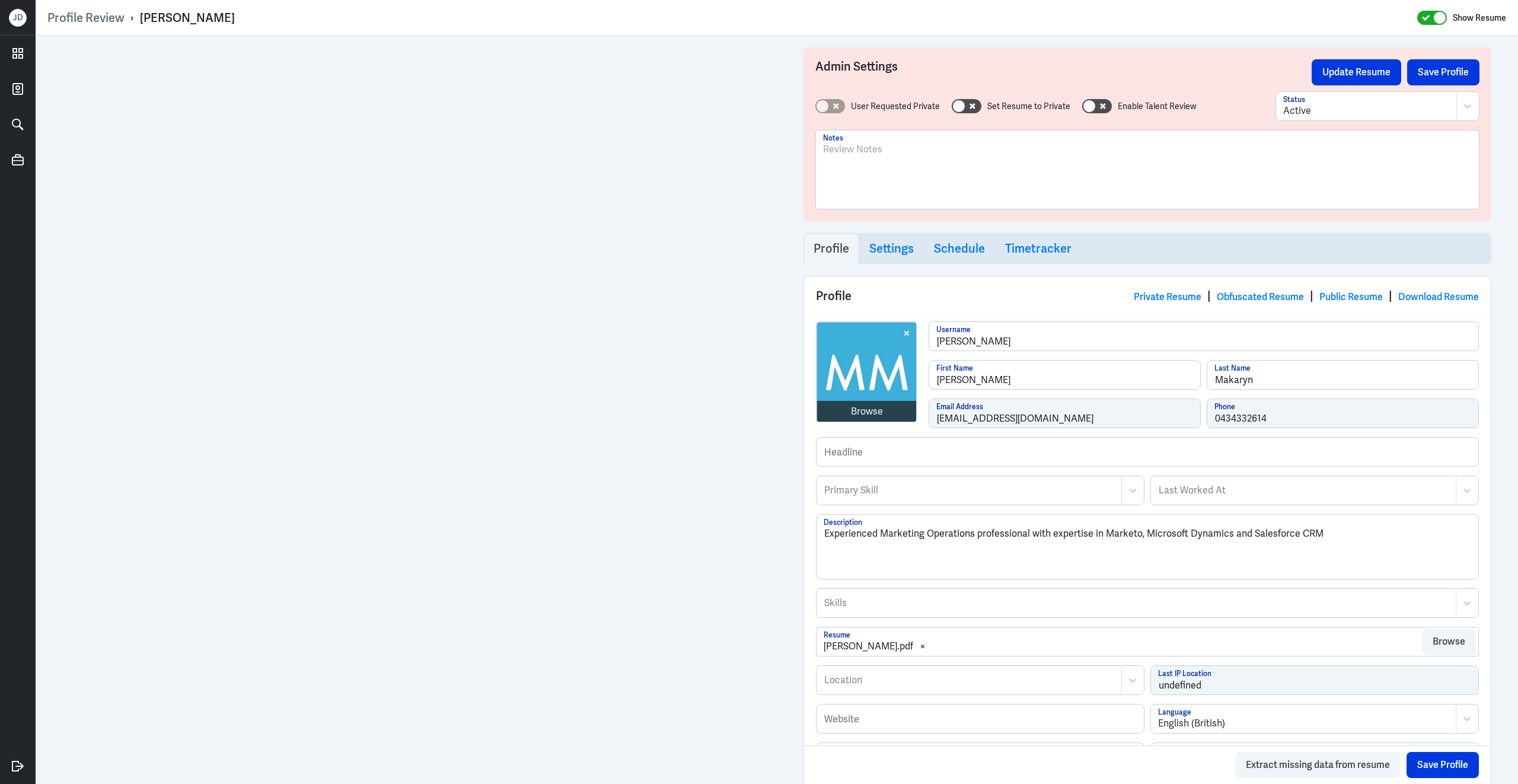
click at [986, 157] on div at bounding box center [1147, 174] width 649 height 64
drag, startPoint x: 145, startPoint y: 21, endPoint x: 262, endPoint y: 14, distance: 117.2
click at [262, 14] on div "Profile Review › Mike Makaryn Show Resume" at bounding box center [776, 18] width 1459 height 15
click at [240, 10] on div "Profile Review › Mike Makaryn Show Resume" at bounding box center [776, 18] width 1459 height 15
drag, startPoint x: 139, startPoint y: 15, endPoint x: 304, endPoint y: 19, distance: 165.0
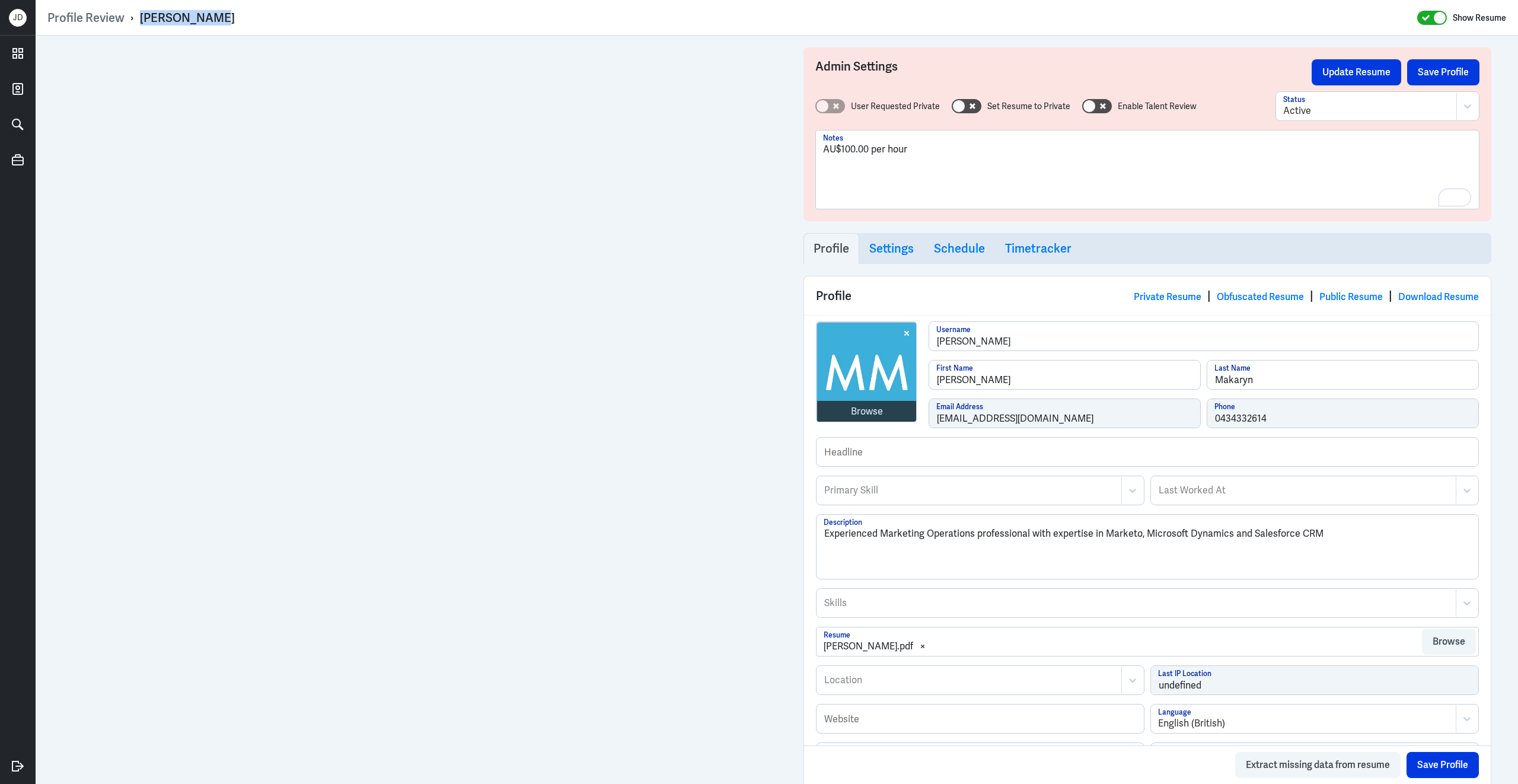
click at [304, 19] on div "Profile Review › Mike Makaryn Show Resume" at bounding box center [776, 18] width 1459 height 15
copy div "Mike Makaryn"
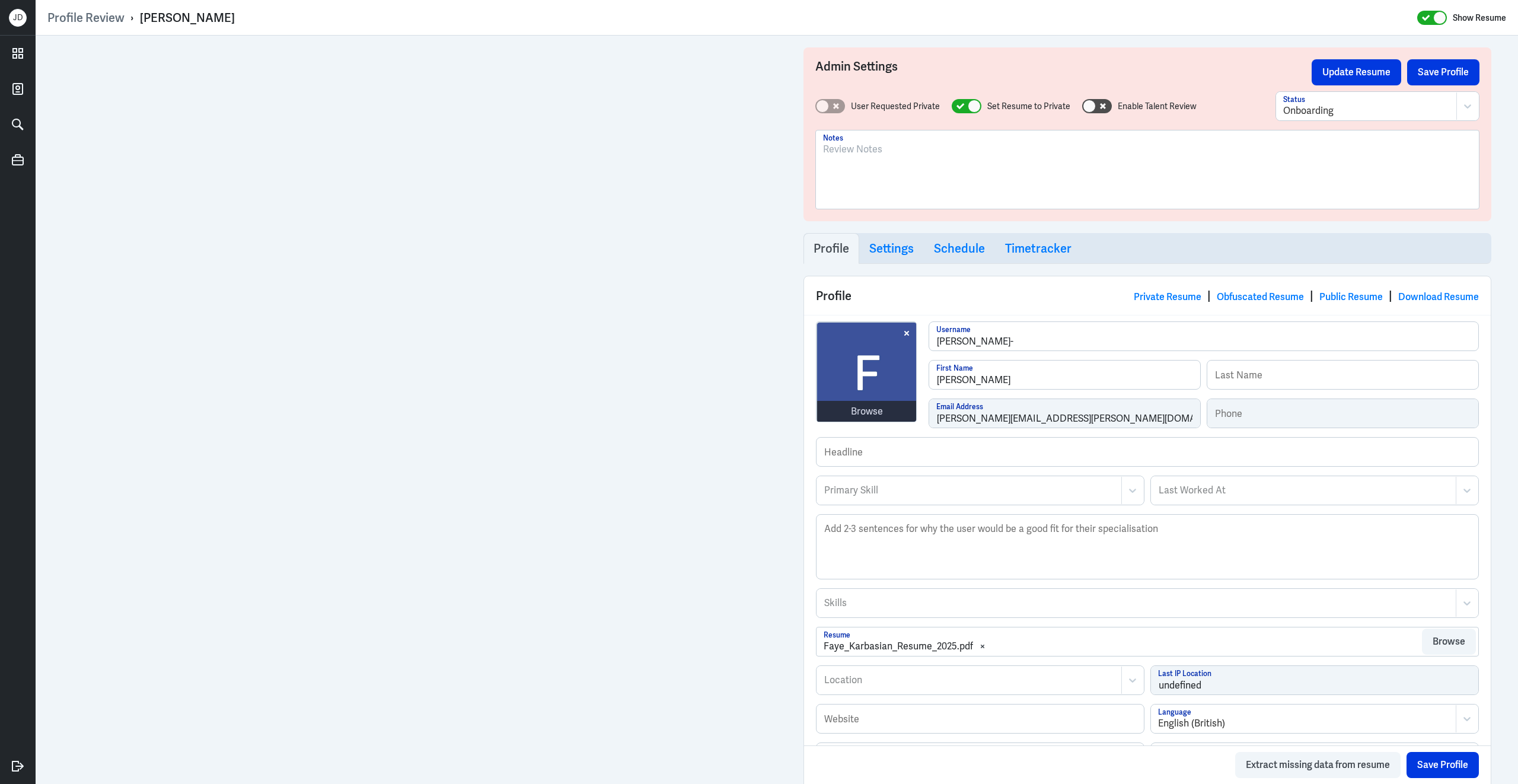
drag, startPoint x: 140, startPoint y: 14, endPoint x: 245, endPoint y: 13, distance: 105.0
click at [246, 13] on div "Profile Review › [PERSON_NAME] Show Resume" at bounding box center [776, 18] width 1459 height 15
copy div "[PERSON_NAME]"
click at [972, 176] on div at bounding box center [1147, 174] width 649 height 64
click at [1443, 61] on button "Save Profile" at bounding box center [1444, 72] width 72 height 26
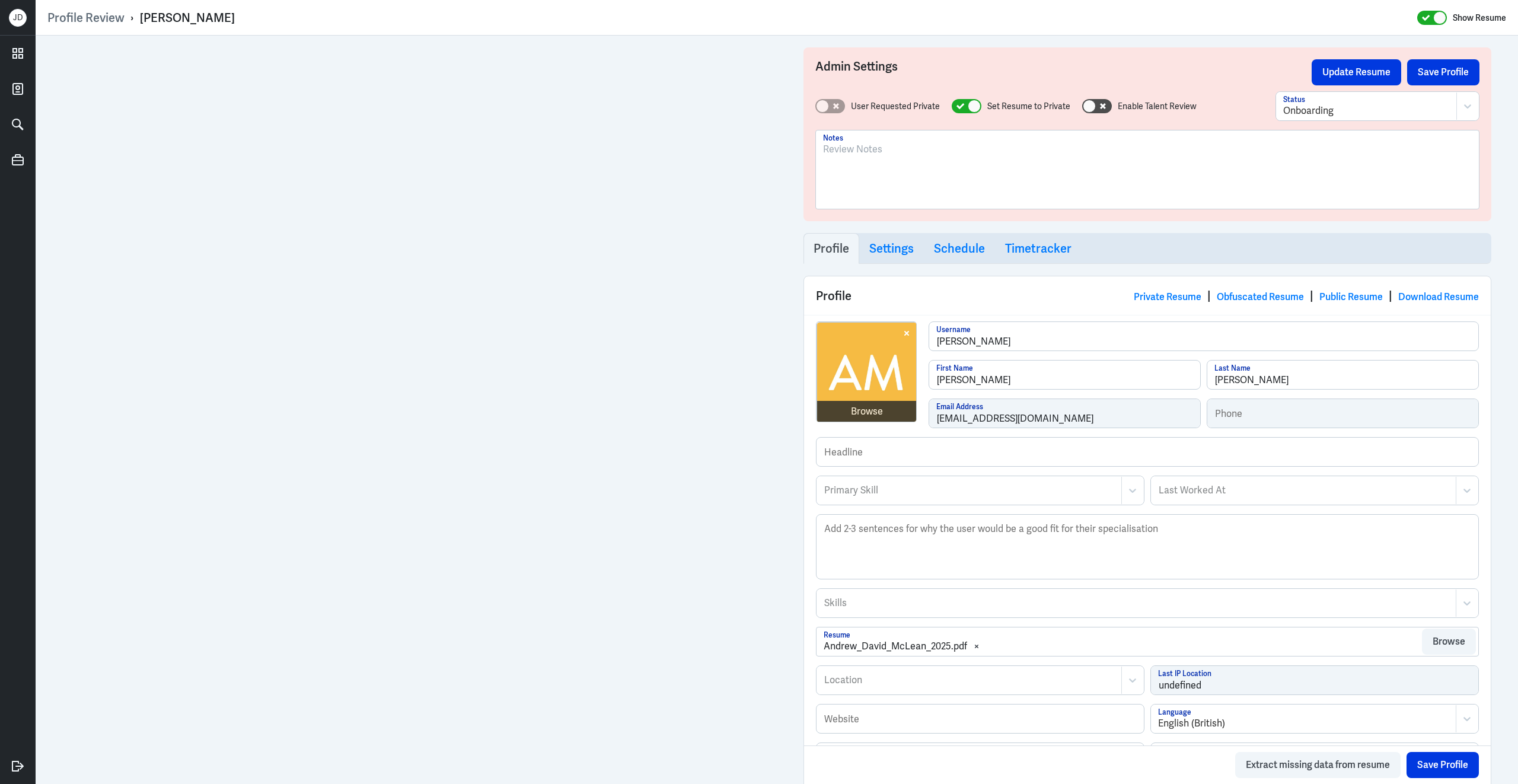
click at [963, 167] on div at bounding box center [1147, 174] width 649 height 64
click at [1459, 70] on button "Save Profile" at bounding box center [1444, 72] width 72 height 26
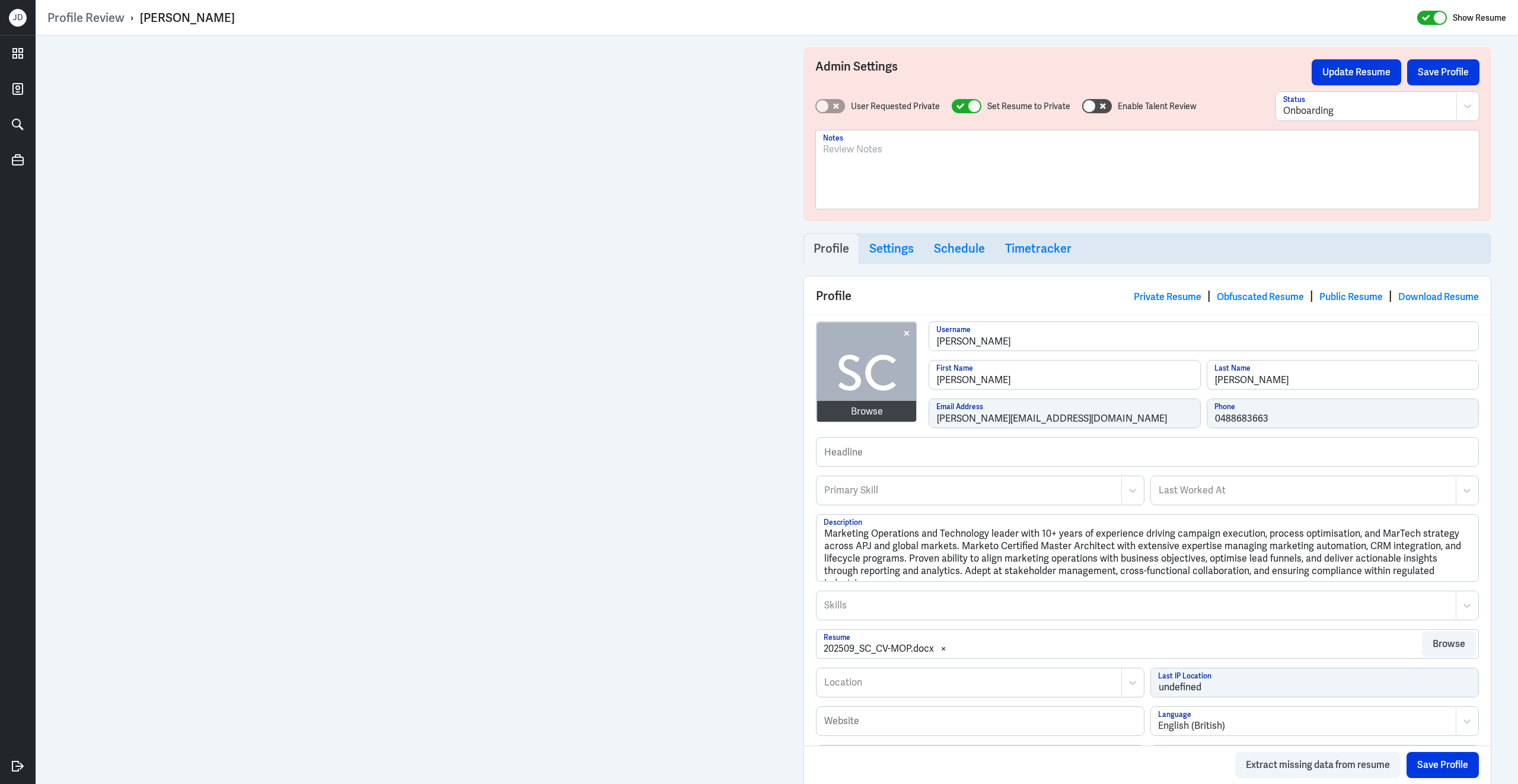
drag, startPoint x: 143, startPoint y: 16, endPoint x: 281, endPoint y: 22, distance: 138.1
click at [282, 22] on div "Profile Review › Stephanie Chhor Show Resume" at bounding box center [776, 18] width 1459 height 15
drag, startPoint x: 138, startPoint y: 18, endPoint x: 293, endPoint y: 20, distance: 155.0
click at [293, 20] on div "Profile Review › Stephanie Chhor Show Resume" at bounding box center [776, 18] width 1459 height 15
copy div "[PERSON_NAME]"
